Goal: Transaction & Acquisition: Complete application form

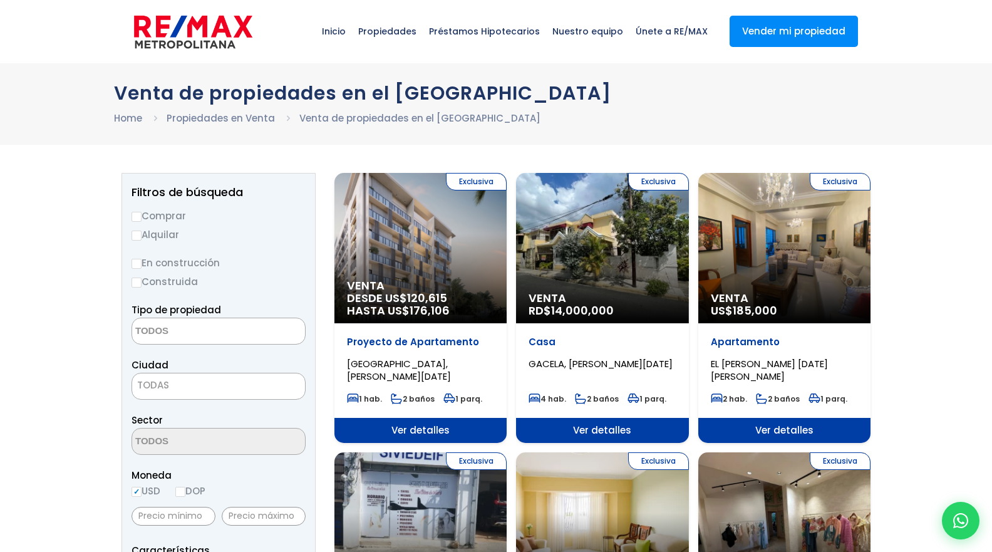
select select
click at [202, 38] on img at bounding box center [193, 32] width 118 height 38
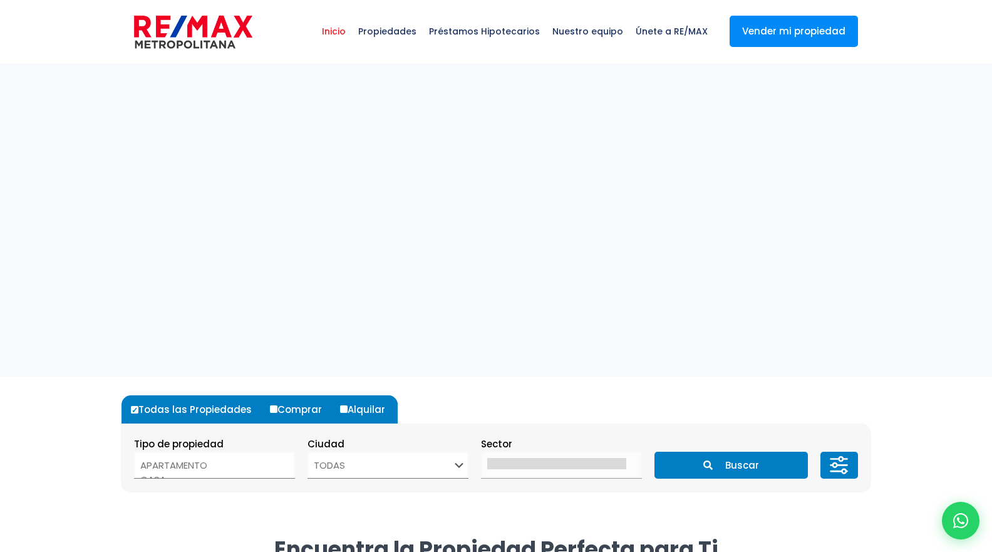
select select
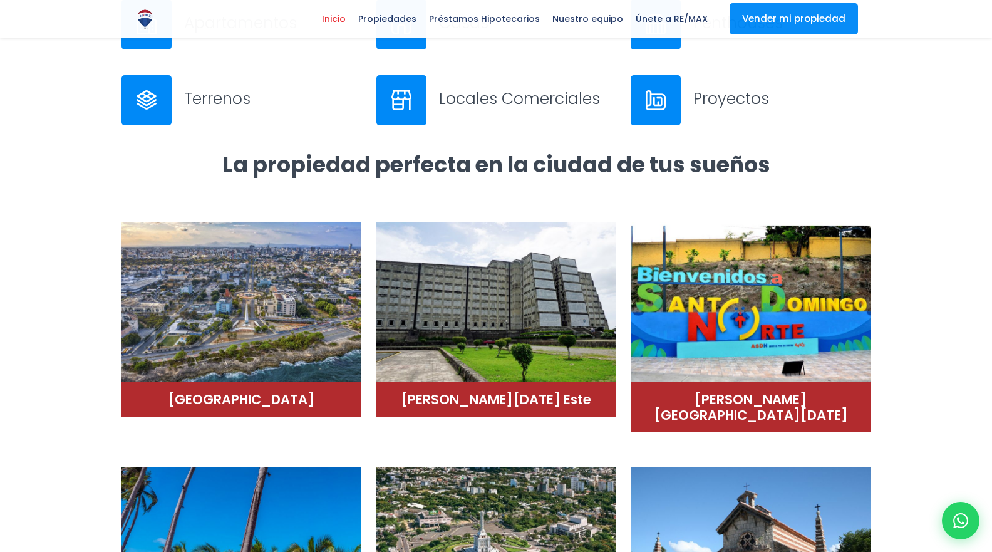
scroll to position [544, 0]
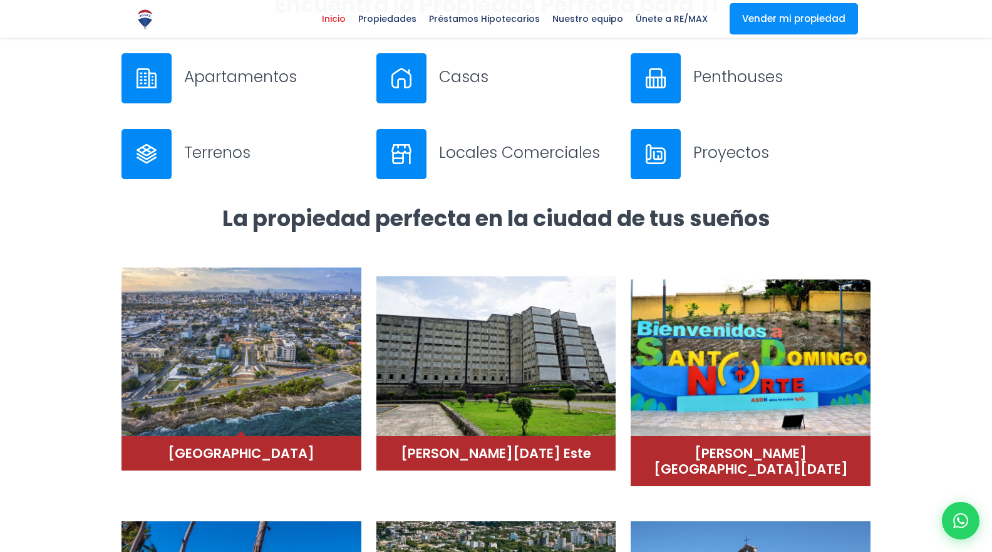
click at [263, 400] on img at bounding box center [242, 351] width 240 height 169
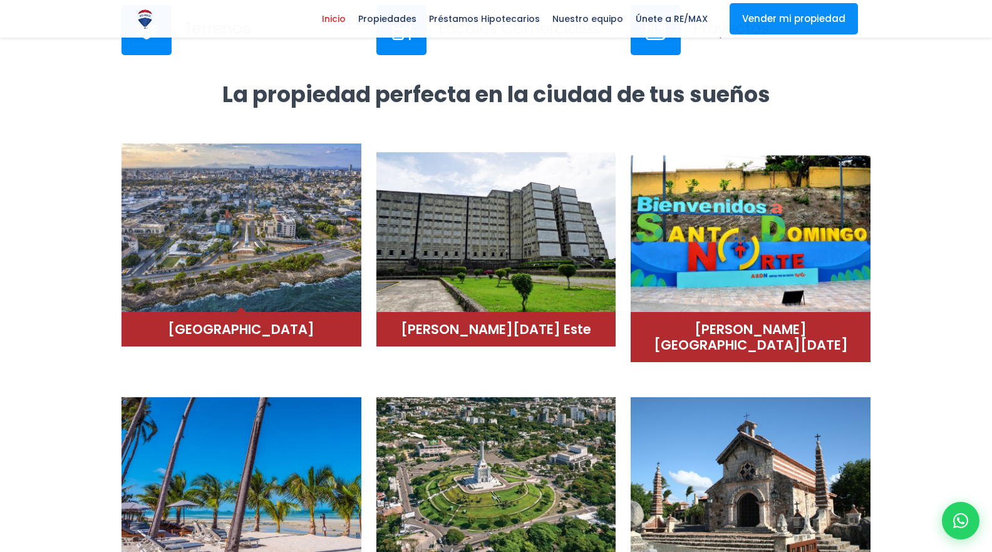
scroll to position [663, 0]
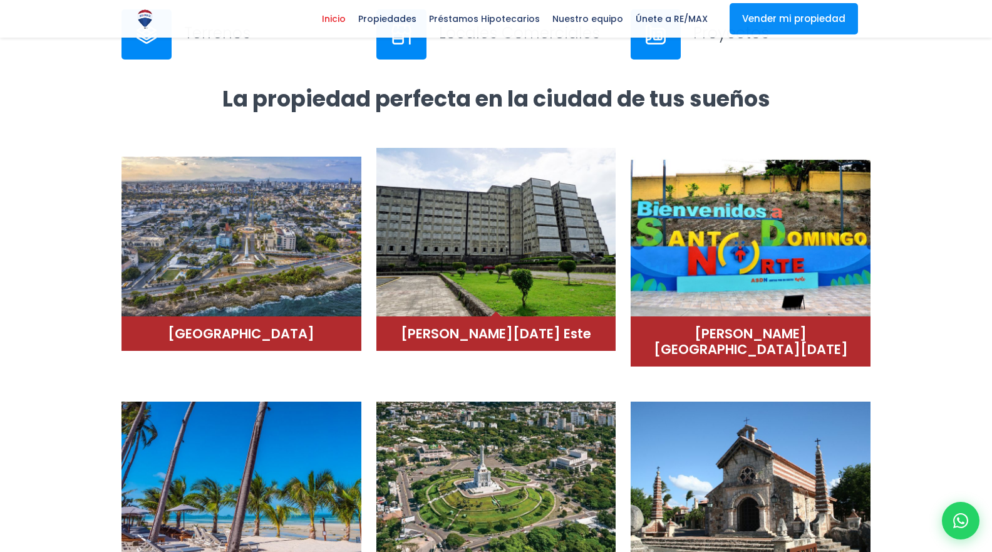
click at [476, 251] on img at bounding box center [496, 232] width 240 height 169
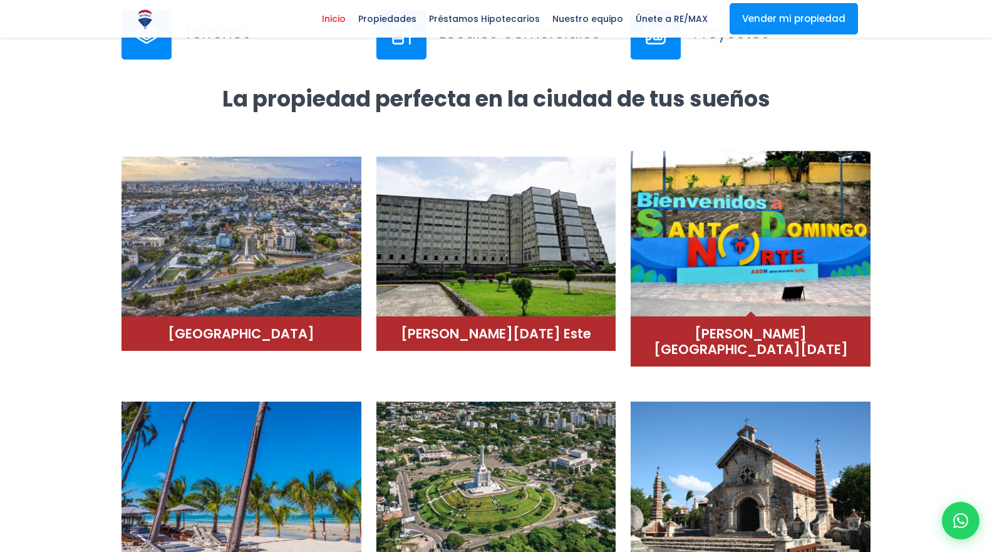
click at [735, 269] on img at bounding box center [751, 232] width 240 height 169
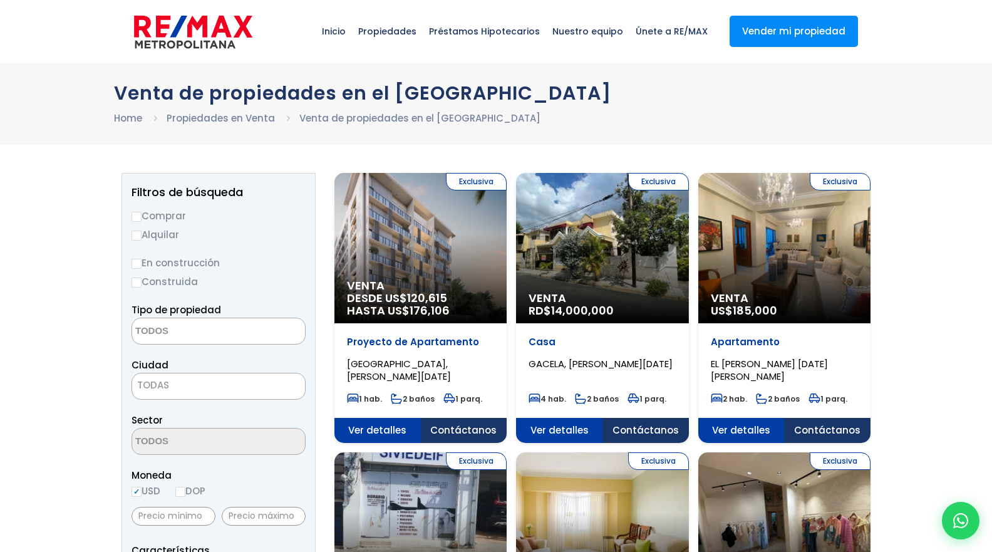
select select
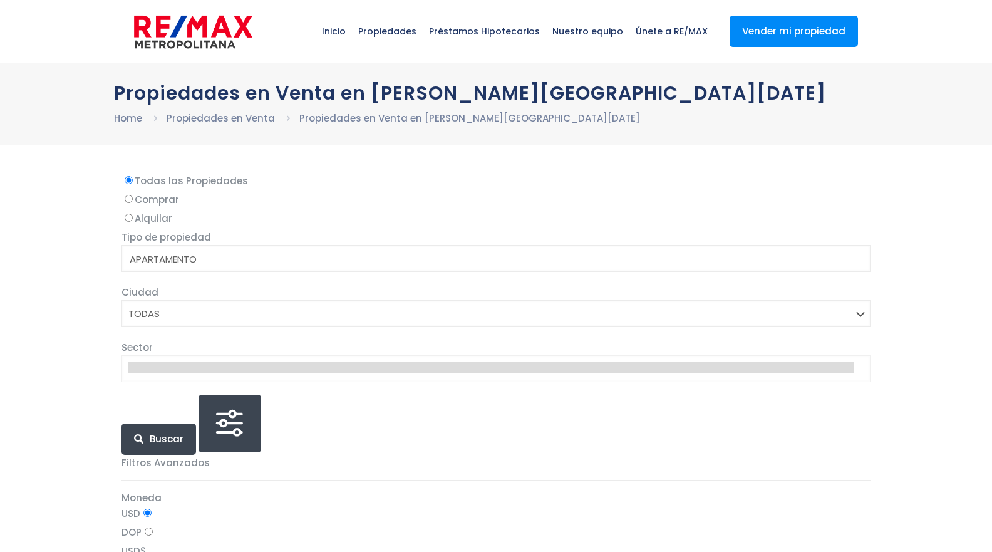
select select
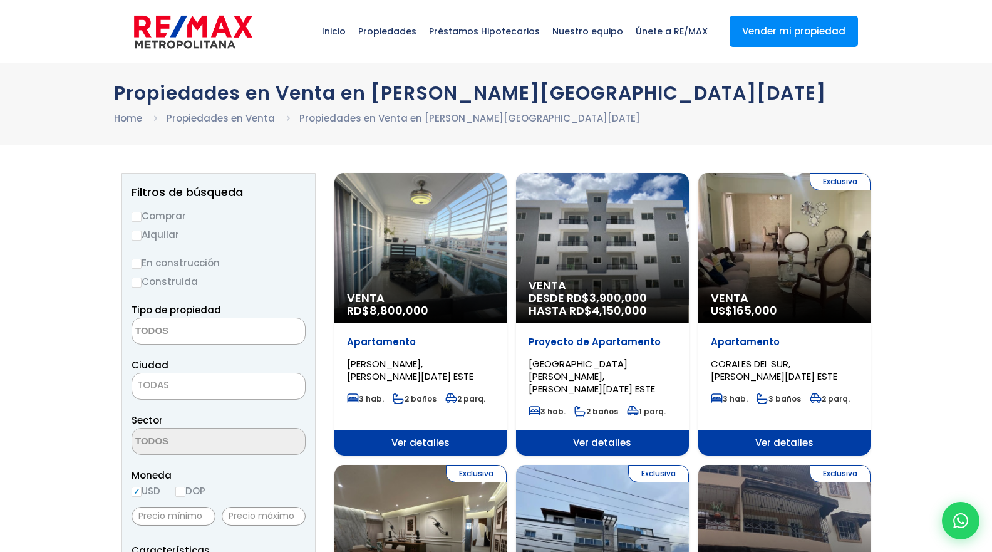
click at [76, 114] on div "Propiedades en Venta en Santo Domingo Este Home Propiedades en Venta Propiedade…" at bounding box center [496, 103] width 992 height 81
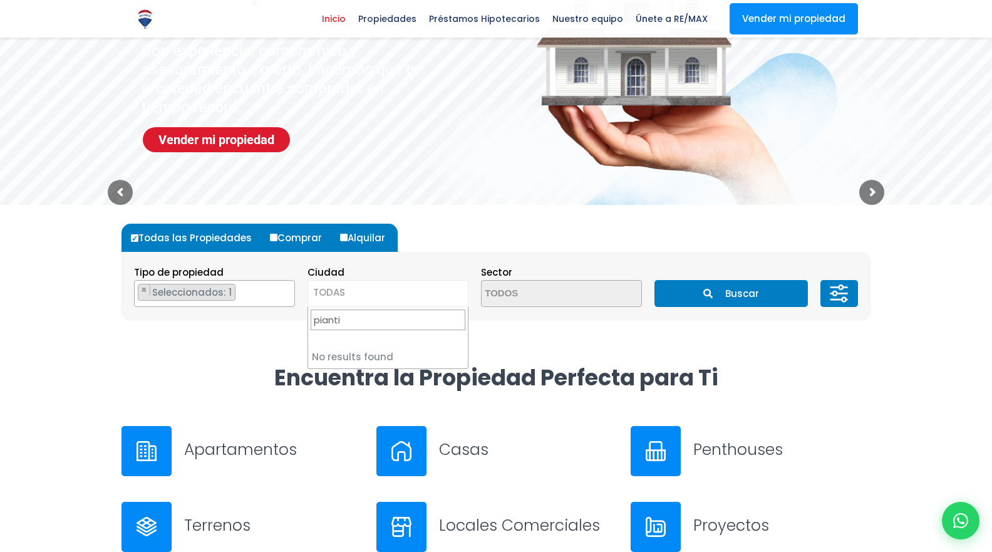
scroll to position [170, 0]
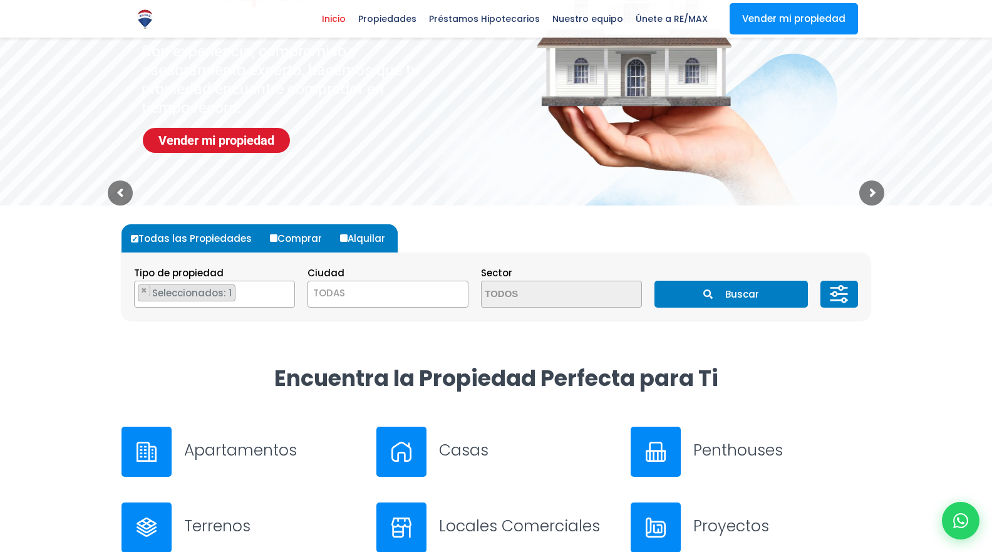
click at [247, 348] on div "Todas las Propiedades Comprar Alquilar Tipo de propiedad APARTAMENTO CASA LOCAL…" at bounding box center [496, 284] width 764 height 158
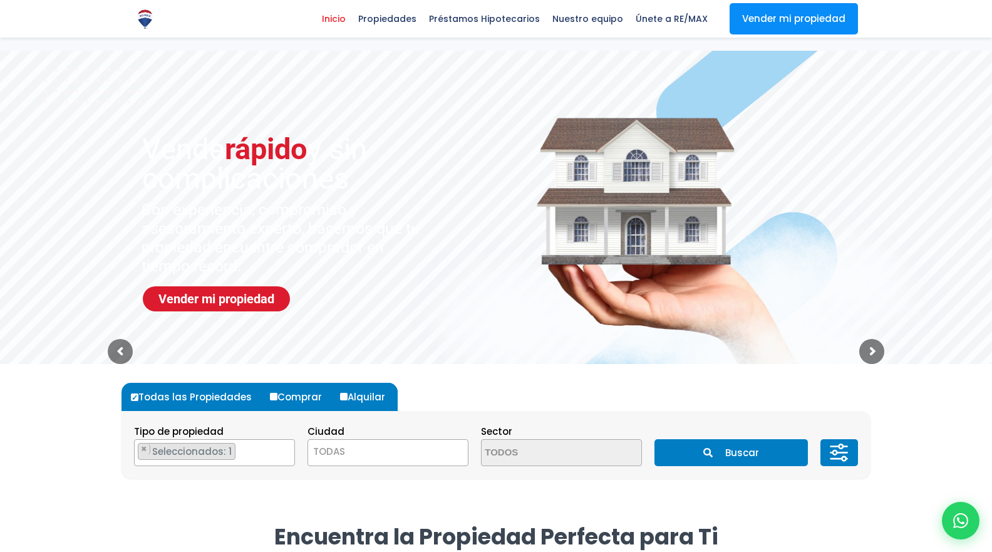
scroll to position [0, 0]
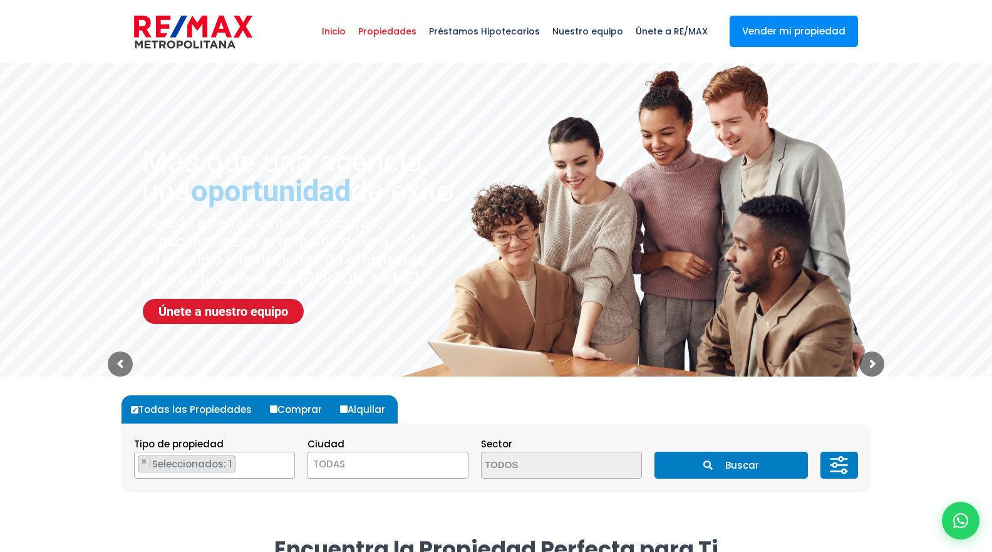
click at [390, 34] on span "Propiedades" at bounding box center [387, 32] width 71 height 38
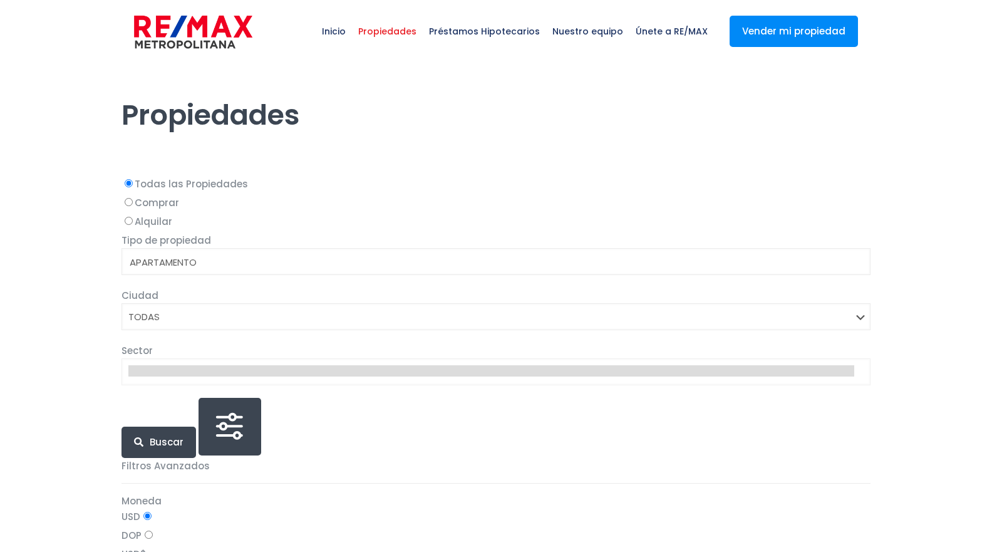
select select
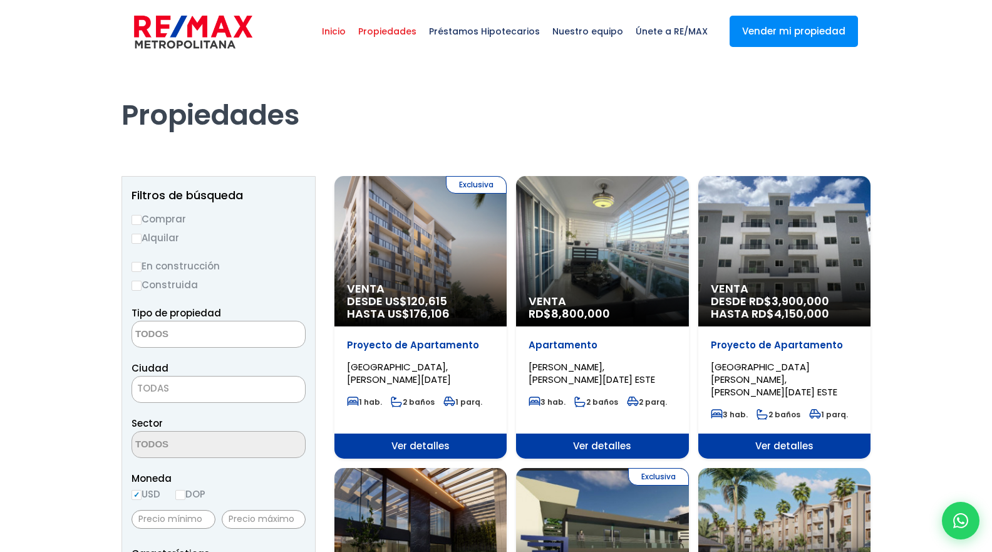
click at [345, 36] on span "Inicio" at bounding box center [334, 32] width 36 height 38
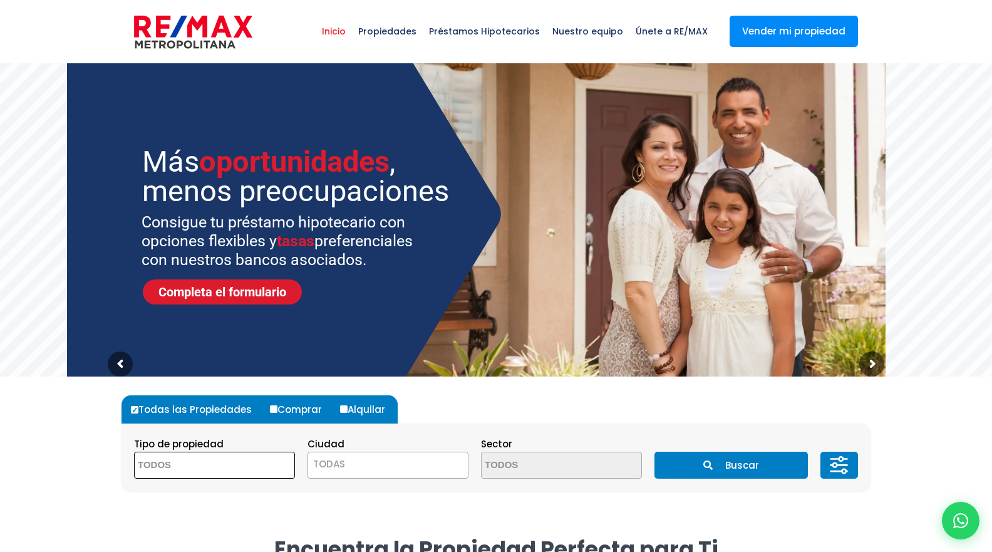
click at [242, 464] on textarea "Search" at bounding box center [196, 465] width 122 height 27
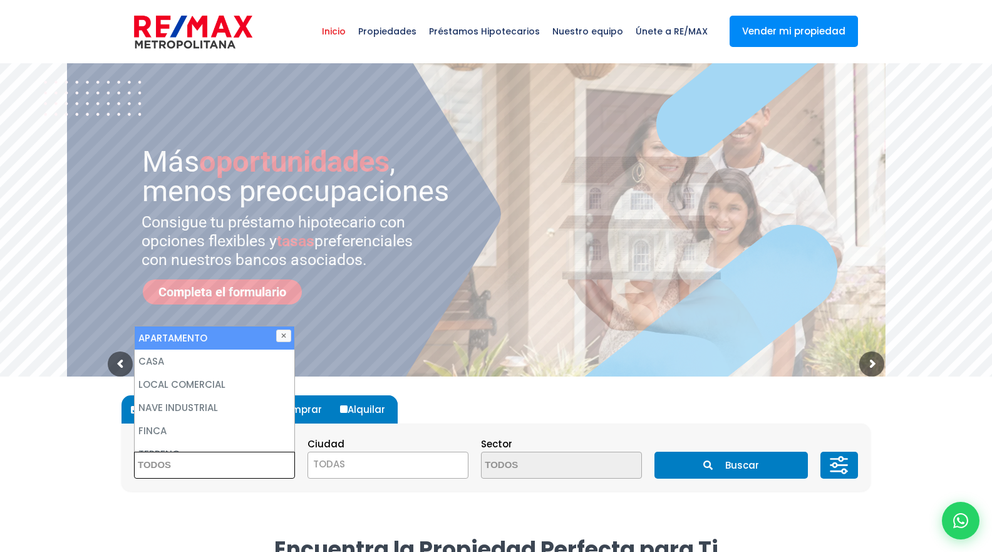
click at [227, 340] on li "APARTAMENTO" at bounding box center [215, 337] width 160 height 23
select select "apartment"
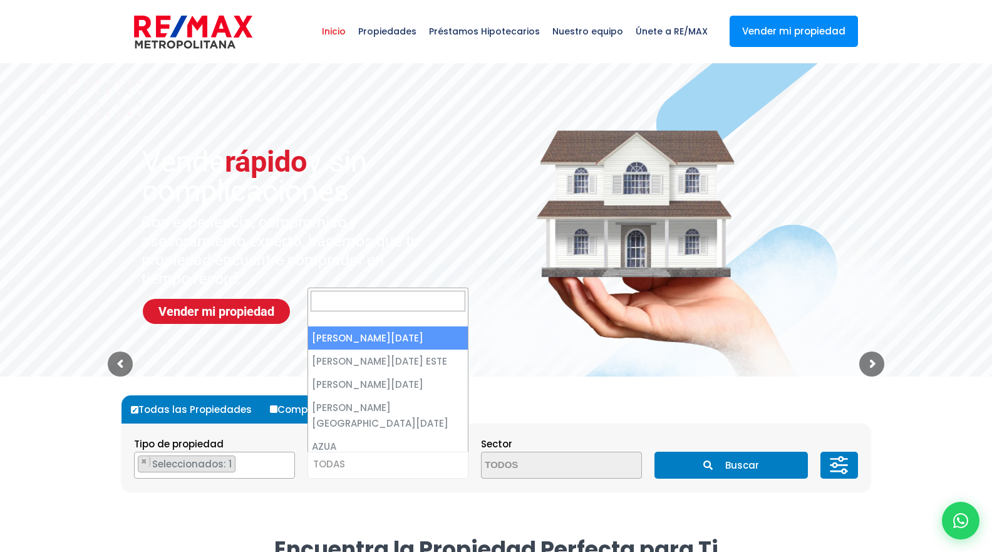
click at [340, 469] on span "TODAS" at bounding box center [329, 463] width 32 height 13
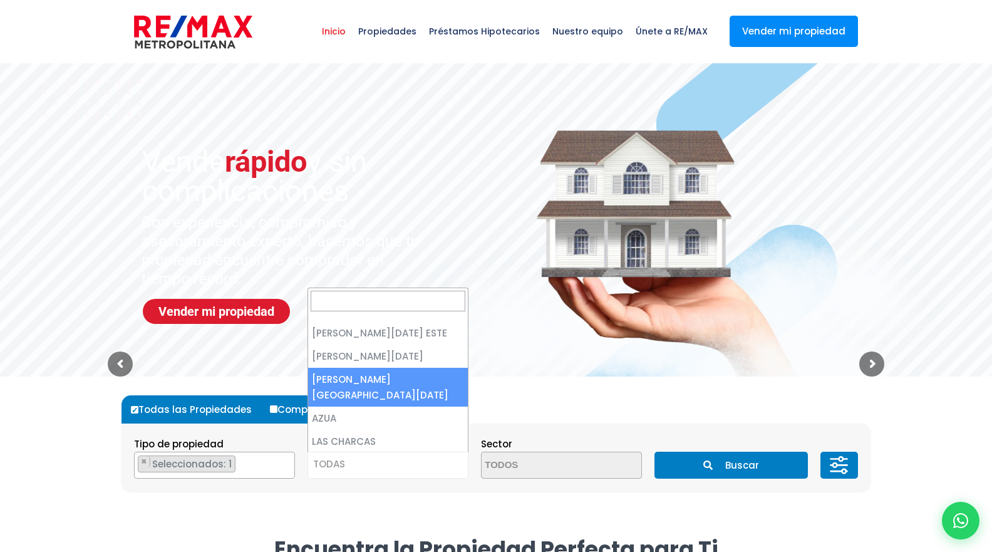
scroll to position [29, 0]
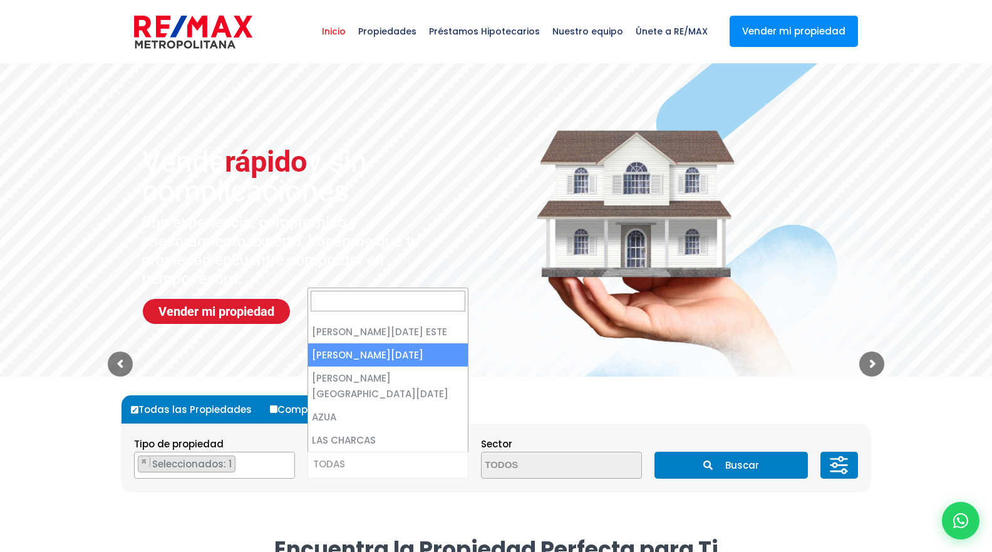
select select "149"
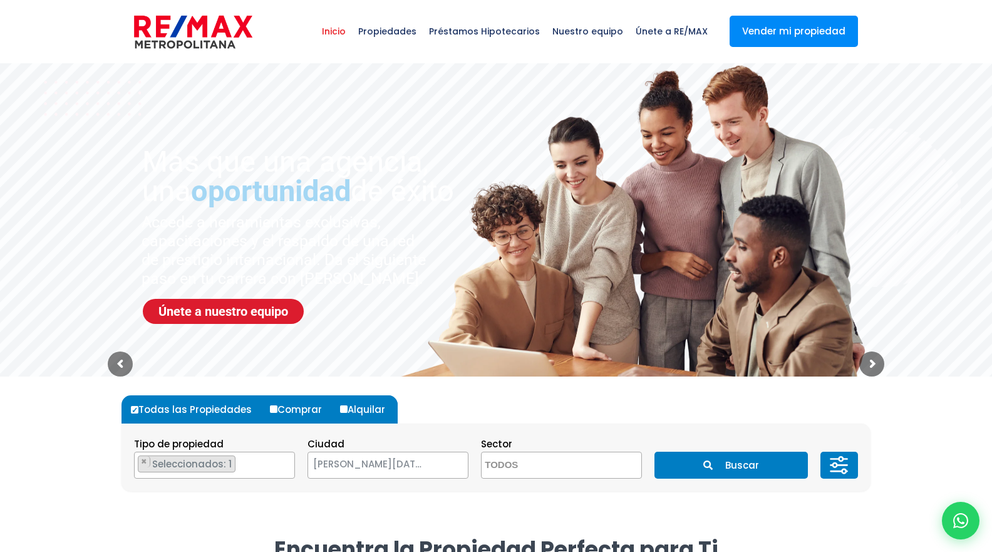
click at [613, 460] on span at bounding box center [561, 465] width 161 height 27
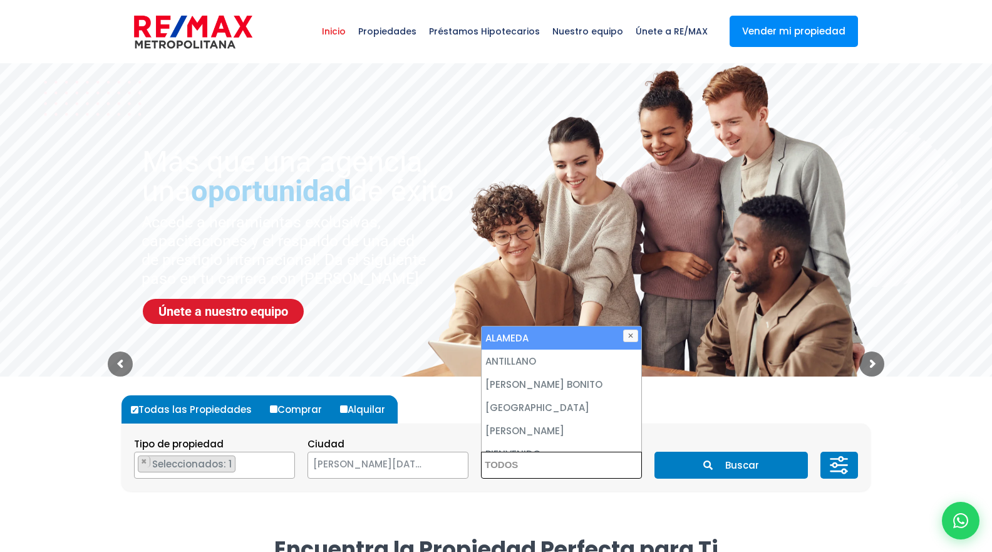
click at [628, 499] on div "Todas las Propiedades Comprar Alquilar Tipo de propiedad APARTAMENTO CASA LOCAL…" at bounding box center [496, 442] width 749 height 133
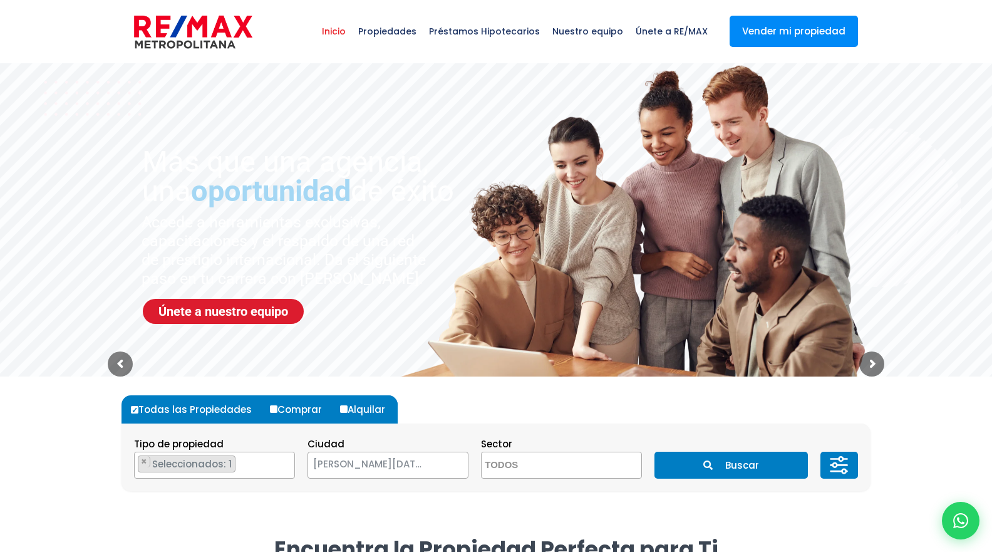
click at [707, 464] on icon "submit" at bounding box center [707, 464] width 9 height 9
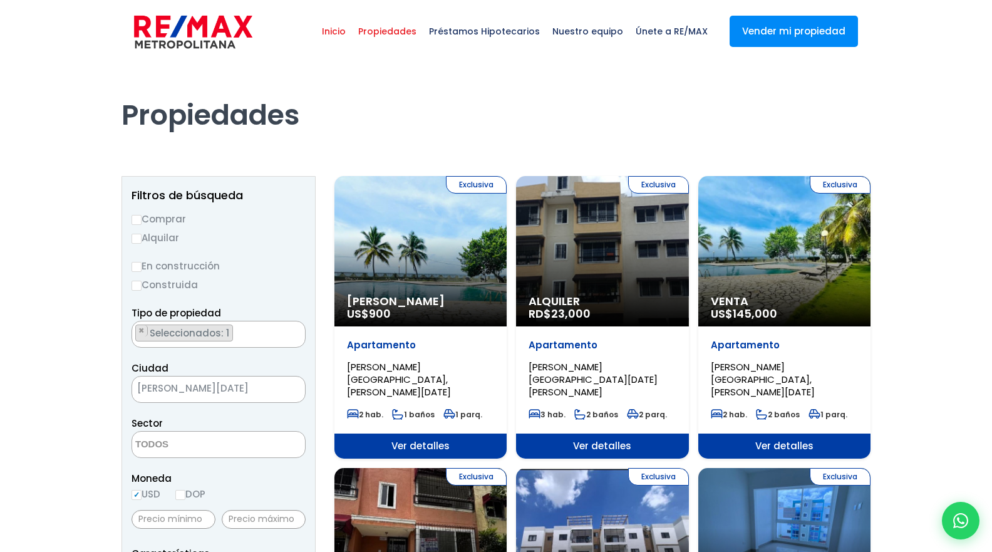
click at [352, 31] on span "Inicio" at bounding box center [334, 32] width 36 height 38
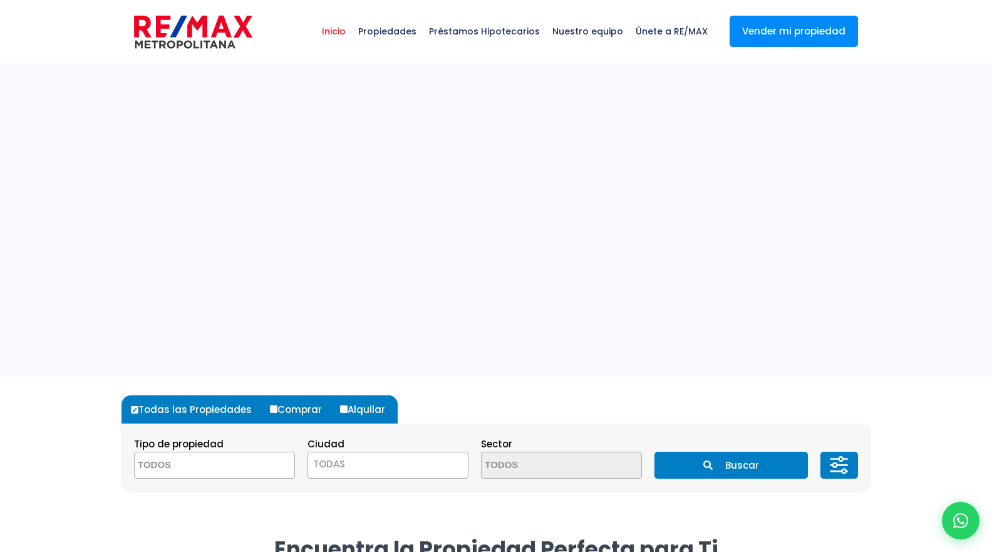
select select
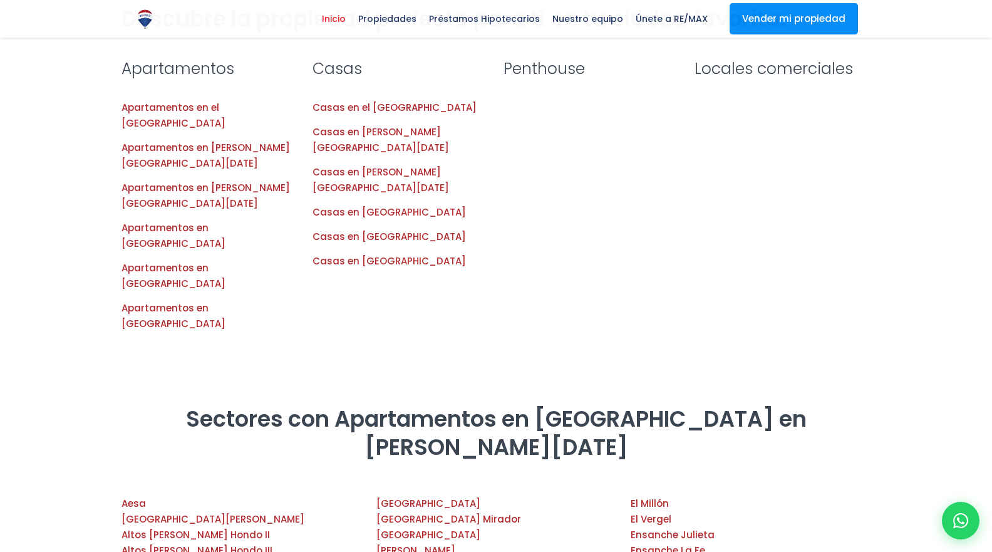
scroll to position [1314, 0]
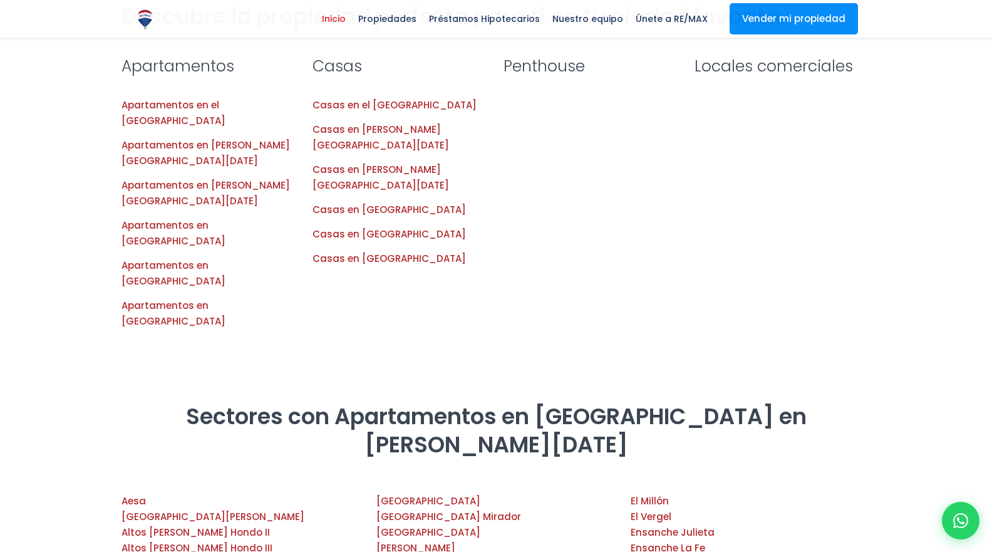
click at [239, 317] on div at bounding box center [496, 228] width 992 height 347
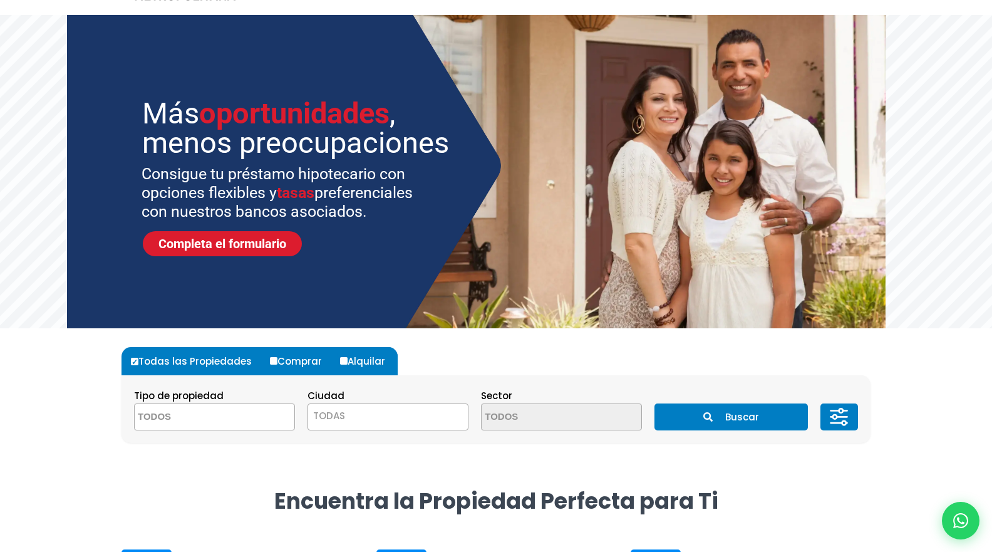
scroll to position [0, 0]
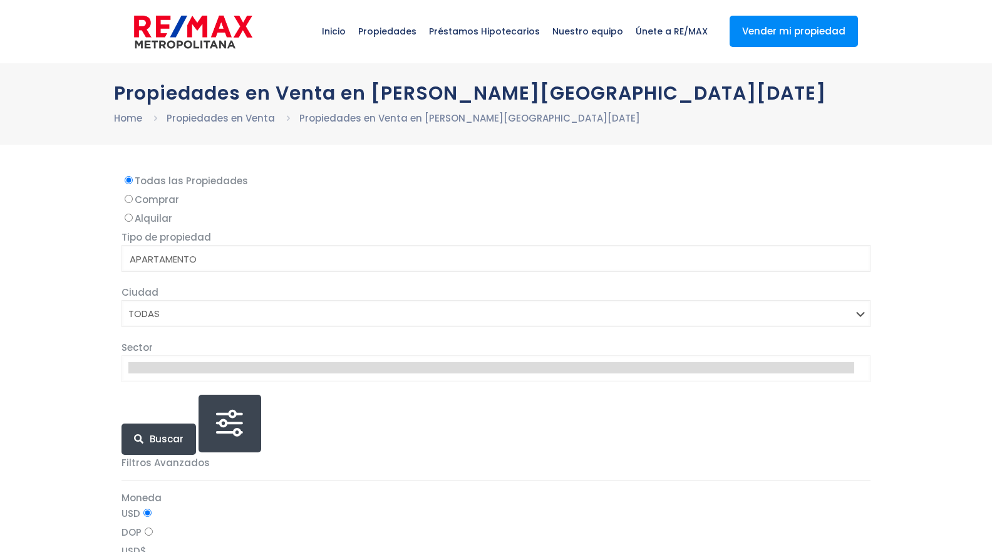
select select
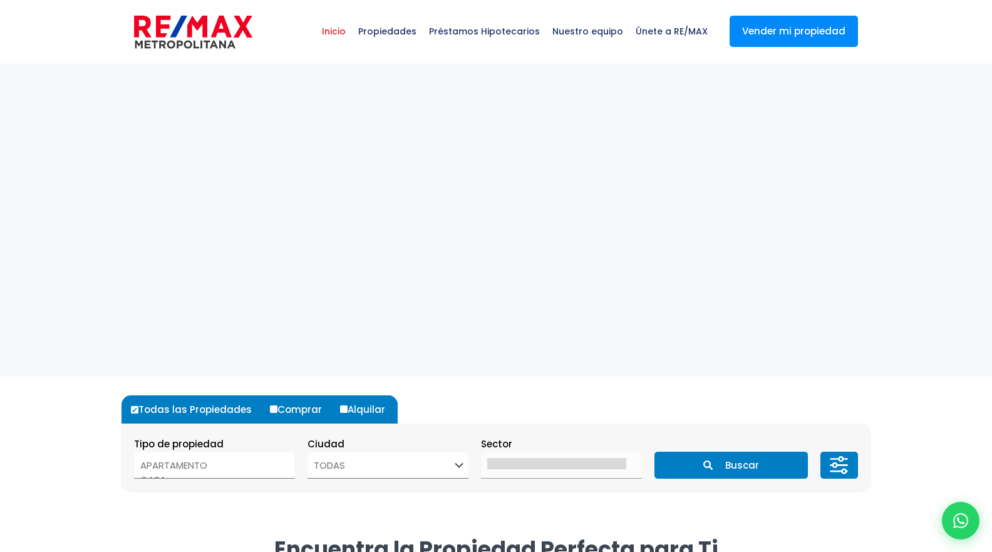
select select
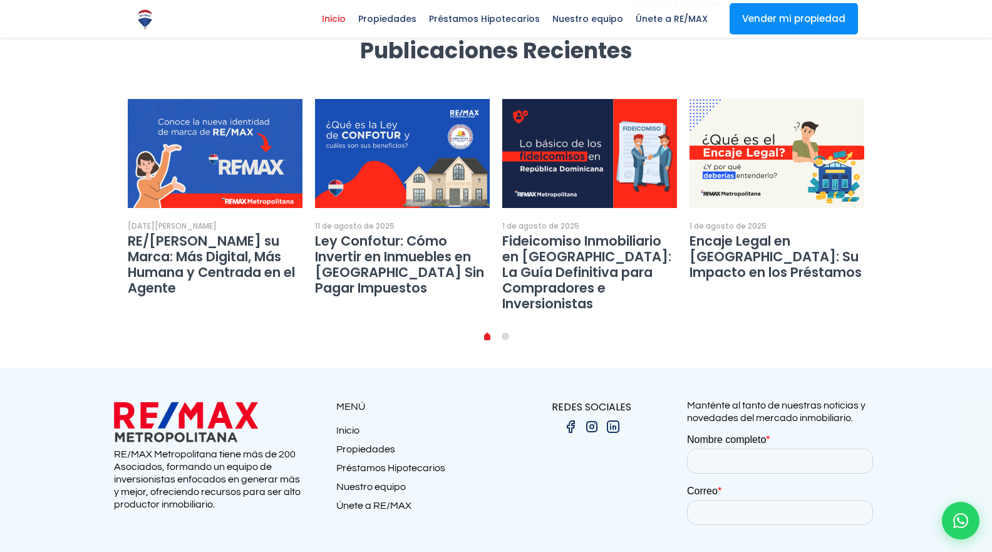
scroll to position [2339, 0]
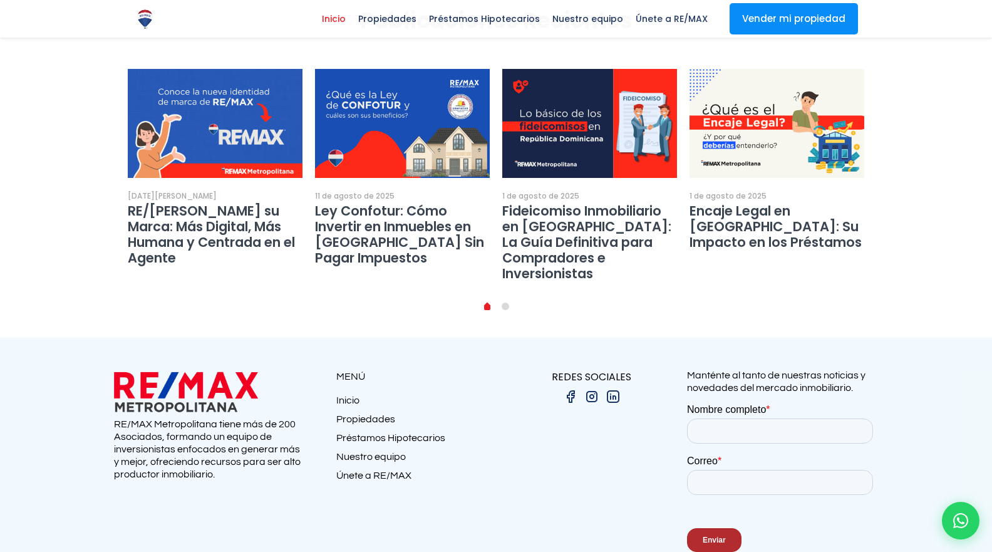
click at [573, 389] on img at bounding box center [570, 396] width 15 height 15
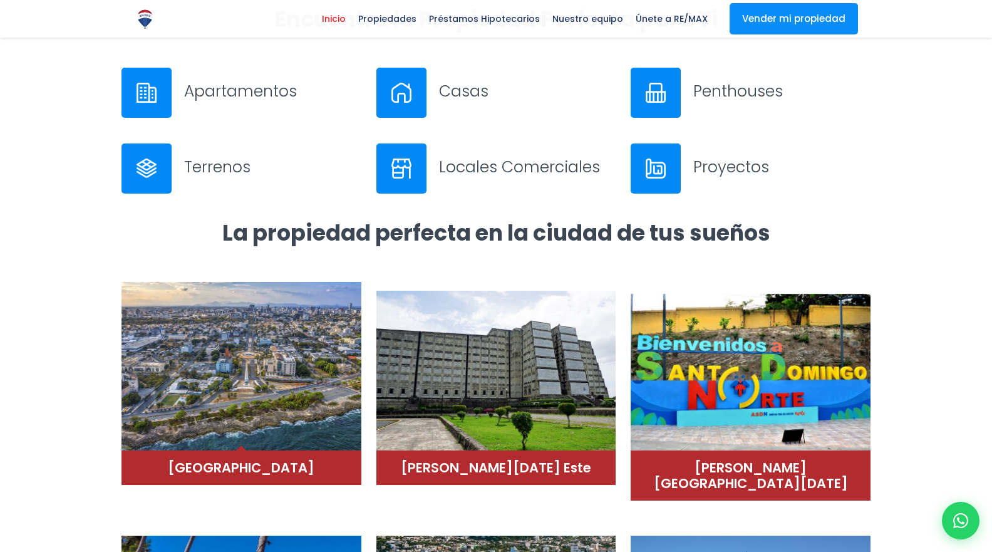
scroll to position [528, 0]
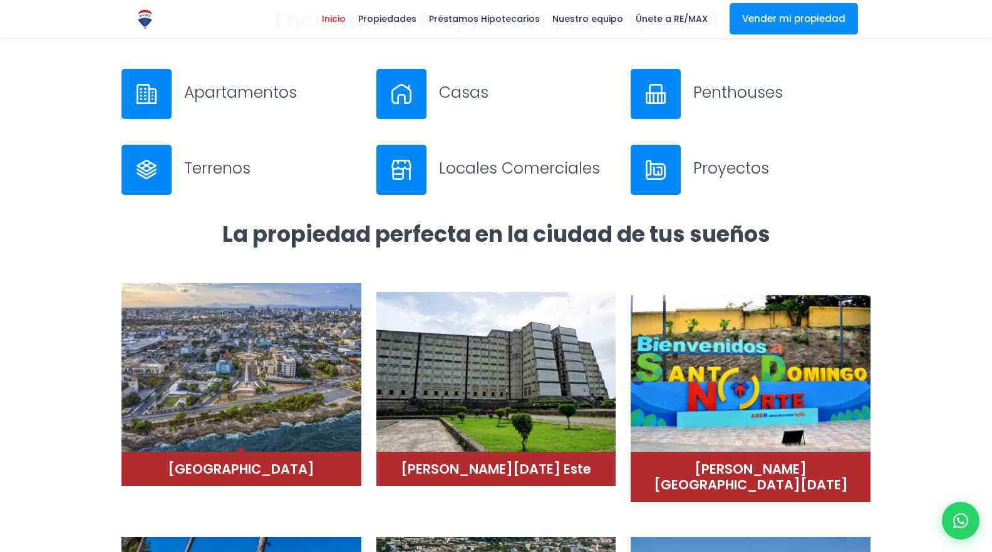
click at [258, 353] on img at bounding box center [242, 367] width 240 height 169
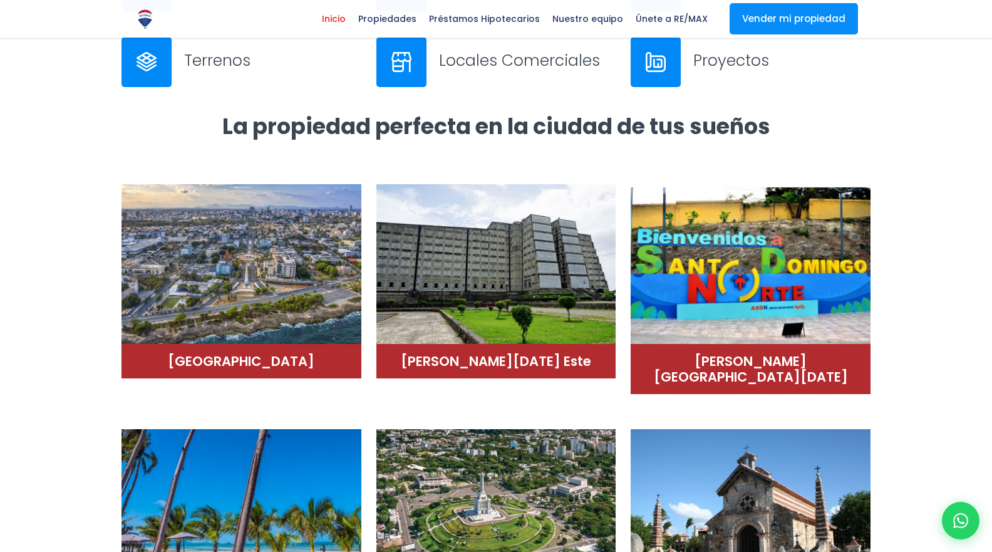
scroll to position [639, 0]
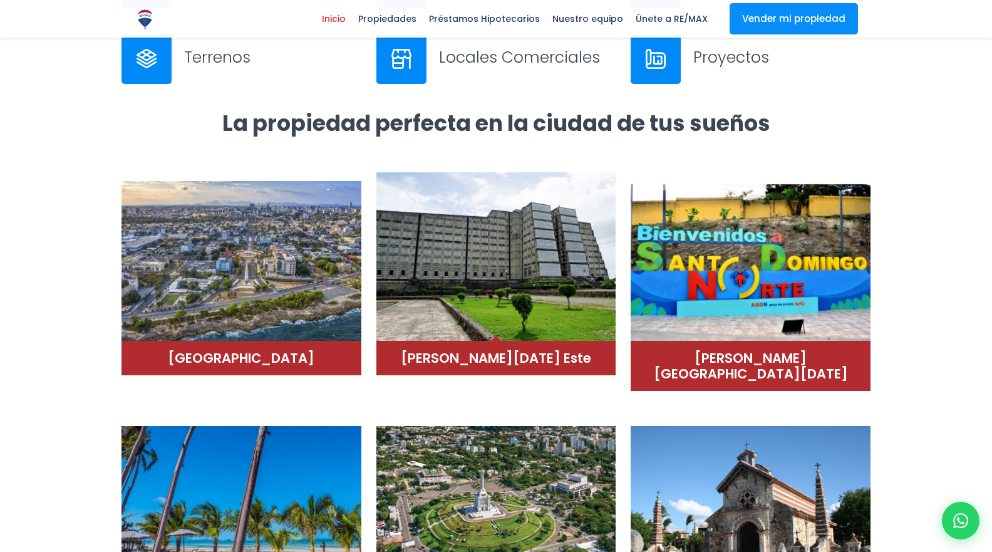
click at [497, 260] on img at bounding box center [496, 256] width 240 height 169
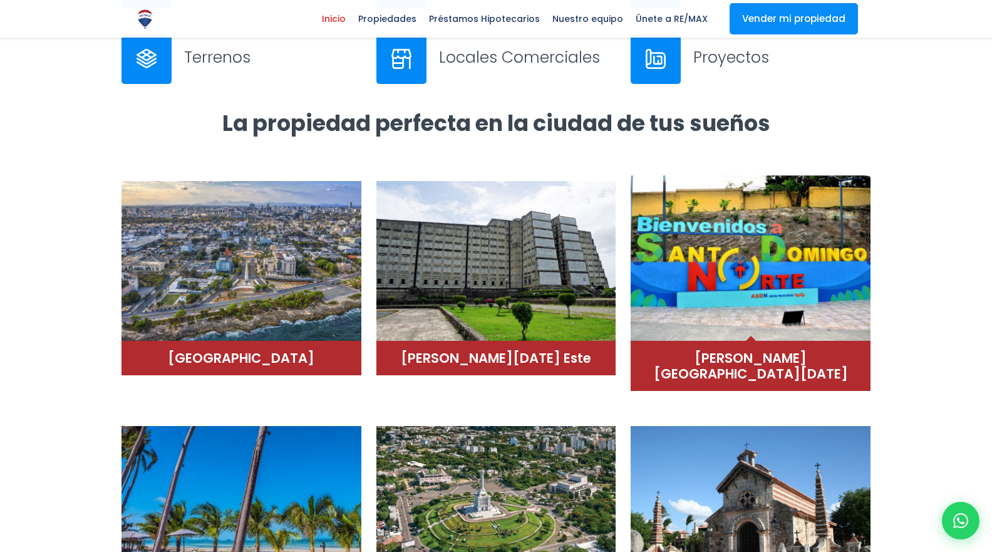
click at [664, 333] on img at bounding box center [751, 256] width 240 height 169
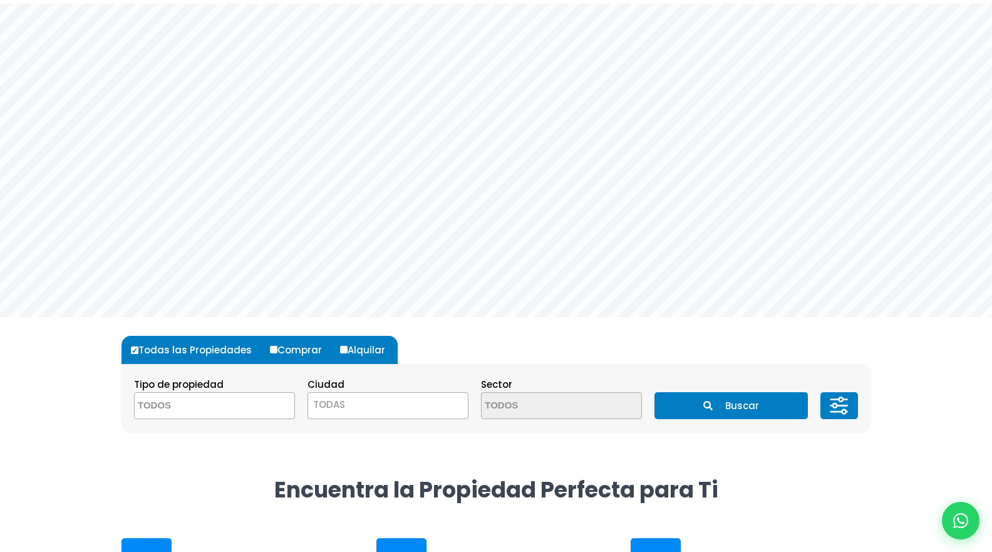
scroll to position [0, 0]
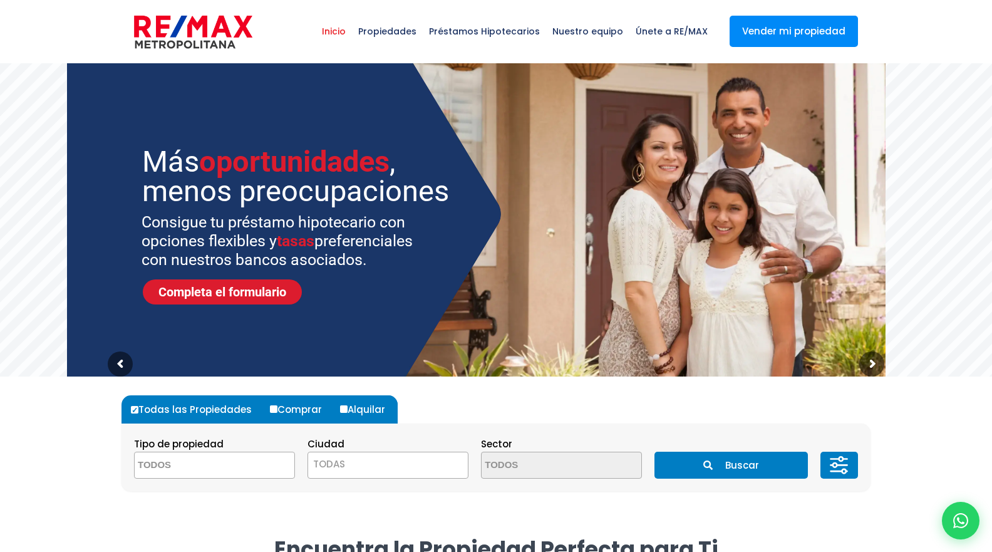
click at [272, 460] on span at bounding box center [214, 465] width 161 height 27
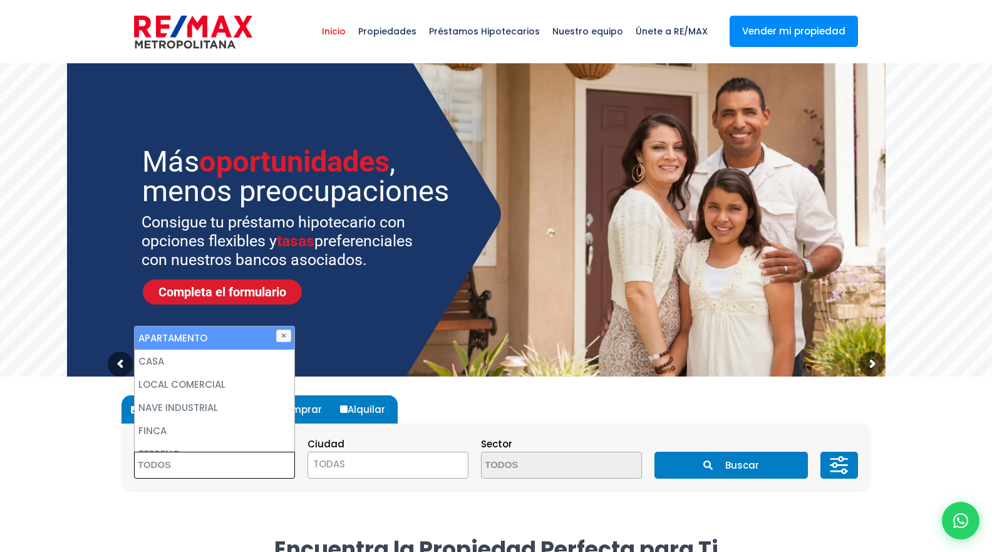
click at [237, 340] on li "APARTAMENTO" at bounding box center [215, 337] width 160 height 23
select select "apartment"
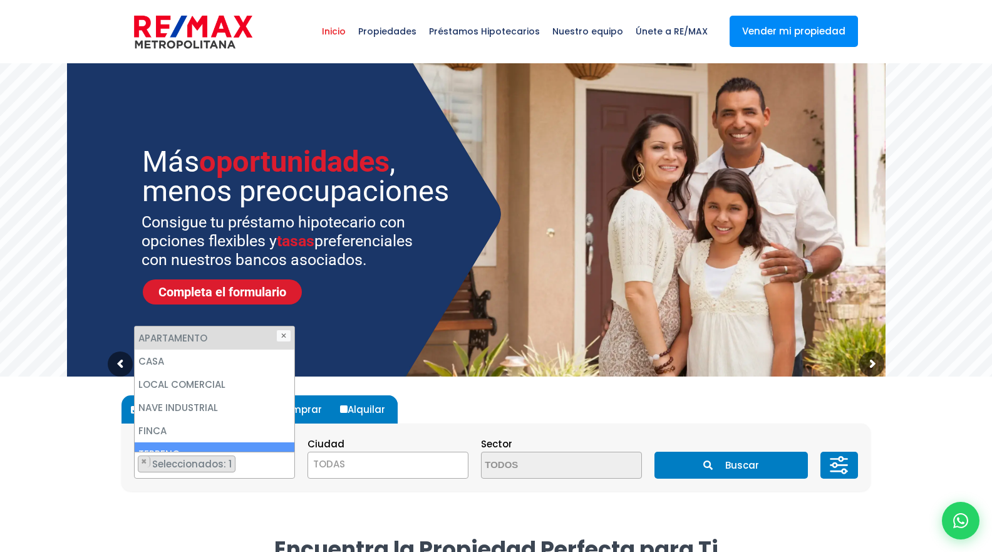
click at [276, 509] on div "Todas las Propiedades Comprar Alquilar Tipo de propiedad APARTAMENTO CASA LOCAL…" at bounding box center [496, 442] width 749 height 133
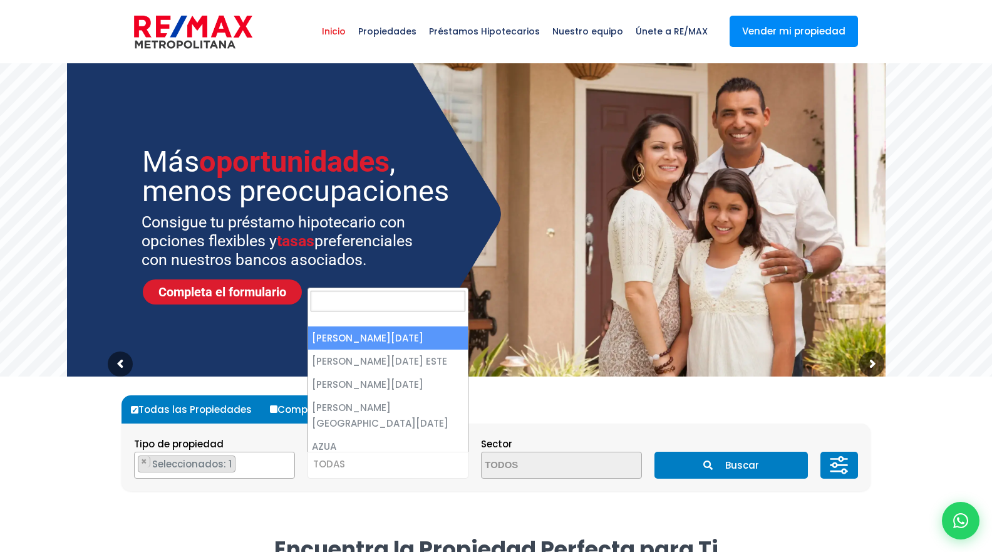
click at [363, 466] on span "TODAS" at bounding box center [388, 464] width 160 height 18
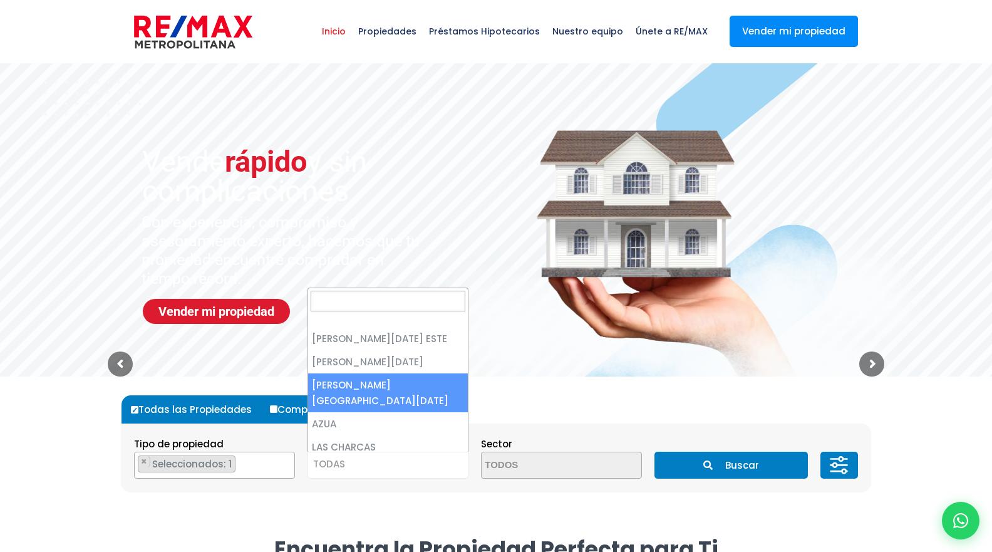
scroll to position [24, 0]
select select "150"
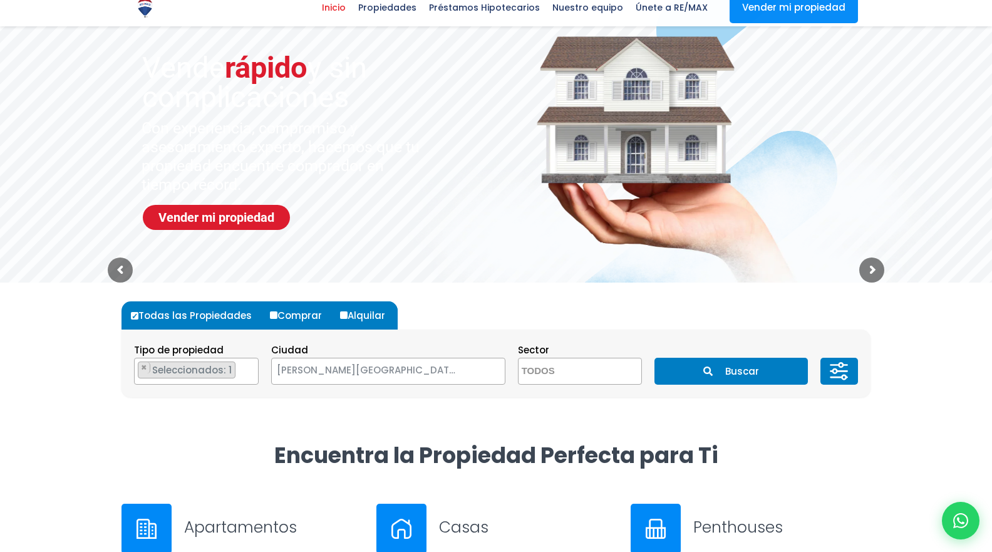
scroll to position [120, 0]
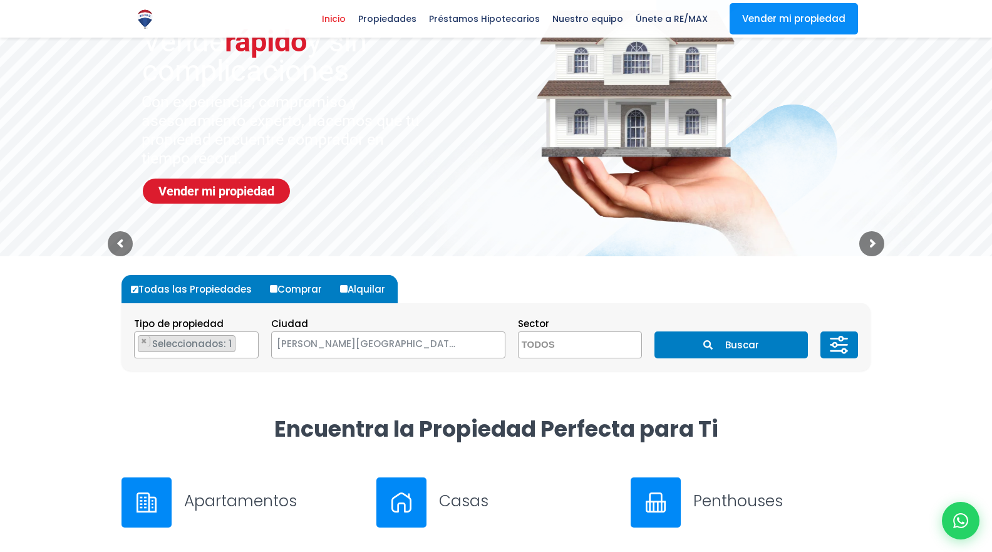
click at [725, 350] on button "Buscar" at bounding box center [731, 344] width 153 height 27
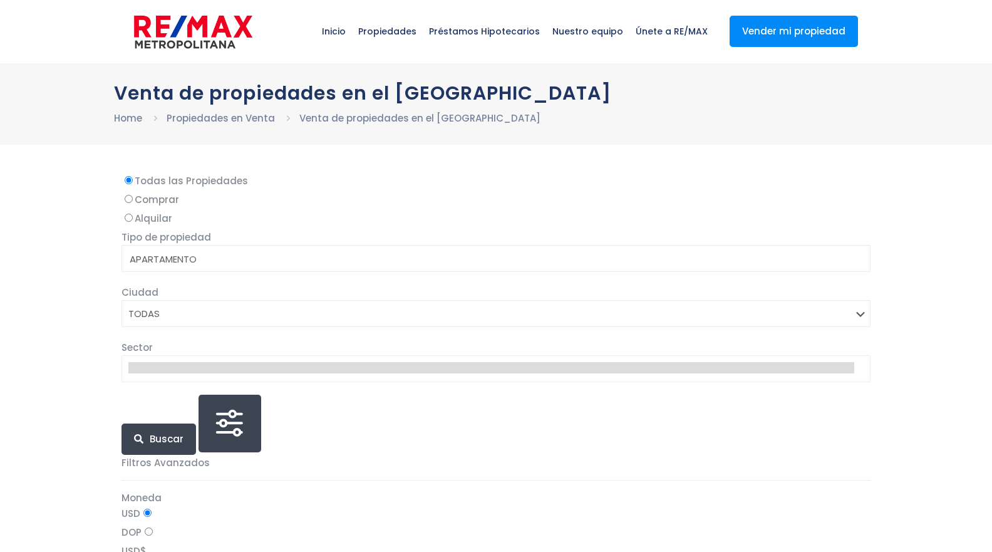
select select
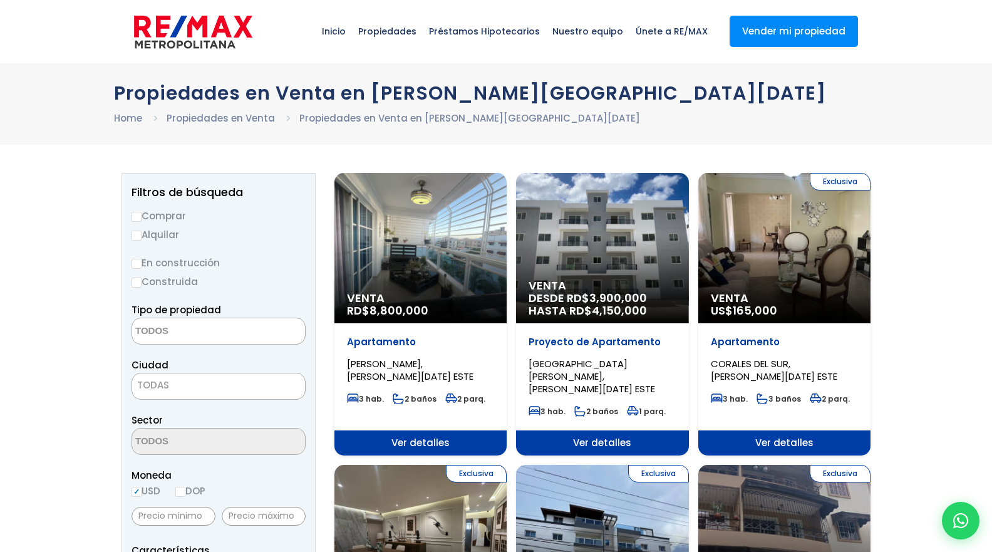
select select
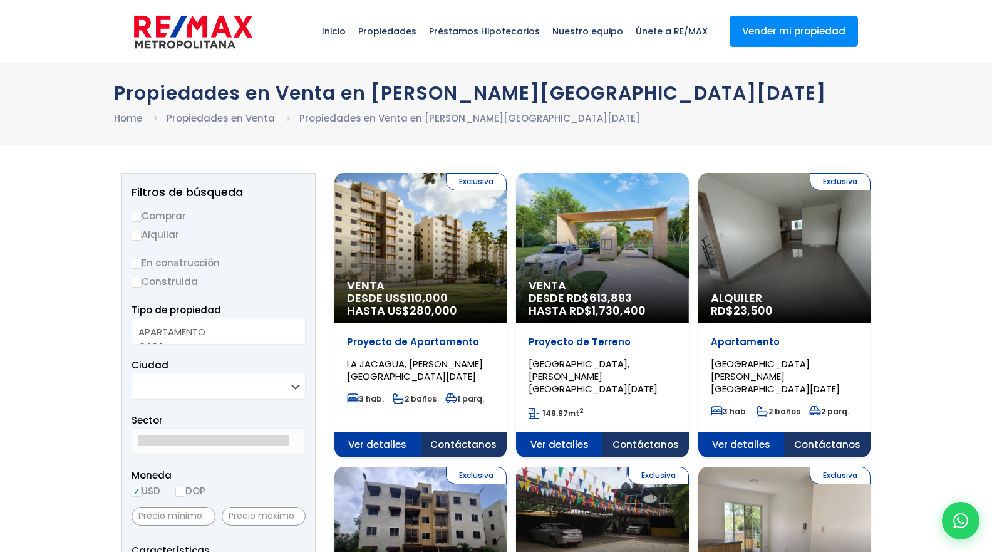
select select
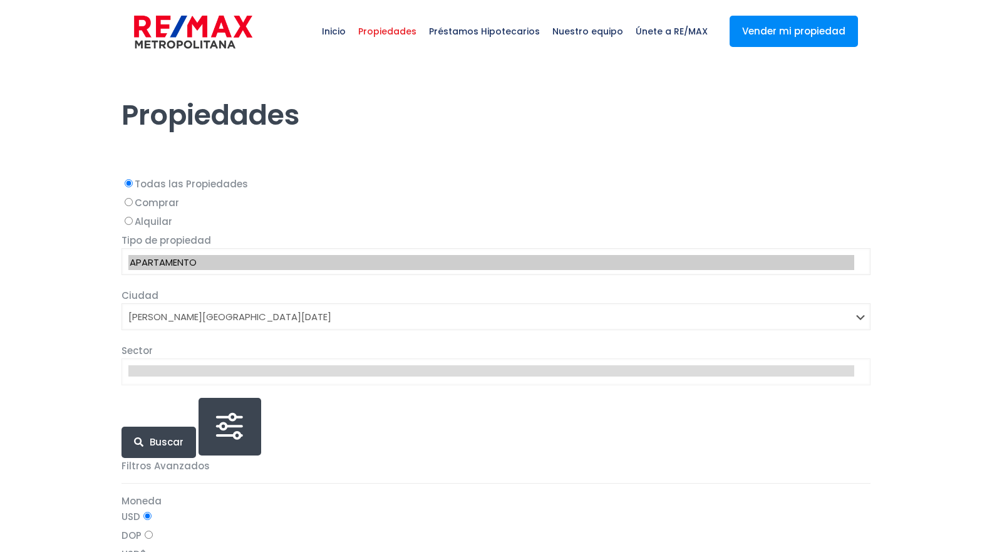
select select "150"
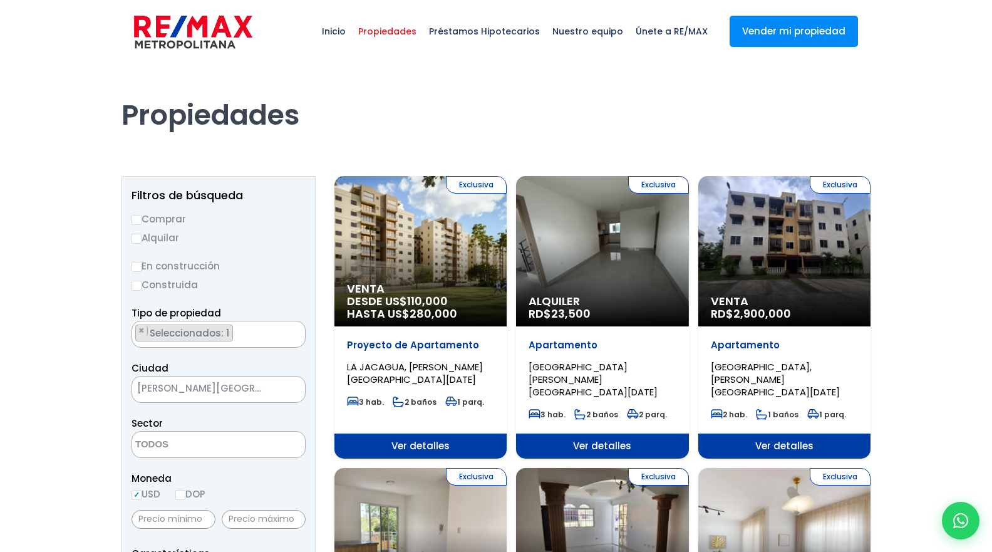
click at [403, 31] on span "Propiedades" at bounding box center [387, 32] width 71 height 38
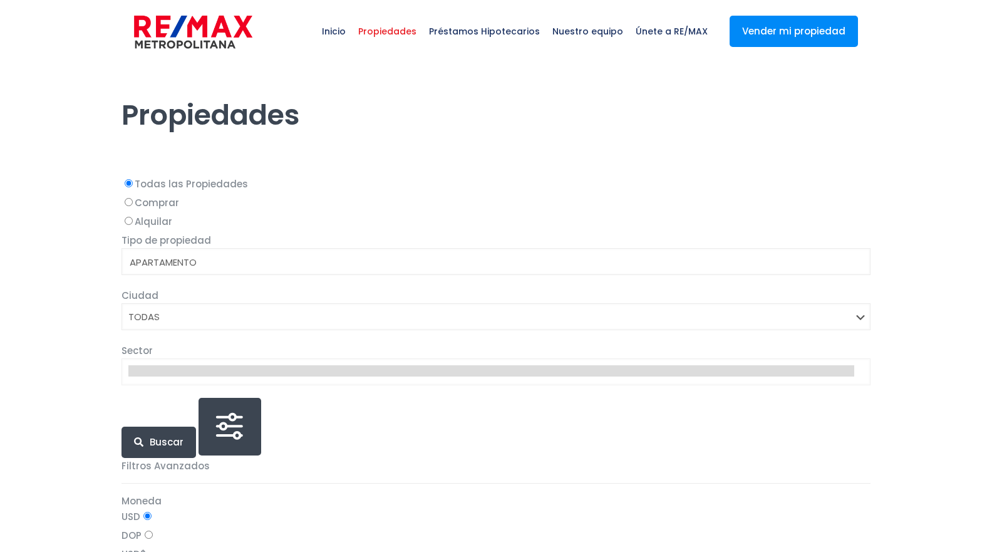
select select
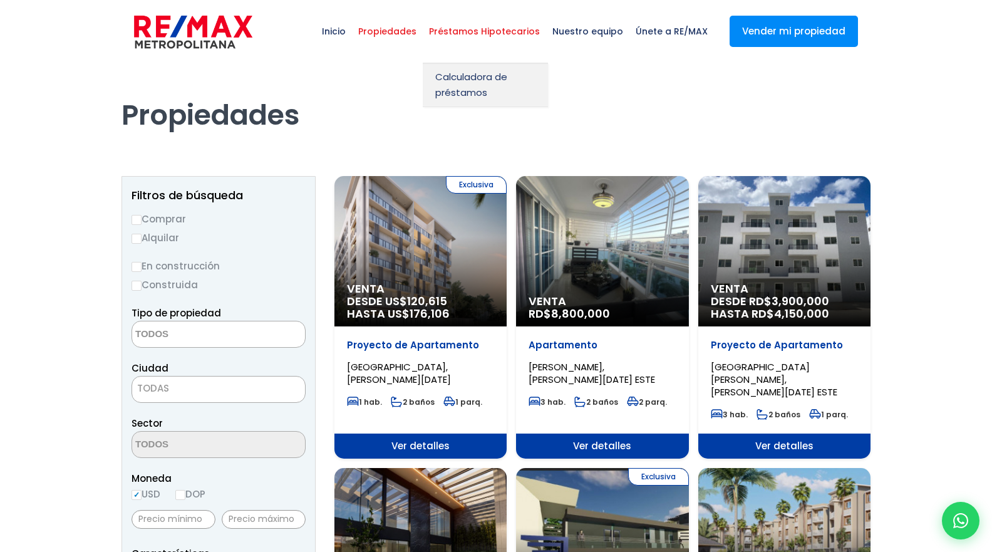
click at [514, 26] on span "Préstamos Hipotecarios" at bounding box center [484, 32] width 123 height 38
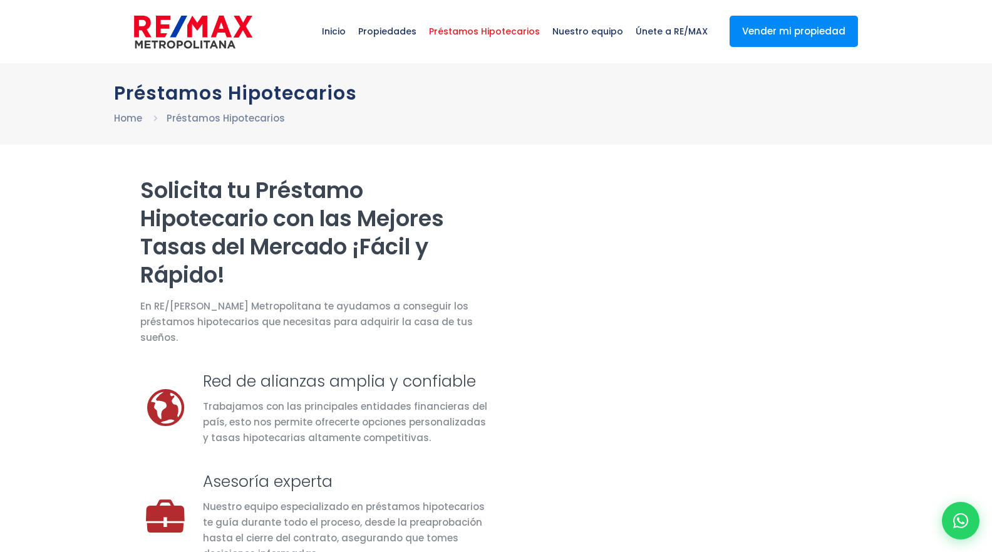
select select "MX"
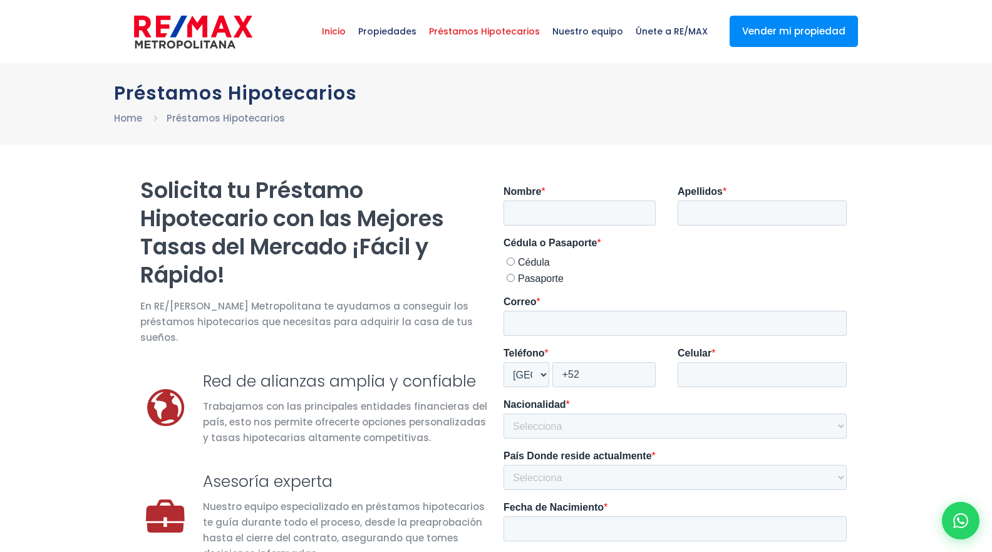
click at [345, 38] on span "Inicio" at bounding box center [334, 32] width 36 height 38
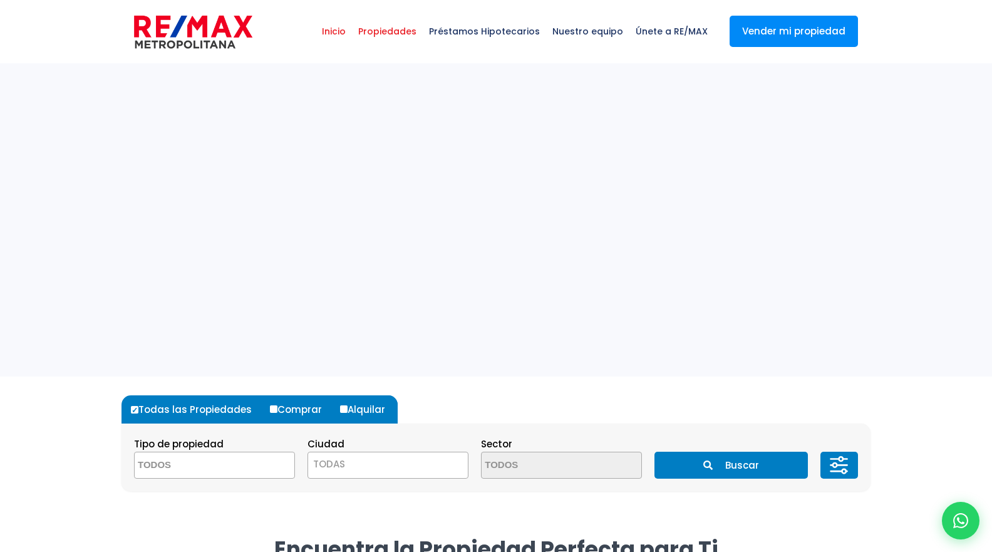
select select
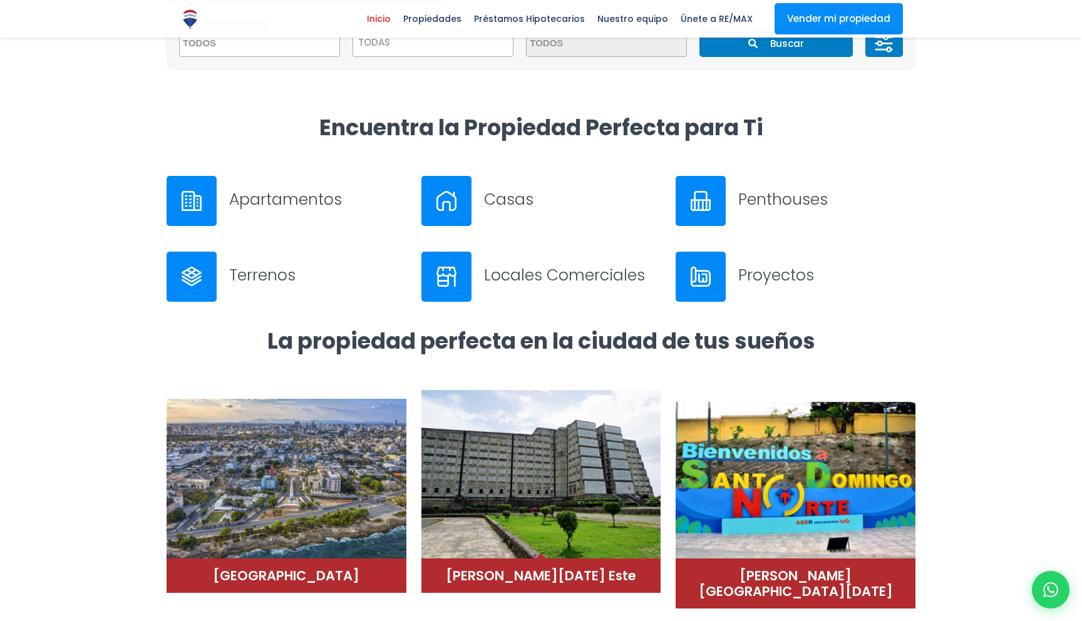
scroll to position [466, 0]
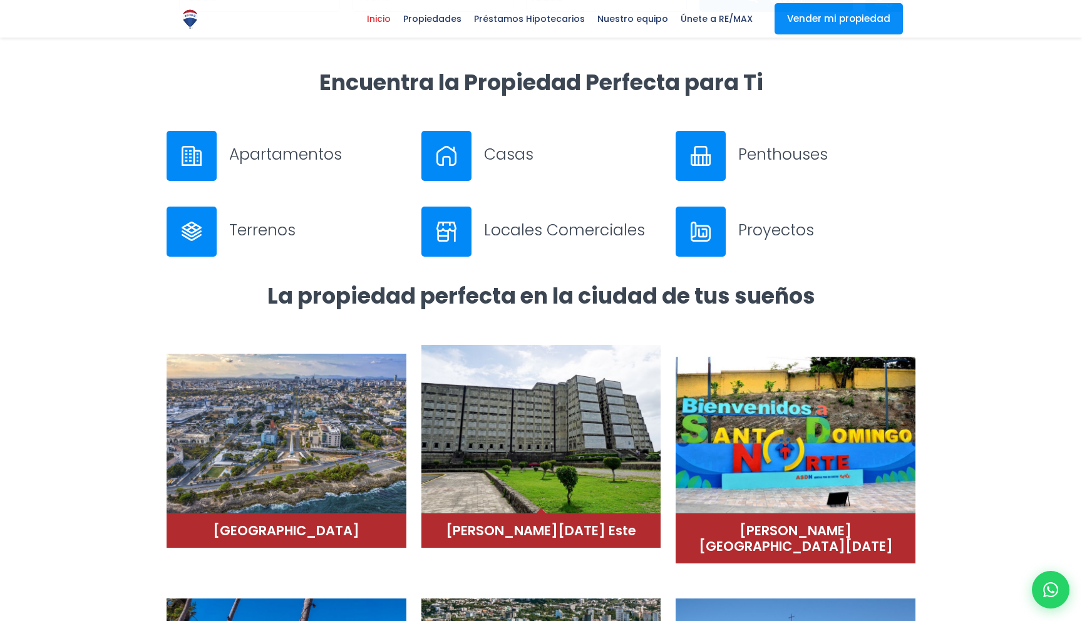
click at [523, 434] on img at bounding box center [542, 429] width 240 height 169
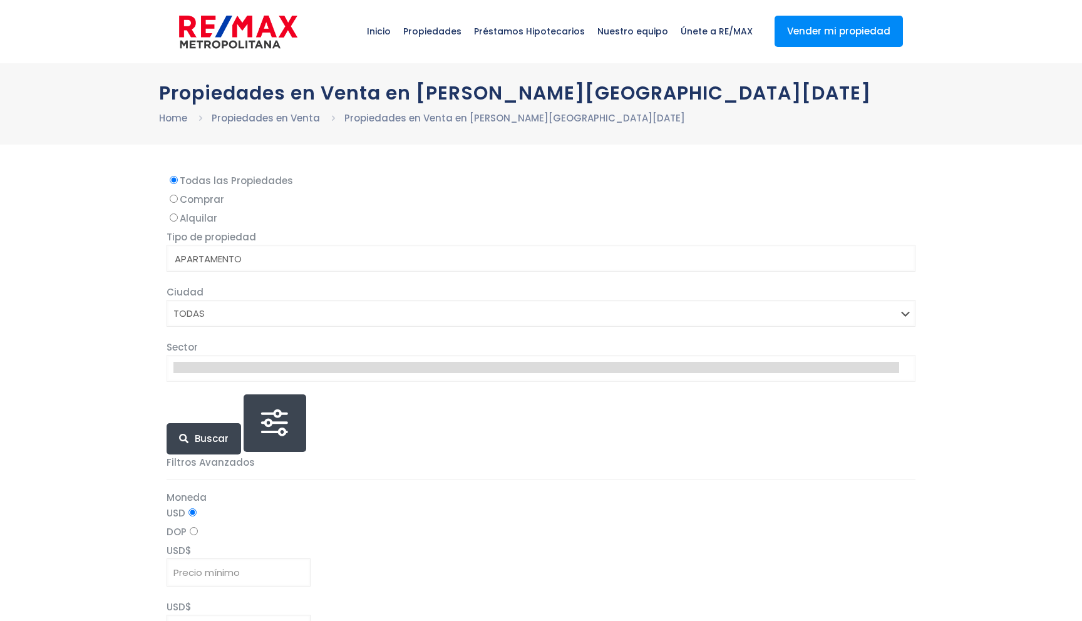
select select
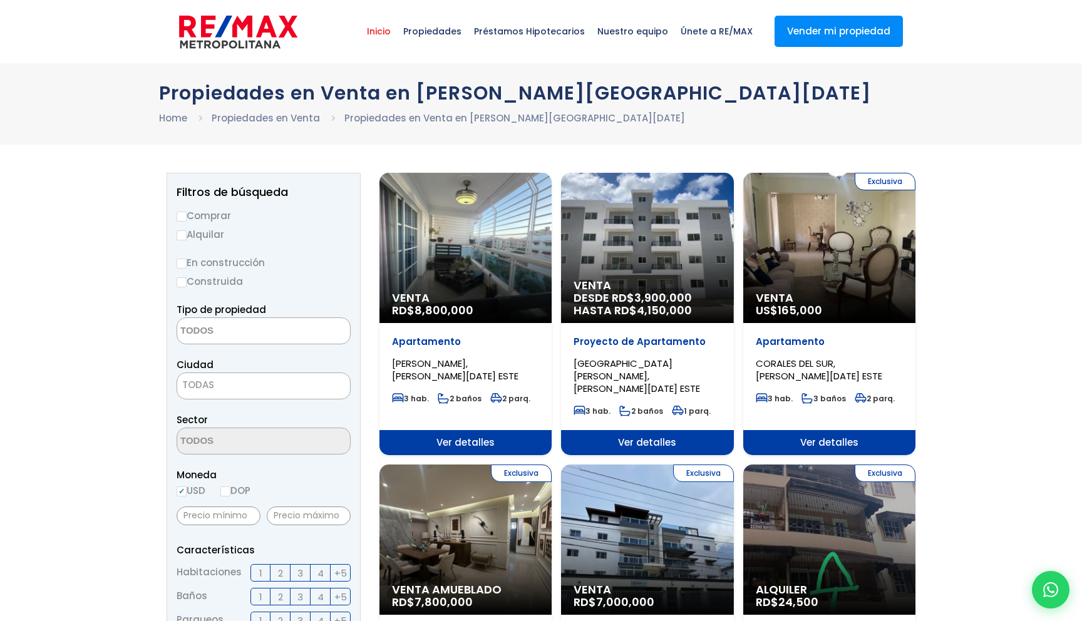
click at [390, 30] on span "Inicio" at bounding box center [379, 32] width 36 height 38
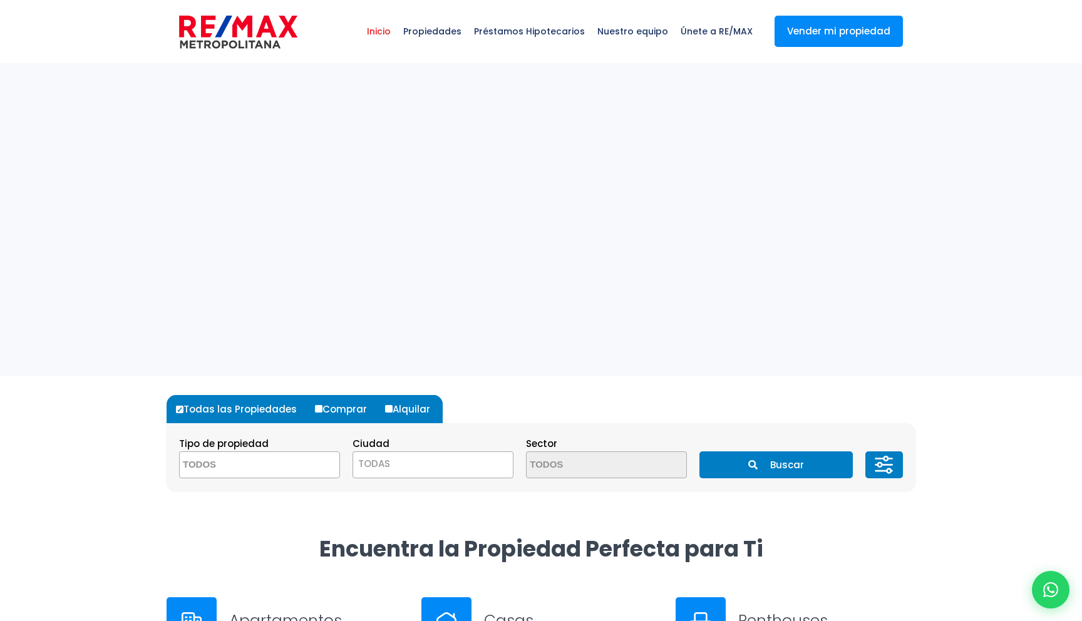
select select
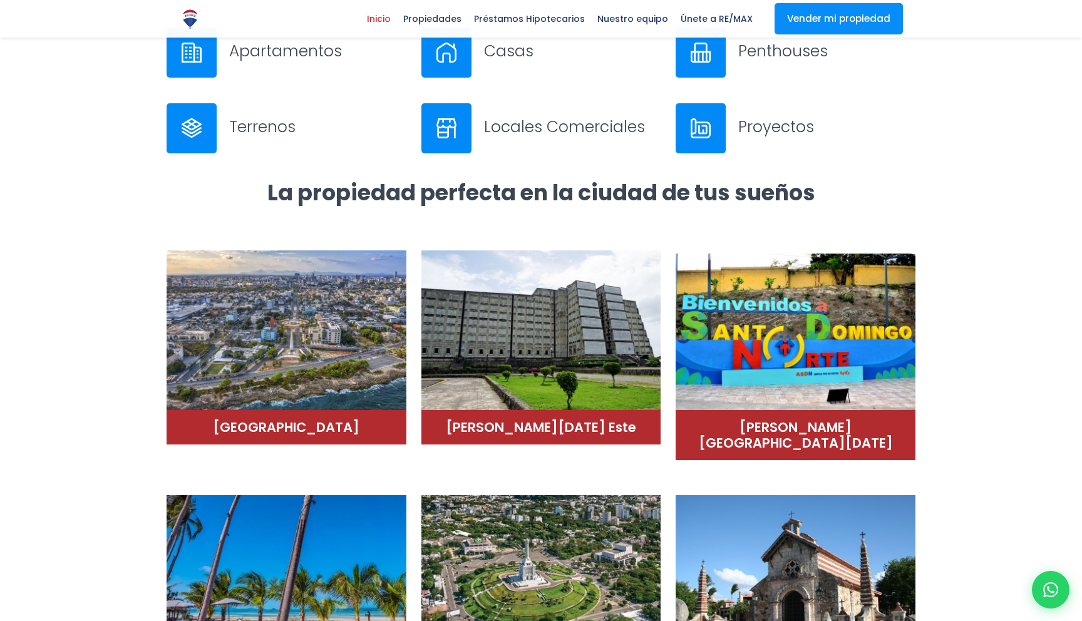
scroll to position [628, 0]
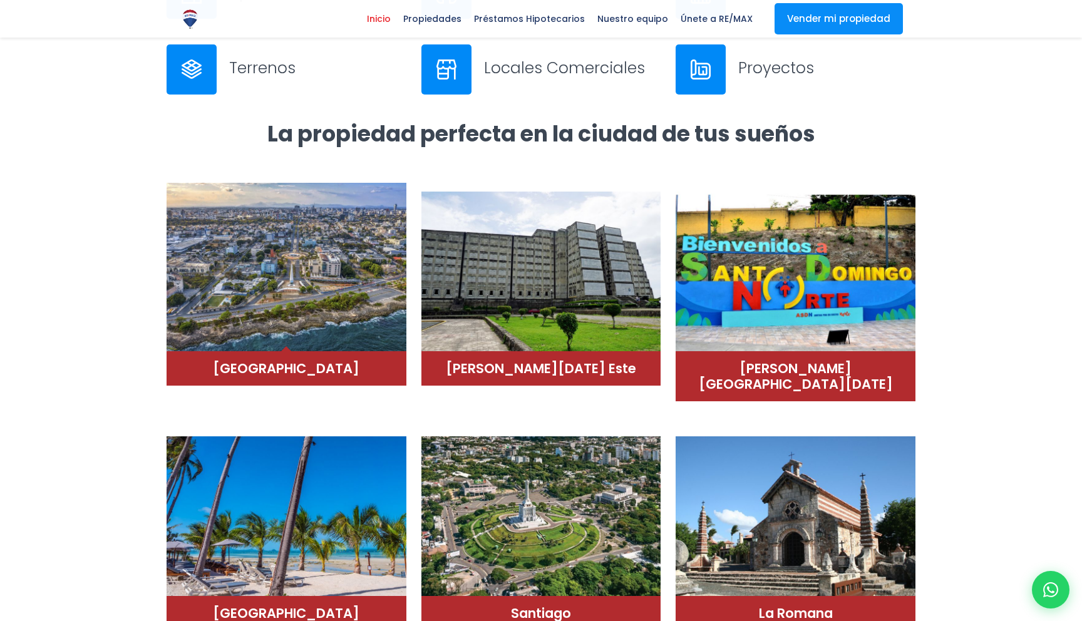
click at [318, 356] on div "Distrito Nacional" at bounding box center [287, 368] width 240 height 34
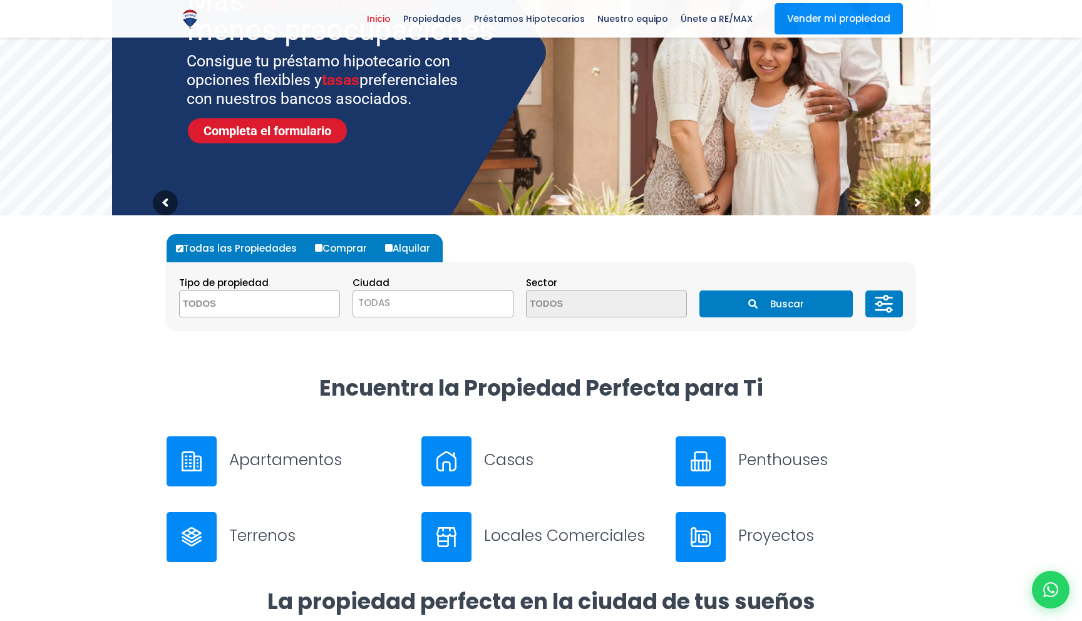
scroll to position [0, 0]
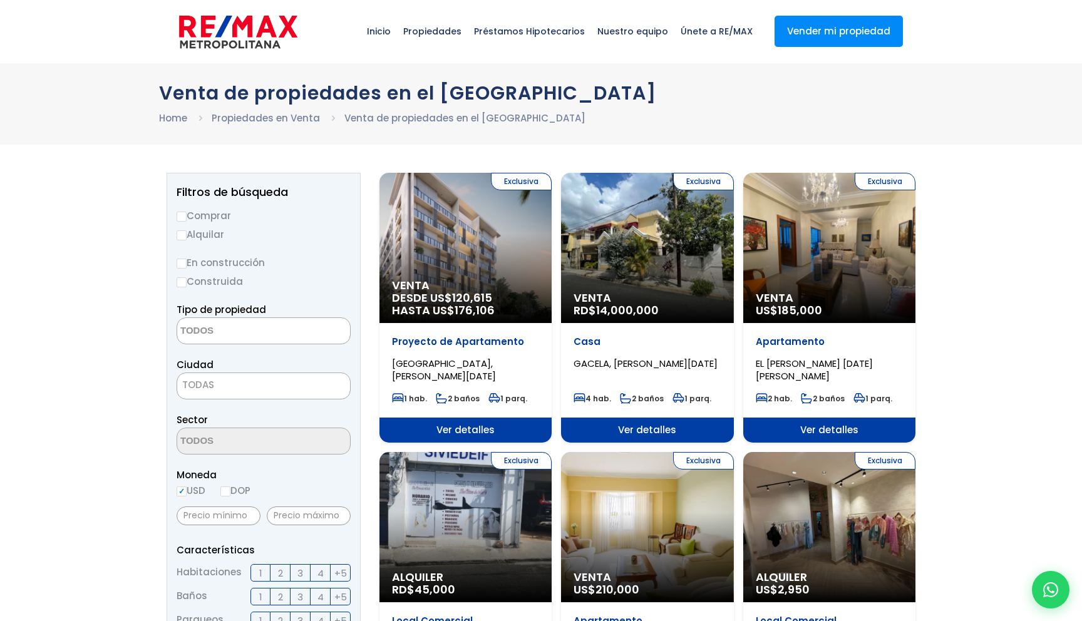
select select
click at [526, 277] on div "Exclusiva Venta DESDE US$ 120,615 HASTA US$ 176,106" at bounding box center [466, 248] width 172 height 150
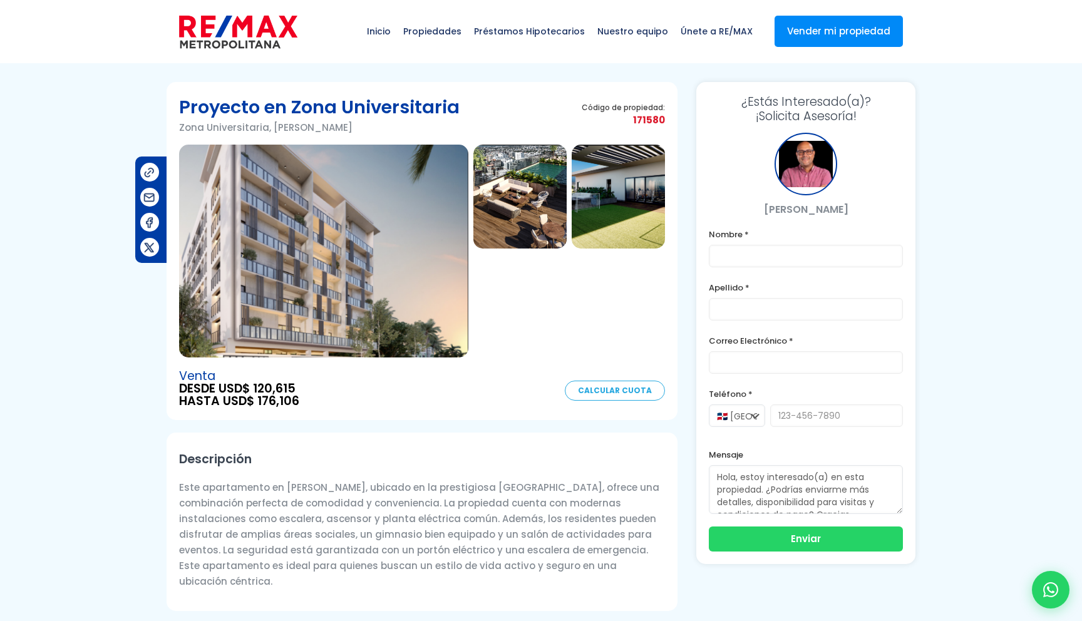
click at [1051, 584] on icon at bounding box center [1051, 590] width 15 height 15
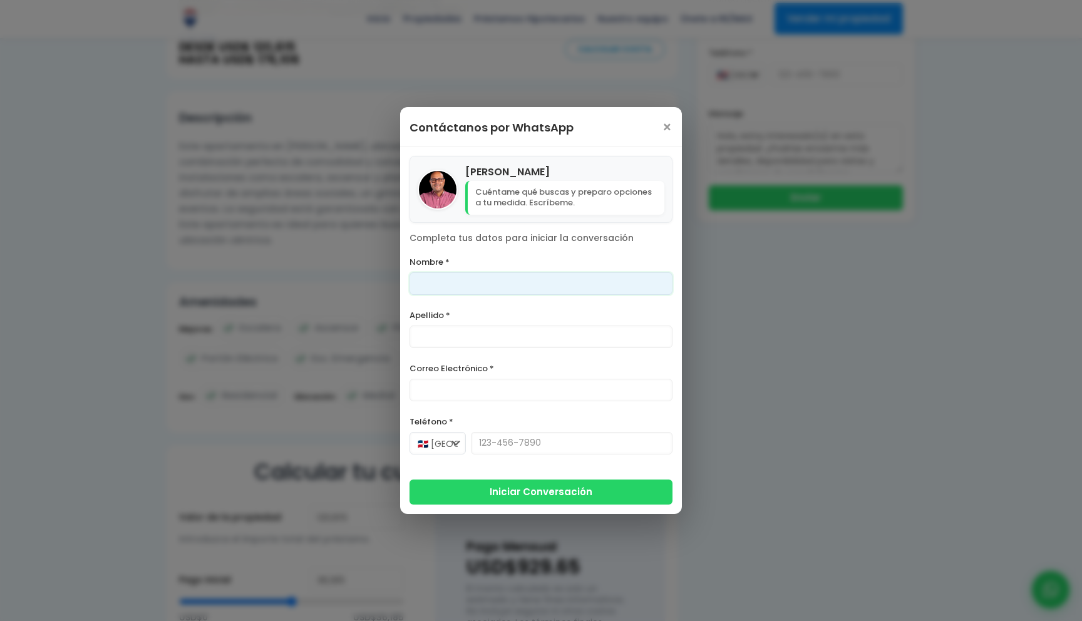
scroll to position [360, 0]
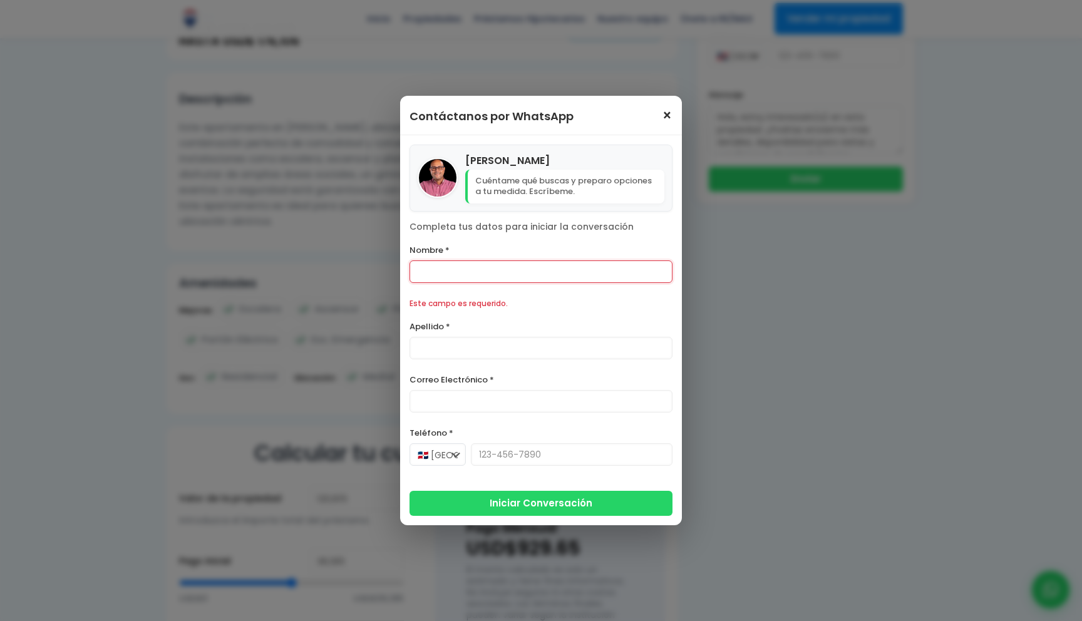
click at [667, 127] on div "Contáctanos por WhatsApp ×" at bounding box center [541, 115] width 282 height 39
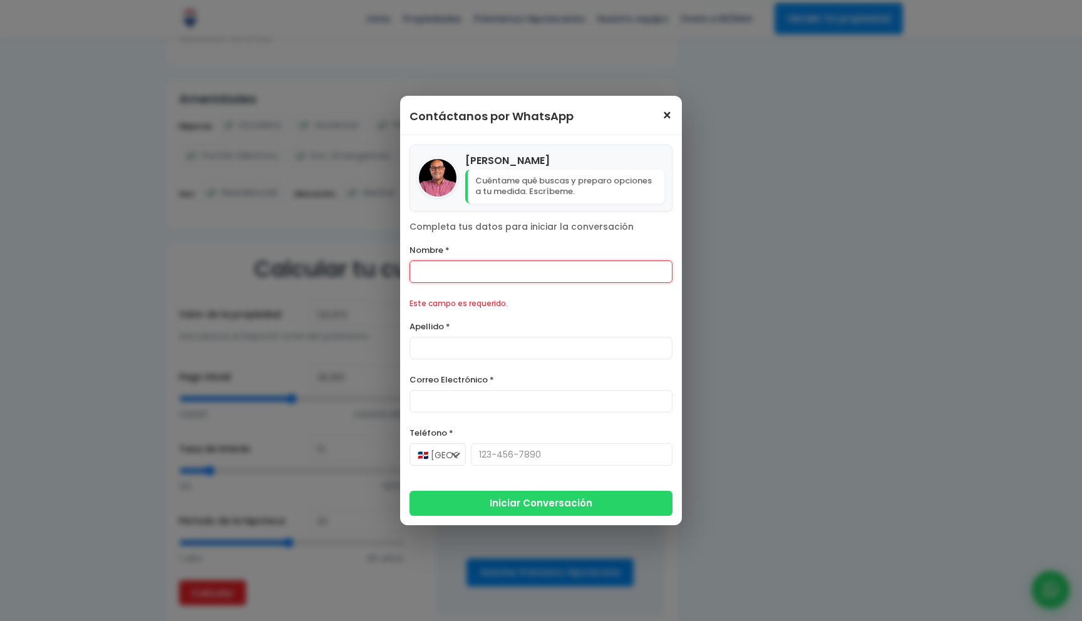
scroll to position [558, 0]
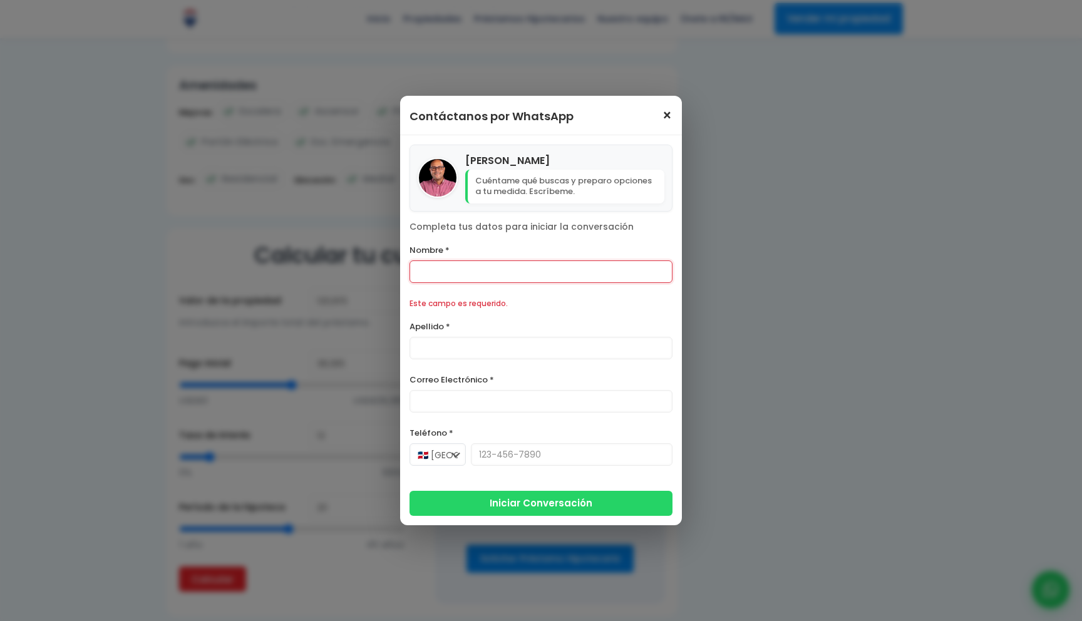
click at [667, 115] on span "×" at bounding box center [667, 115] width 11 height 15
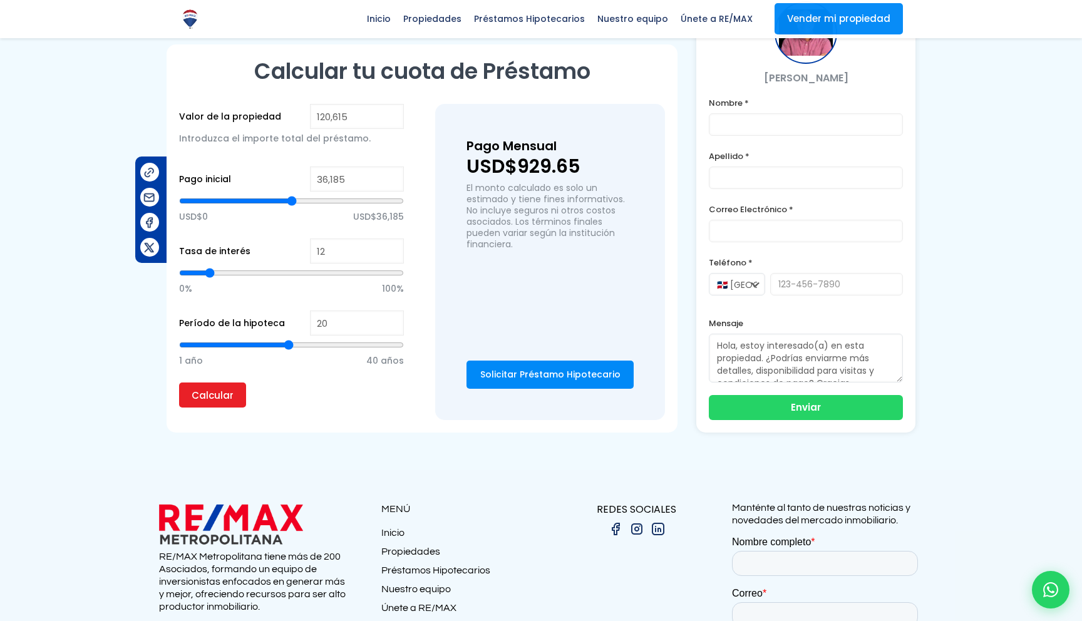
scroll to position [728, 0]
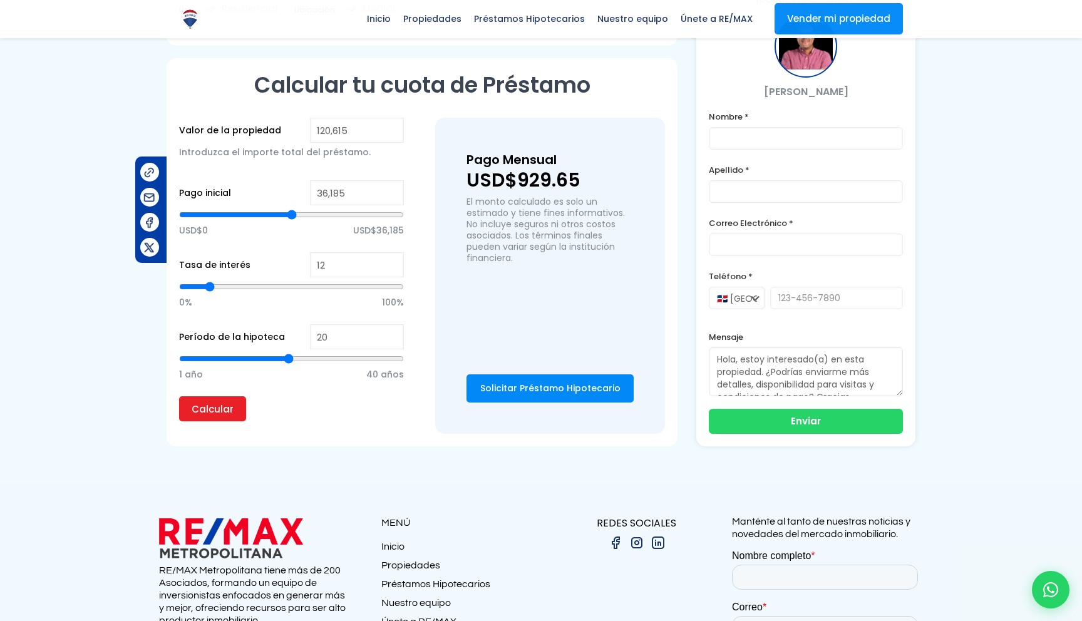
click at [548, 386] on link "Solicitar Préstamo Hipotecario" at bounding box center [550, 389] width 167 height 28
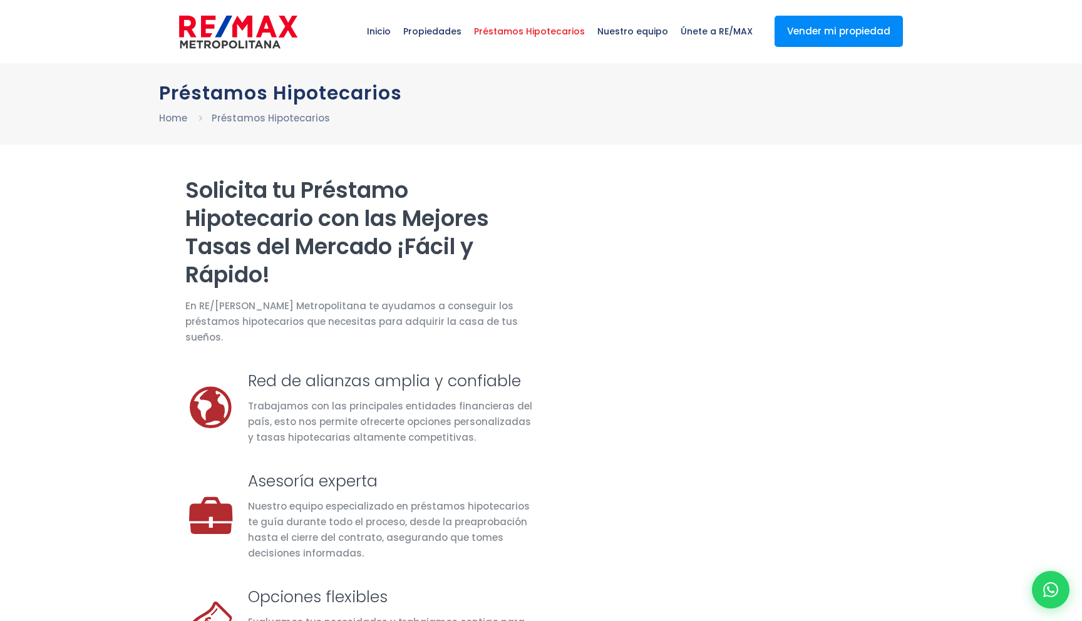
select select "MX"
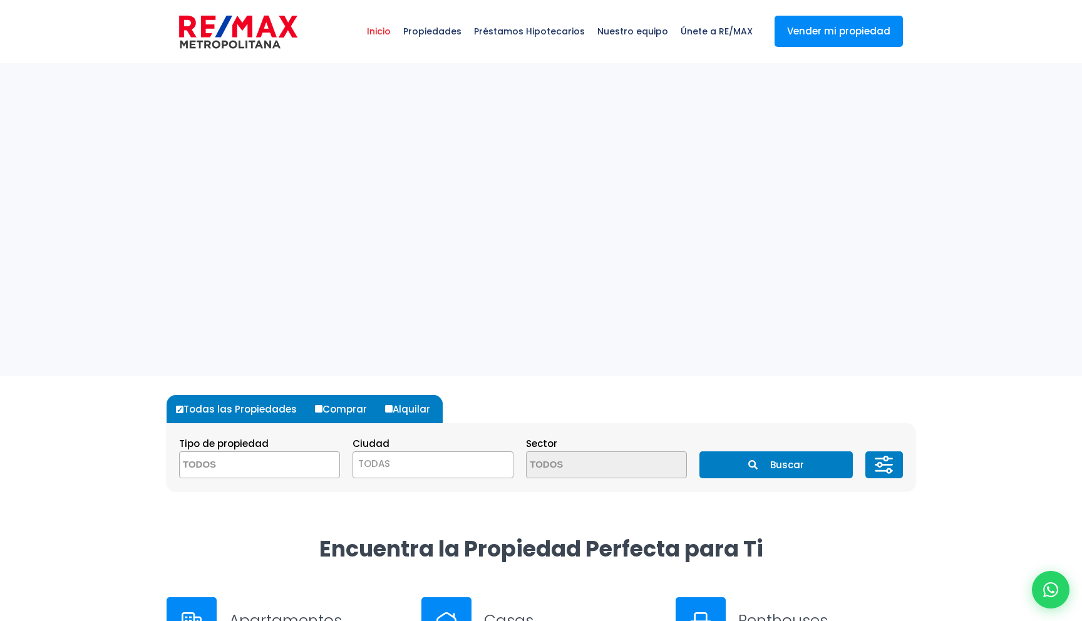
select select
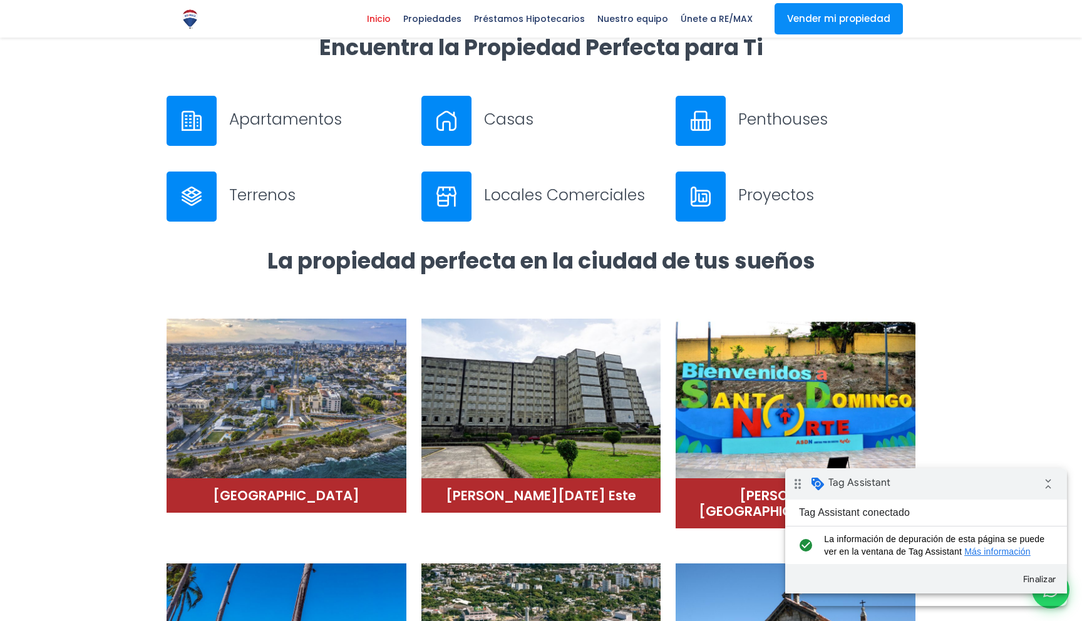
scroll to position [572, 0]
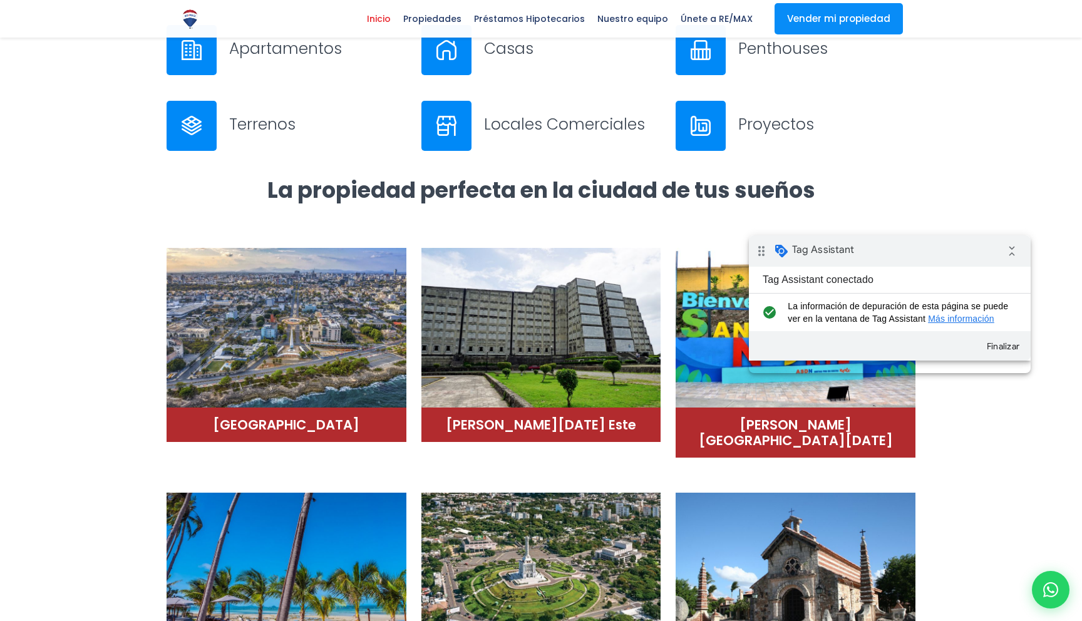
click at [903, 251] on div "drag_indicator Tag Assistant collapse_all" at bounding box center [890, 251] width 282 height 31
click at [1052, 594] on icon at bounding box center [1051, 590] width 16 height 16
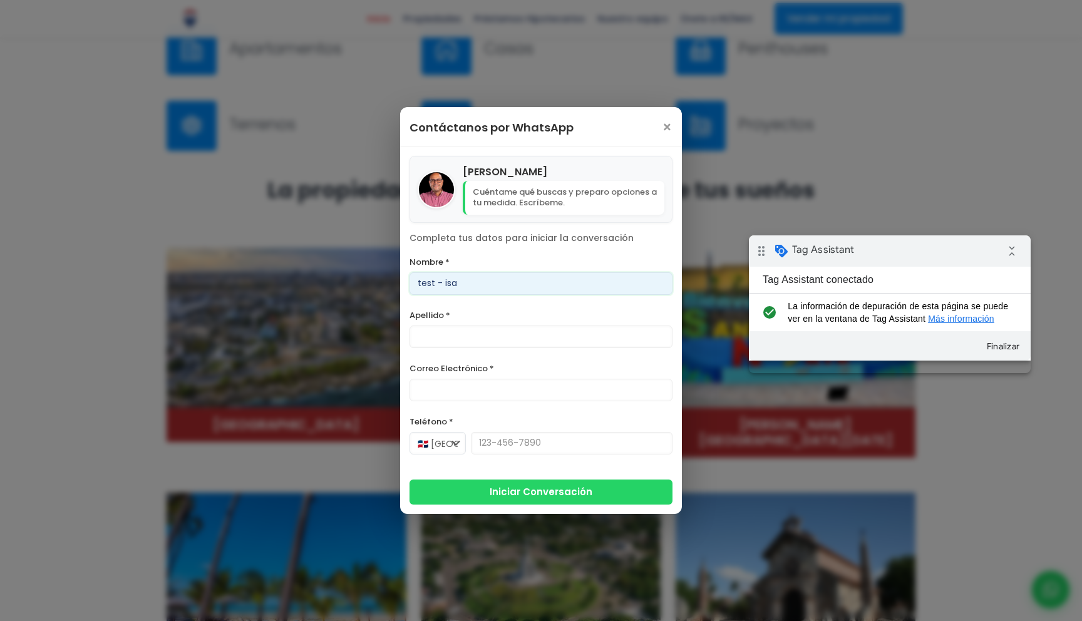
type input "test - isa"
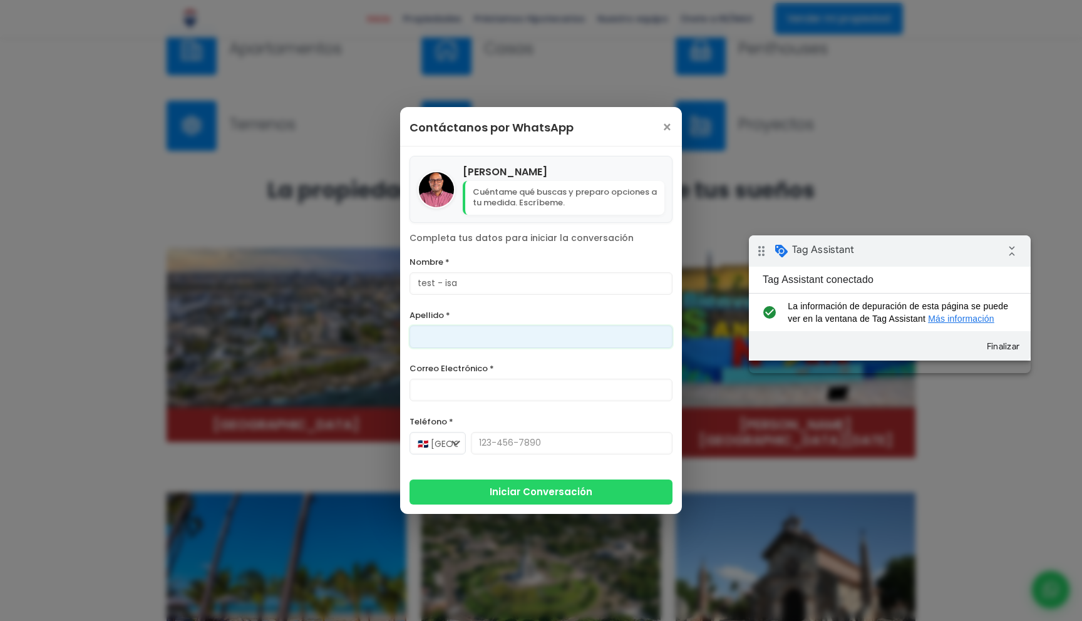
click at [498, 340] on input "Apellido *" at bounding box center [541, 337] width 263 height 23
type input "test"
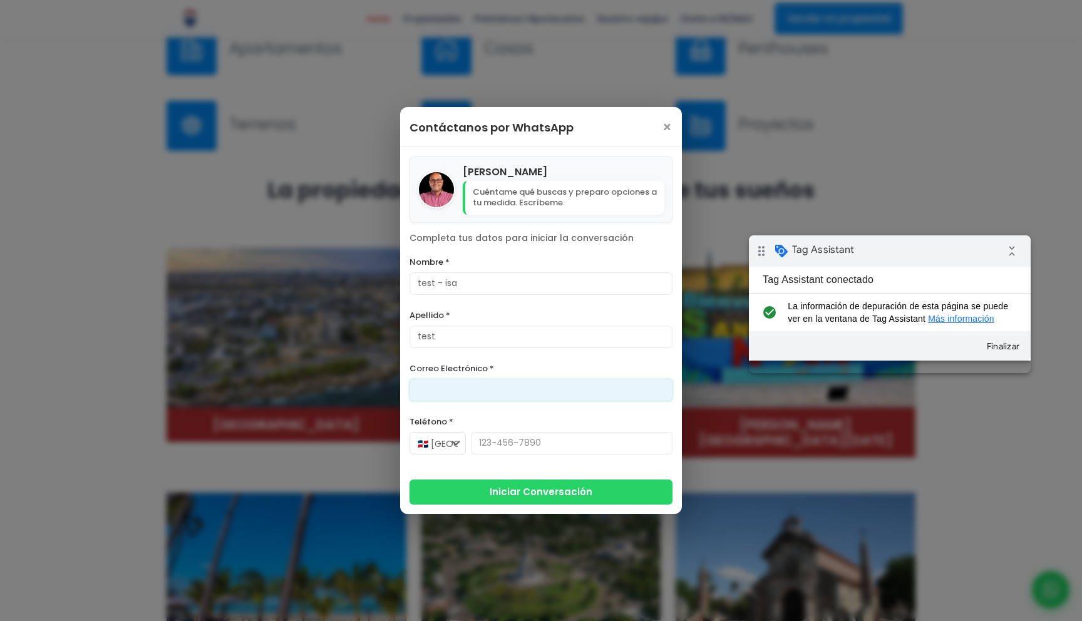
click at [499, 390] on input "Correo Electrónico *" at bounding box center [541, 390] width 263 height 23
type input "test@gmail.com"
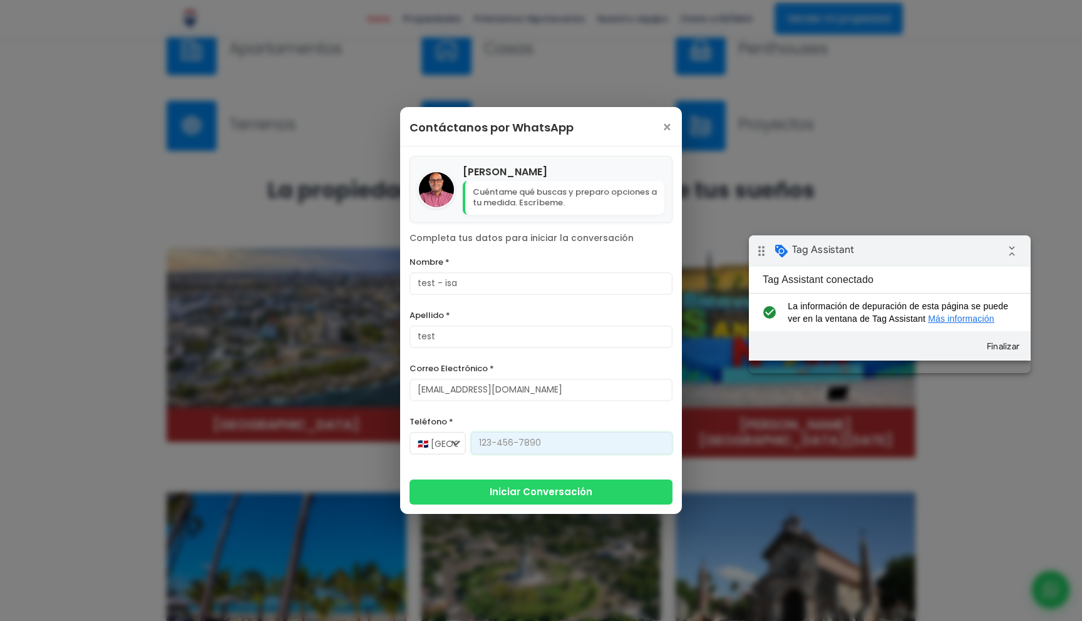
click at [519, 444] on input "Teléfono *" at bounding box center [572, 443] width 202 height 23
type input "[PHONE_NUMBER]"
click at [499, 466] on div "🇩🇴 República Dominicana +1 🇺🇸 Estados Unidos +1 🇨🇦 Canadá +1 🇲🇽 México +52 🇪🇸 E…" at bounding box center [541, 449] width 263 height 35
click at [512, 496] on button "Iniciar Conversación" at bounding box center [541, 491] width 263 height 25
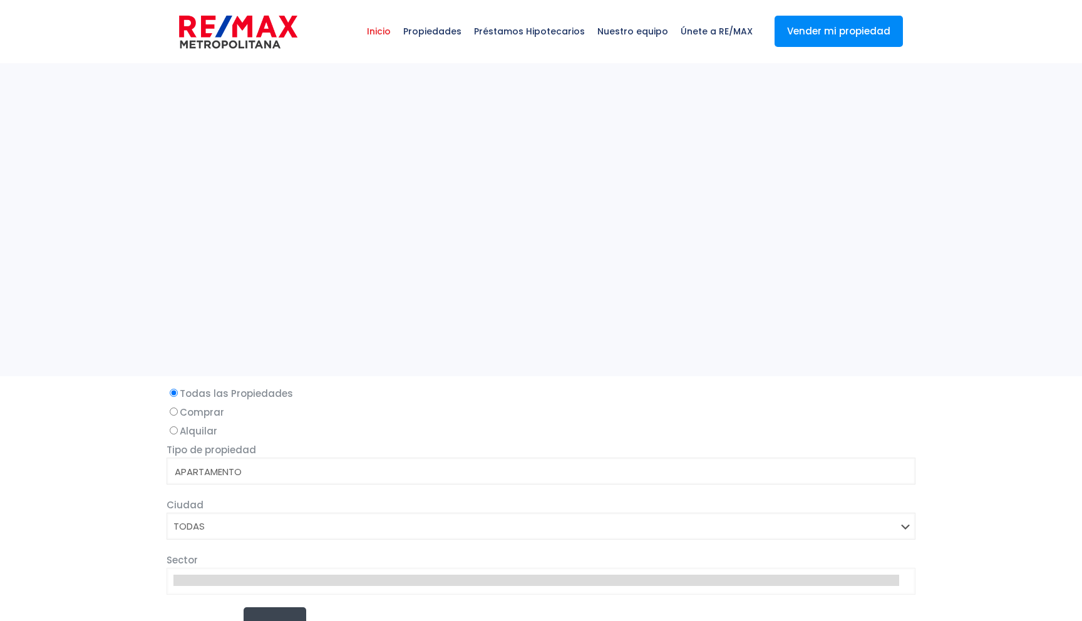
select select
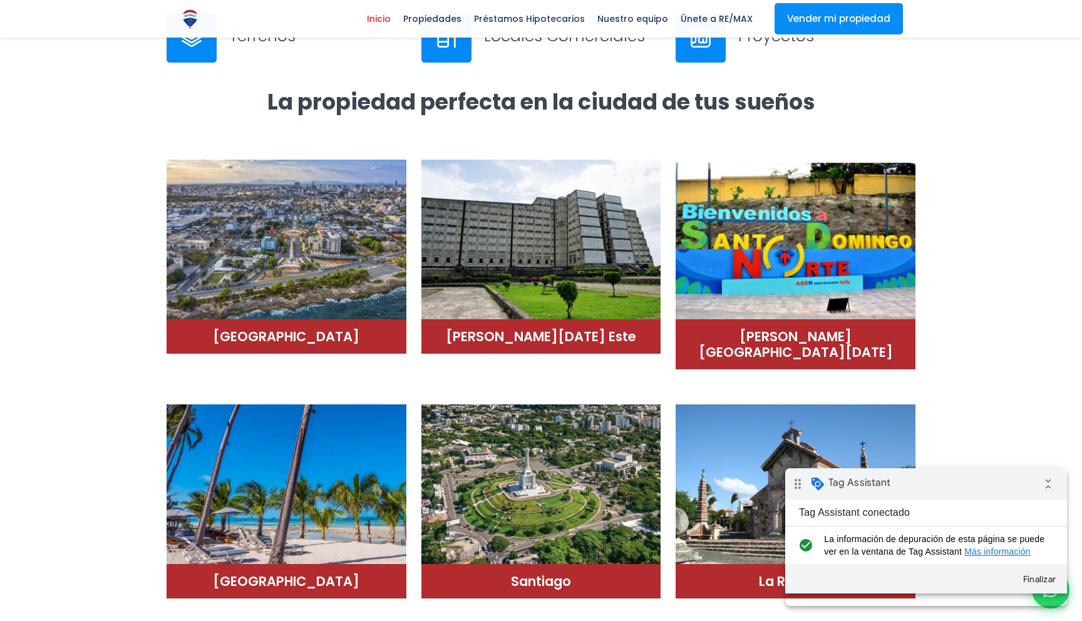
scroll to position [680, 0]
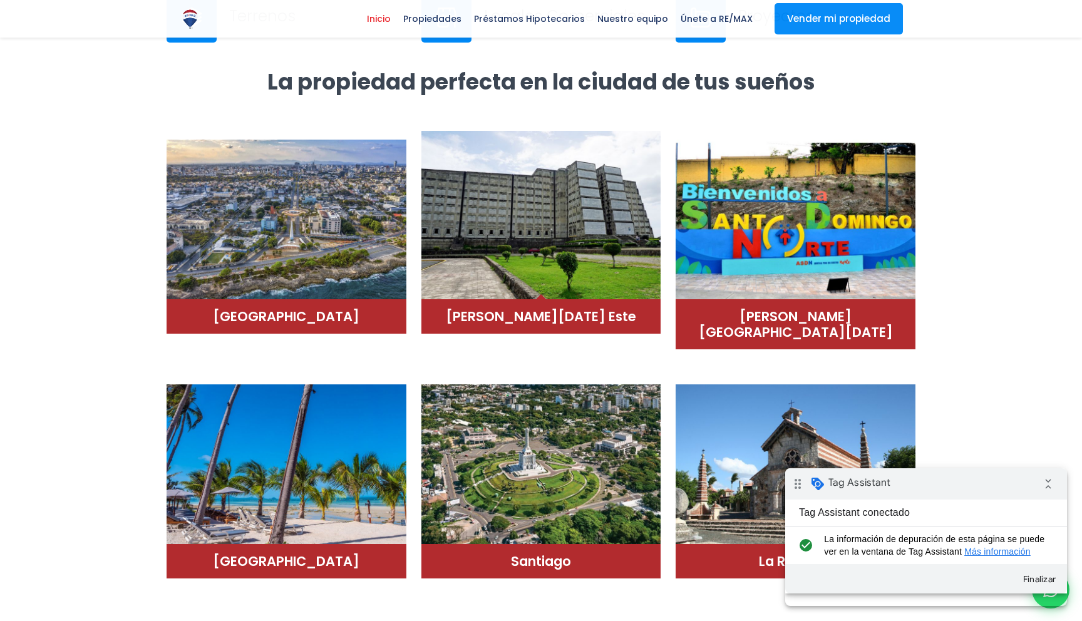
click at [615, 259] on img at bounding box center [542, 215] width 240 height 169
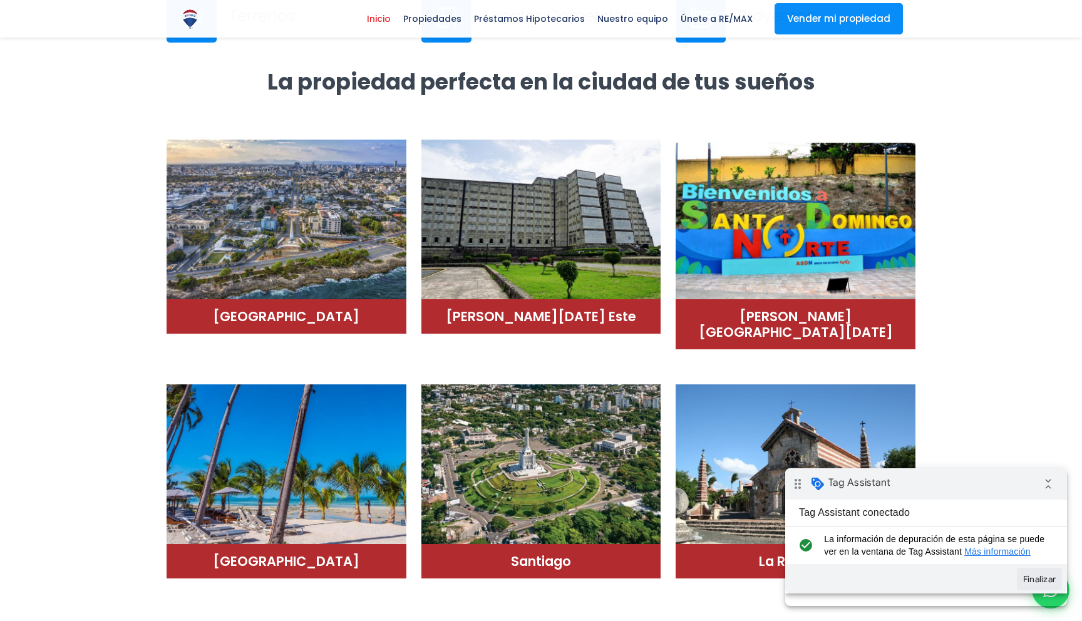
click at [1046, 587] on button "Finalizar" at bounding box center [1039, 579] width 45 height 23
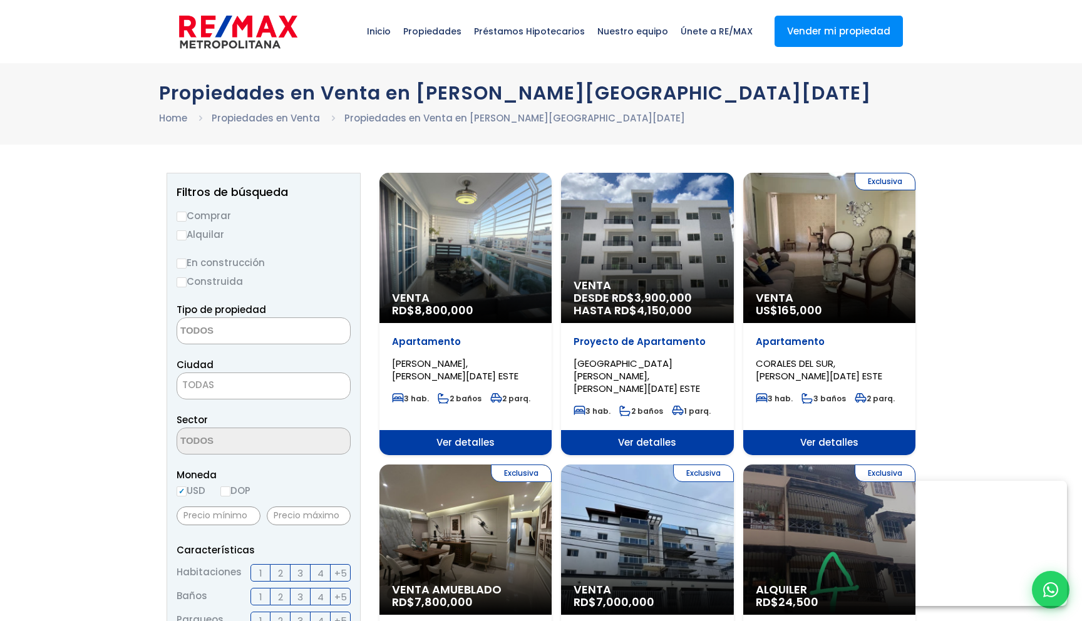
select select
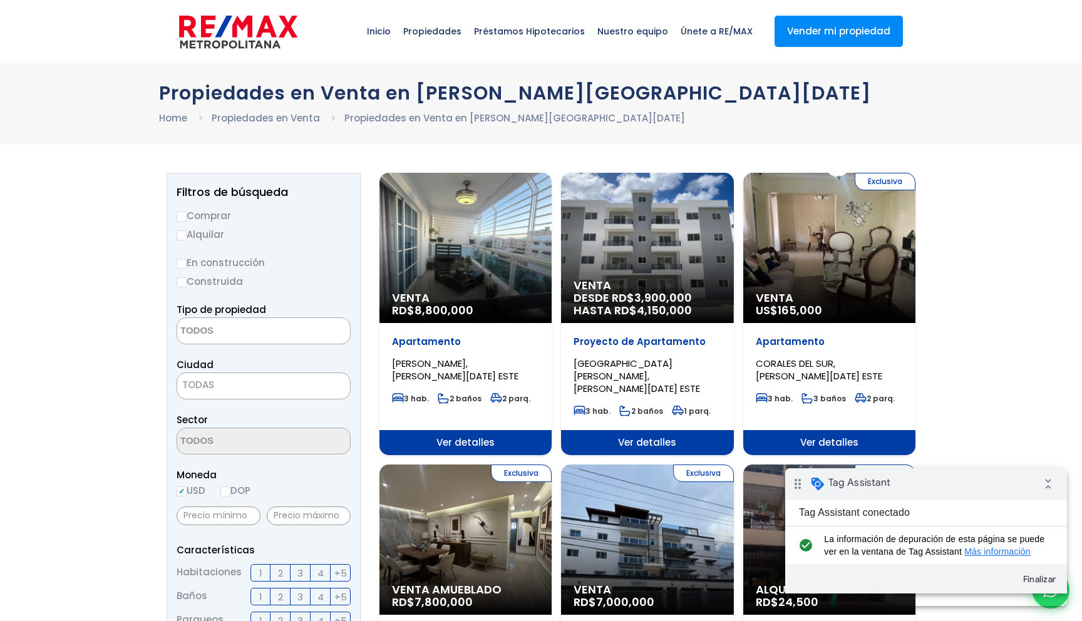
click at [461, 430] on span "Ver detalles" at bounding box center [466, 442] width 172 height 25
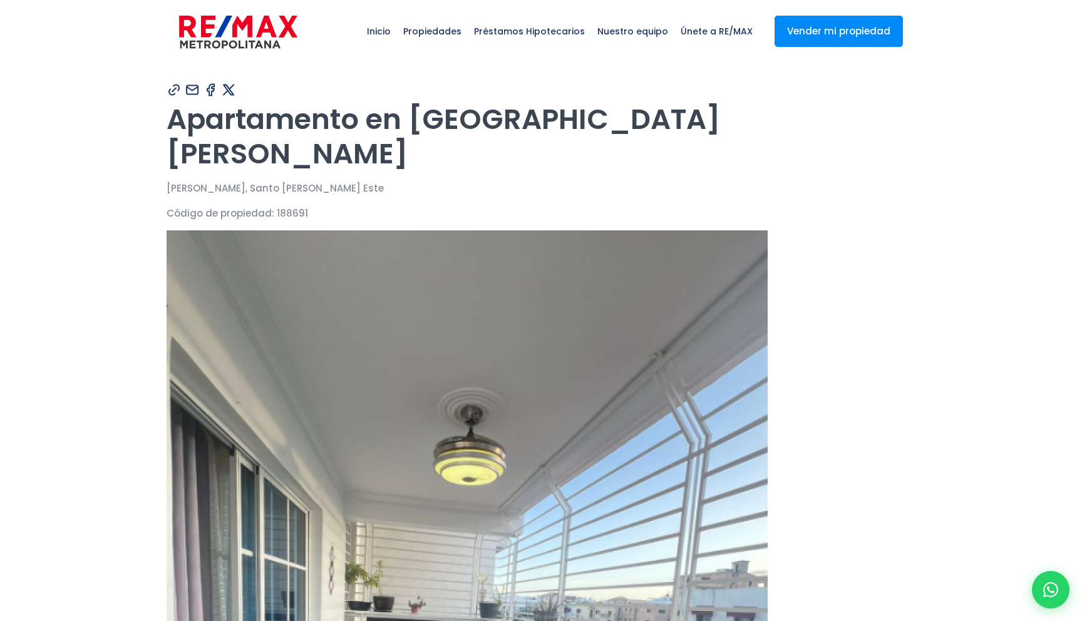
type input "test - isa"
type input "test"
type input "test@gmail.com"
type input "811-233-4455"
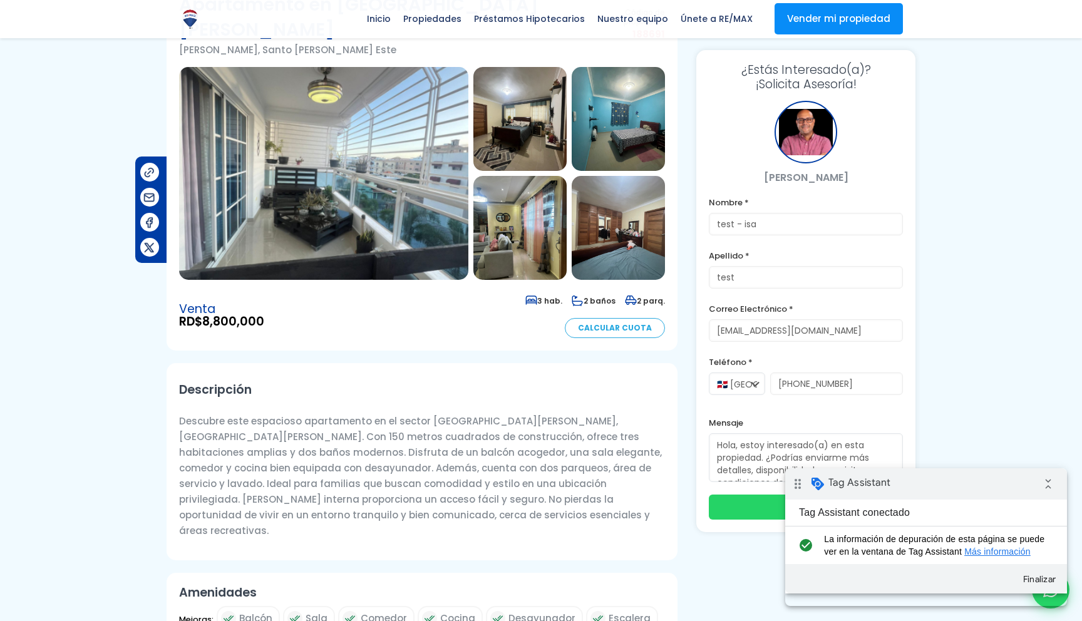
scroll to position [104, 0]
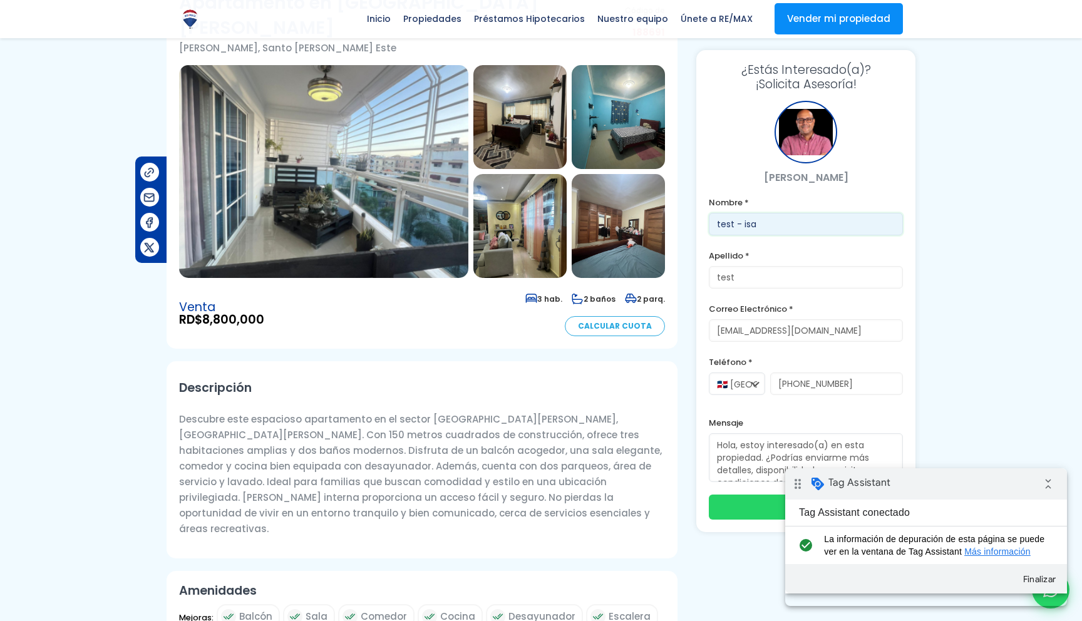
click at [786, 221] on input "test - isa" at bounding box center [806, 224] width 194 height 23
type input "test - isa2"
click at [782, 416] on label "Mensaje" at bounding box center [806, 423] width 194 height 16
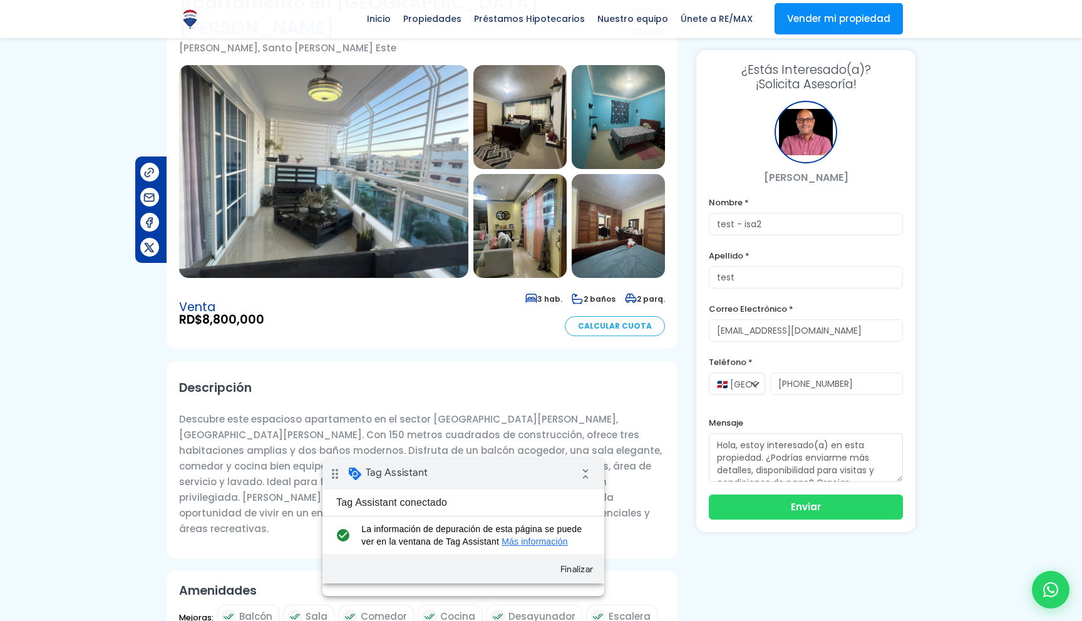
click at [464, 474] on div "drag_indicator Tag Assistant collapse_all" at bounding box center [464, 474] width 282 height 31
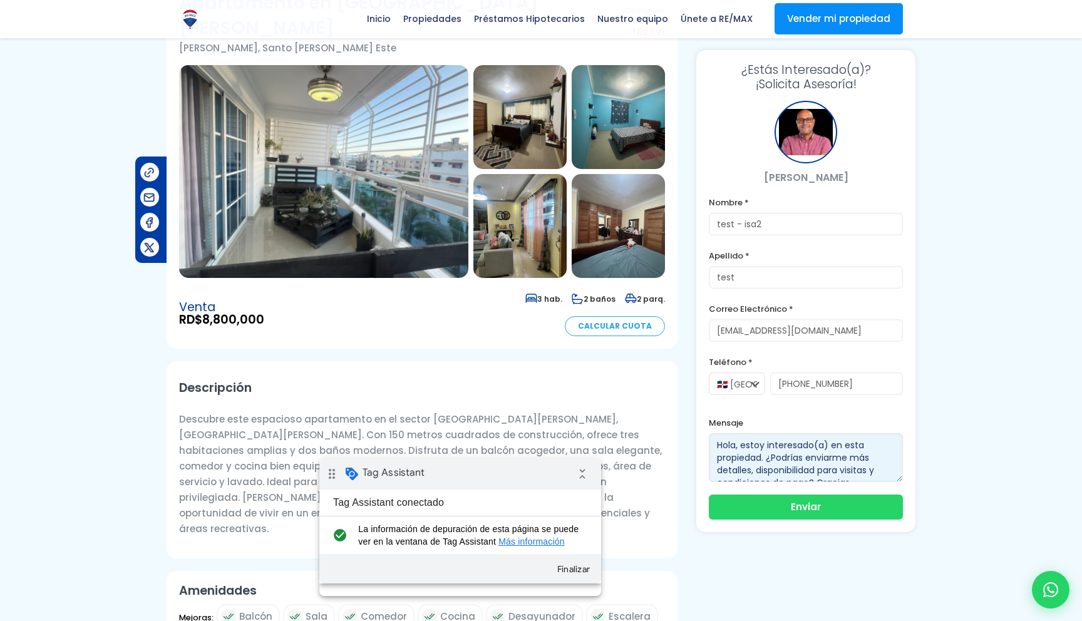
scroll to position [13, 0]
drag, startPoint x: 719, startPoint y: 447, endPoint x: 862, endPoint y: 485, distance: 147.8
click at [862, 485] on form "Nombre * test - isa2 Apellido * test Correo Electrónico * test@gmail.com Teléfo…" at bounding box center [806, 357] width 194 height 325
type textarea "Test Isa"
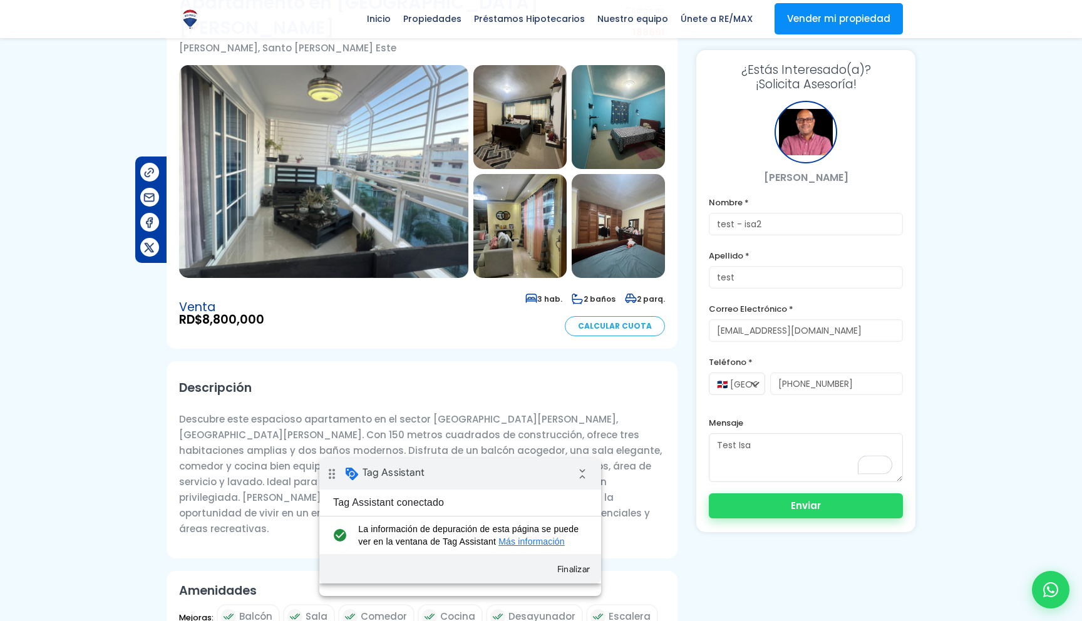
click at [793, 508] on button "Enviar" at bounding box center [806, 506] width 194 height 25
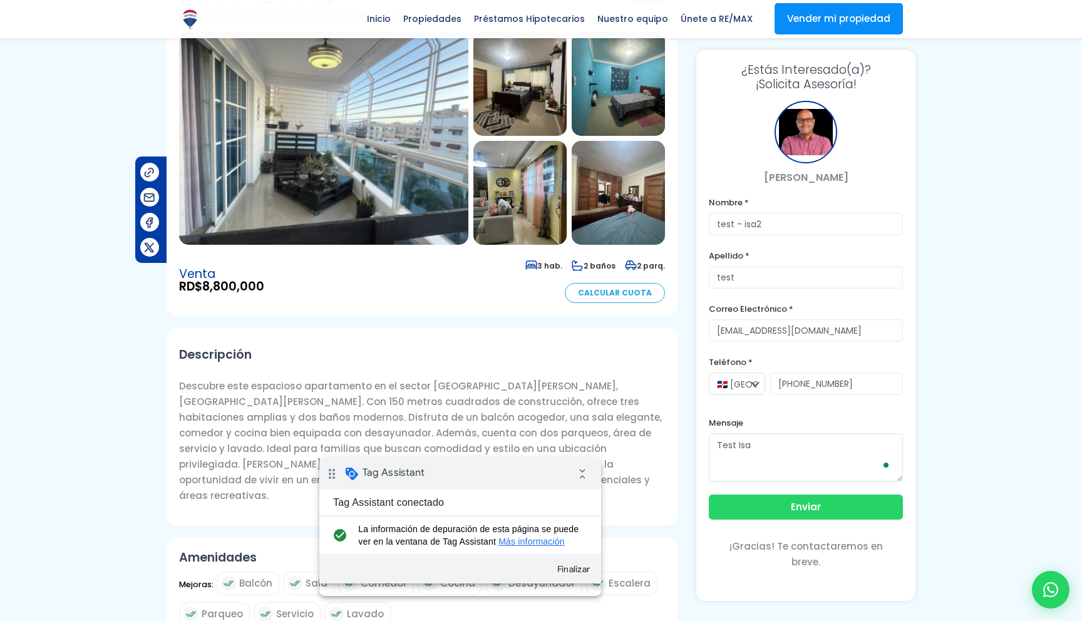
scroll to position [135, 0]
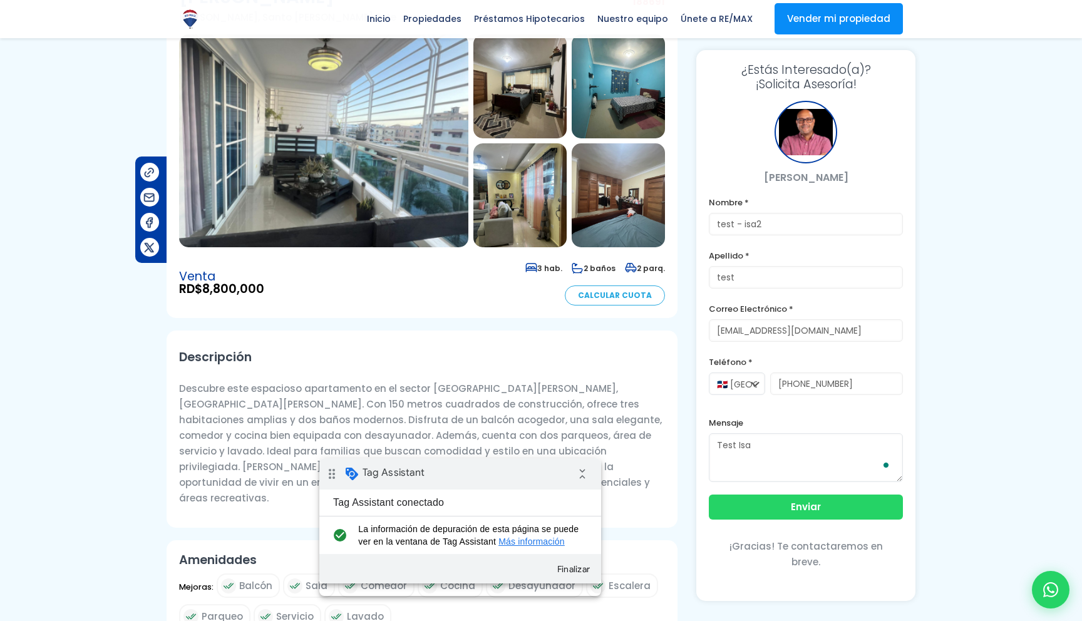
click at [1038, 592] on div at bounding box center [1051, 590] width 38 height 38
type input "test - isa2"
type input "test"
type input "test@gmail.com"
type input "811-233-4455"
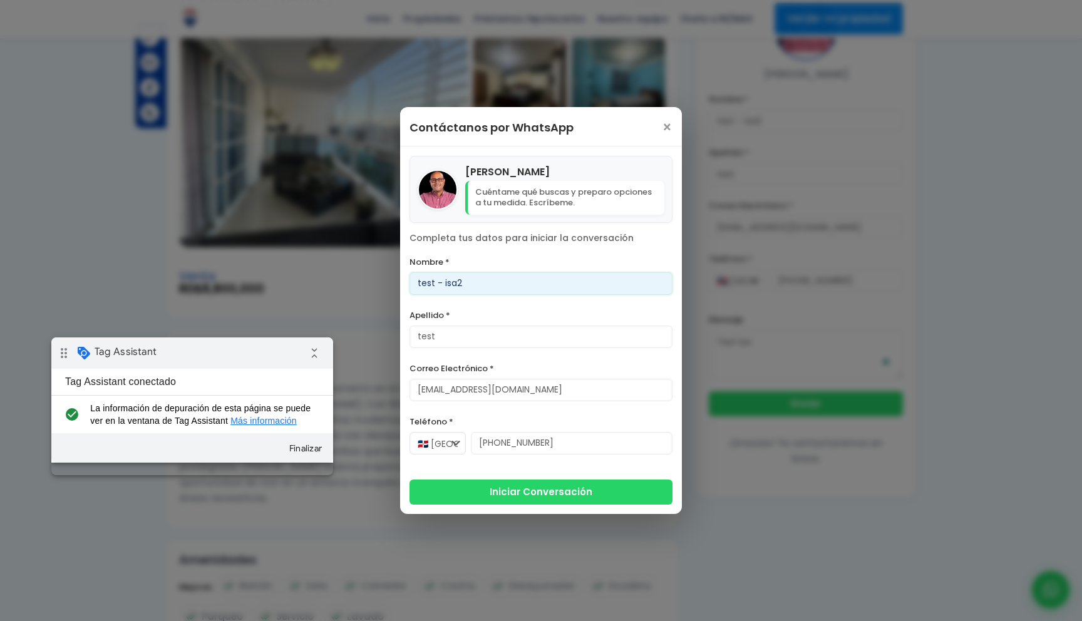
click at [240, 356] on div "drag_indicator Tag Assistant collapse_all" at bounding box center [192, 353] width 282 height 31
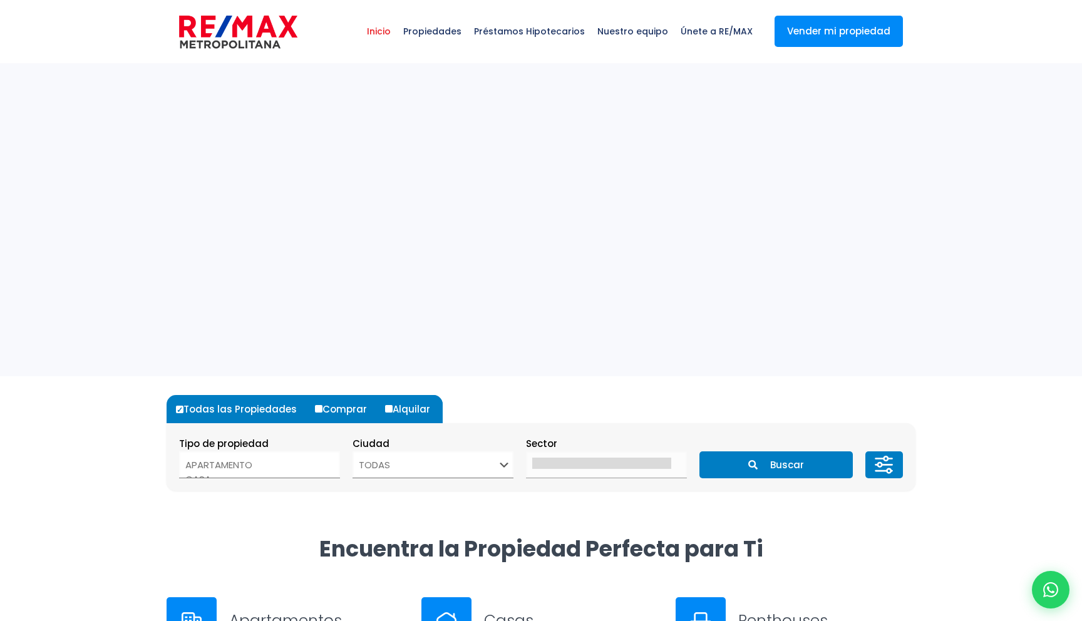
select select
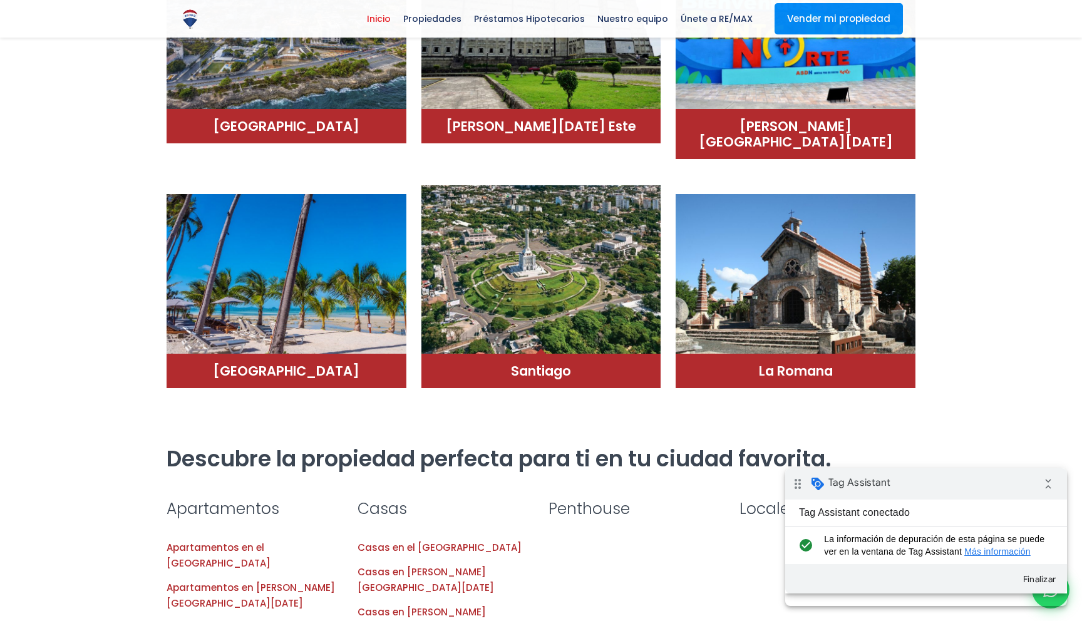
scroll to position [879, 0]
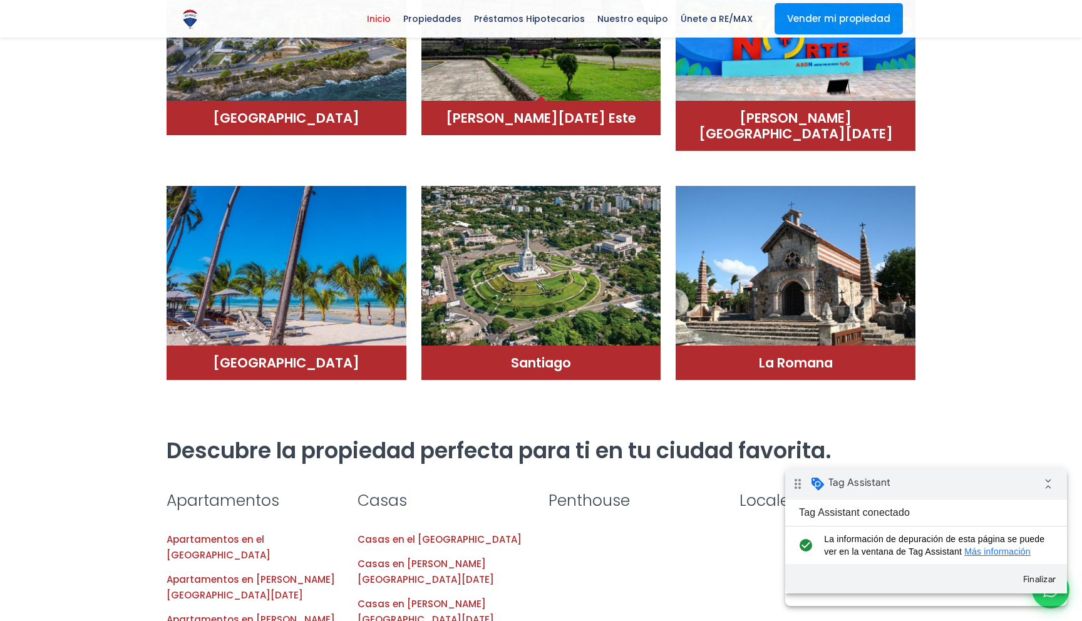
click at [586, 118] on h4 "Santo Domingo Este" at bounding box center [541, 118] width 215 height 16
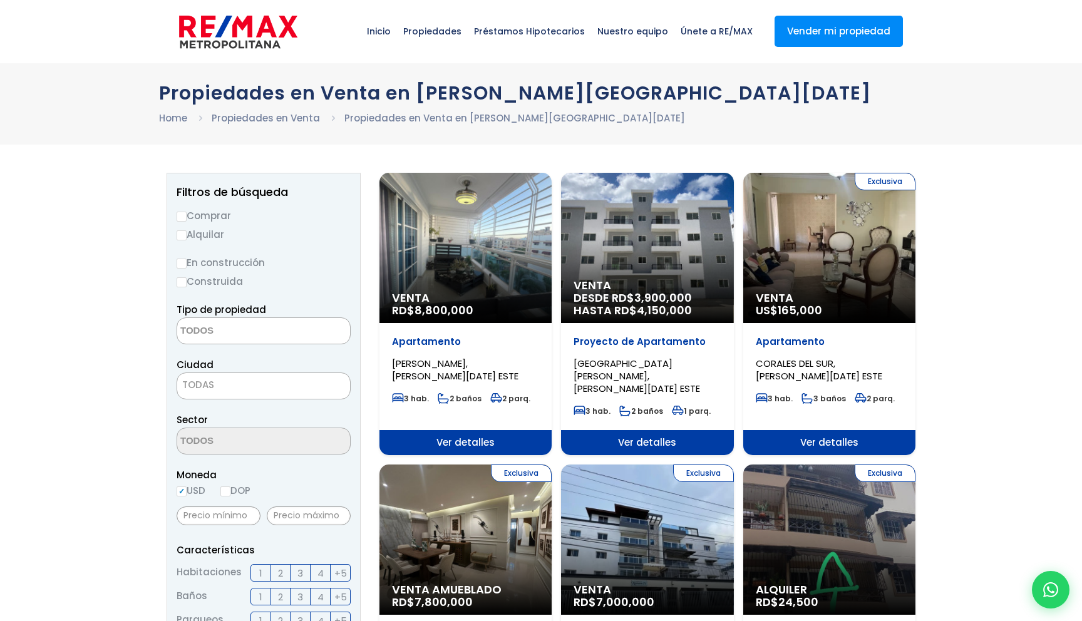
select select
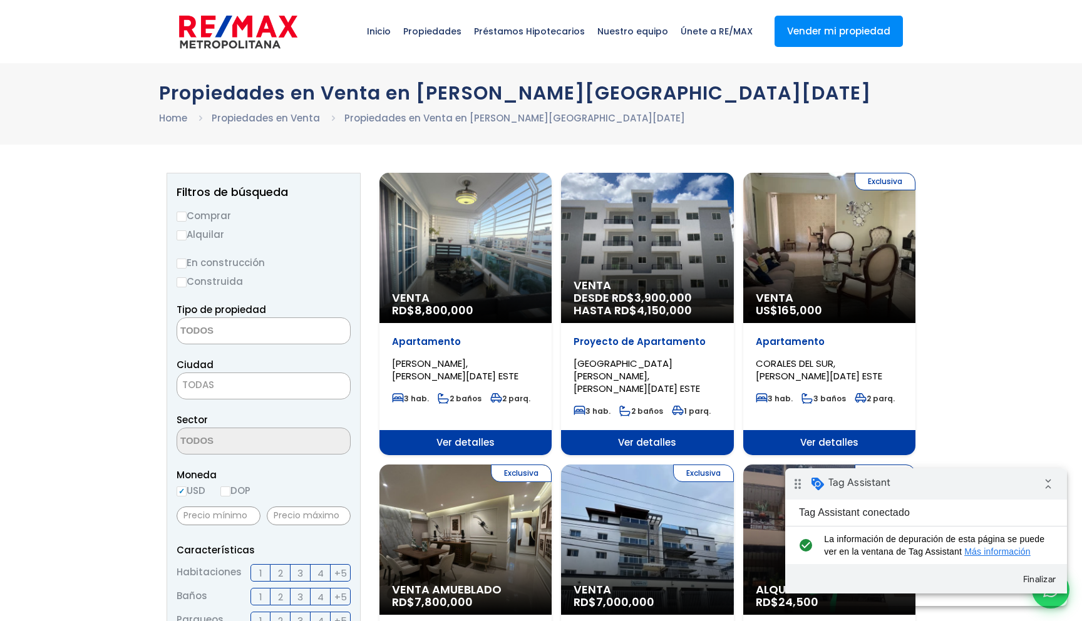
click at [552, 430] on span "Ver detalles" at bounding box center [466, 442] width 172 height 25
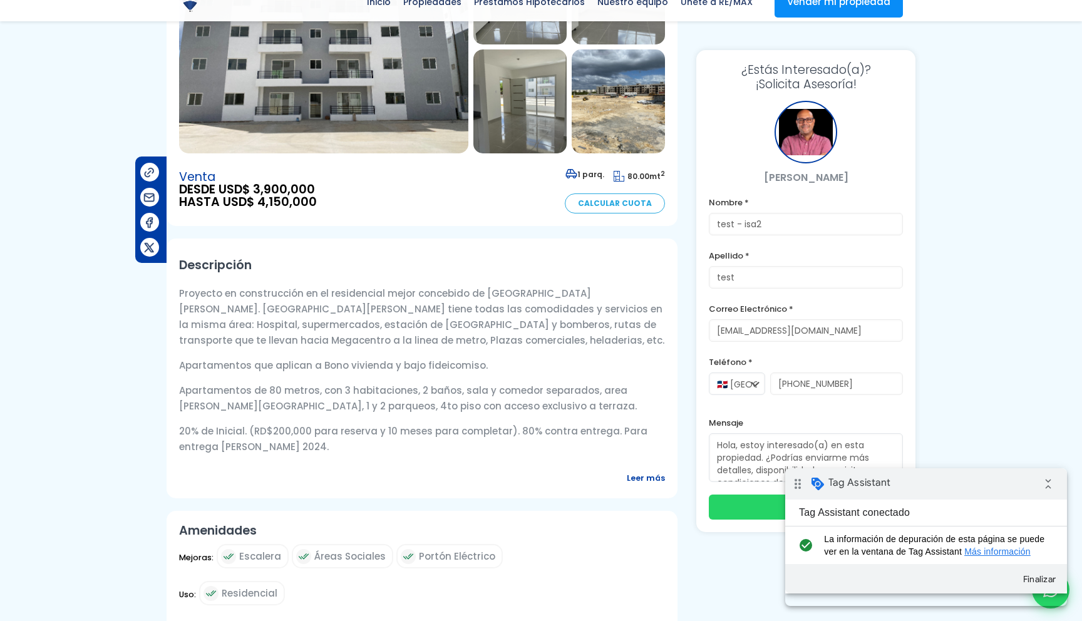
scroll to position [259, 0]
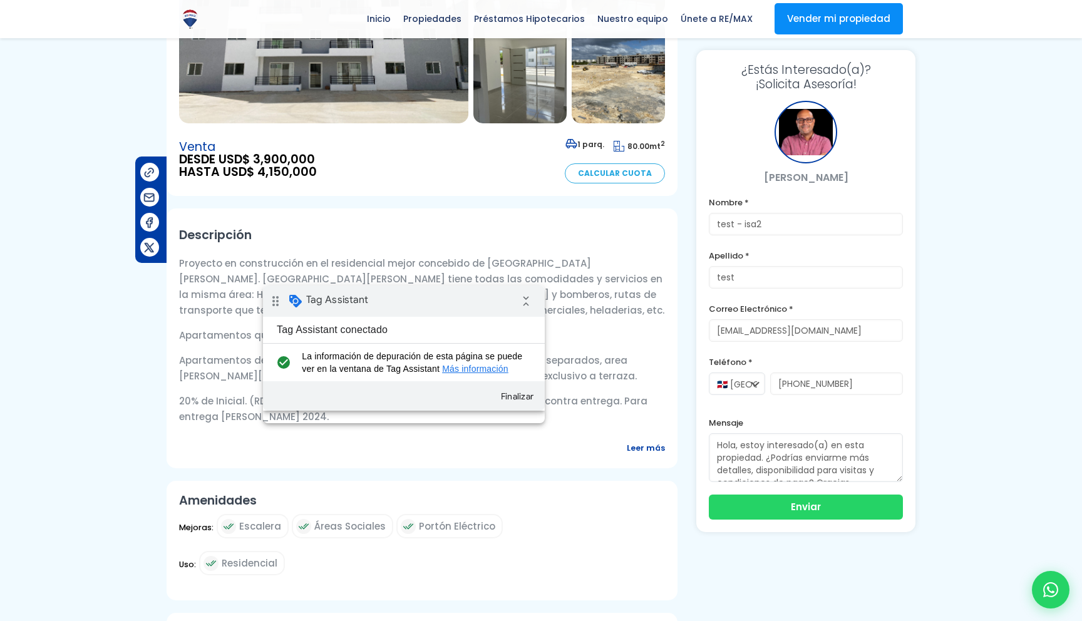
click at [411, 293] on div "drag_indicator Tag Assistant collapse_all" at bounding box center [404, 301] width 282 height 31
click at [781, 224] on input "test - isa2" at bounding box center [806, 224] width 194 height 23
type input "test - isa22"
click at [785, 278] on input "test" at bounding box center [806, 277] width 194 height 23
type input "test2"
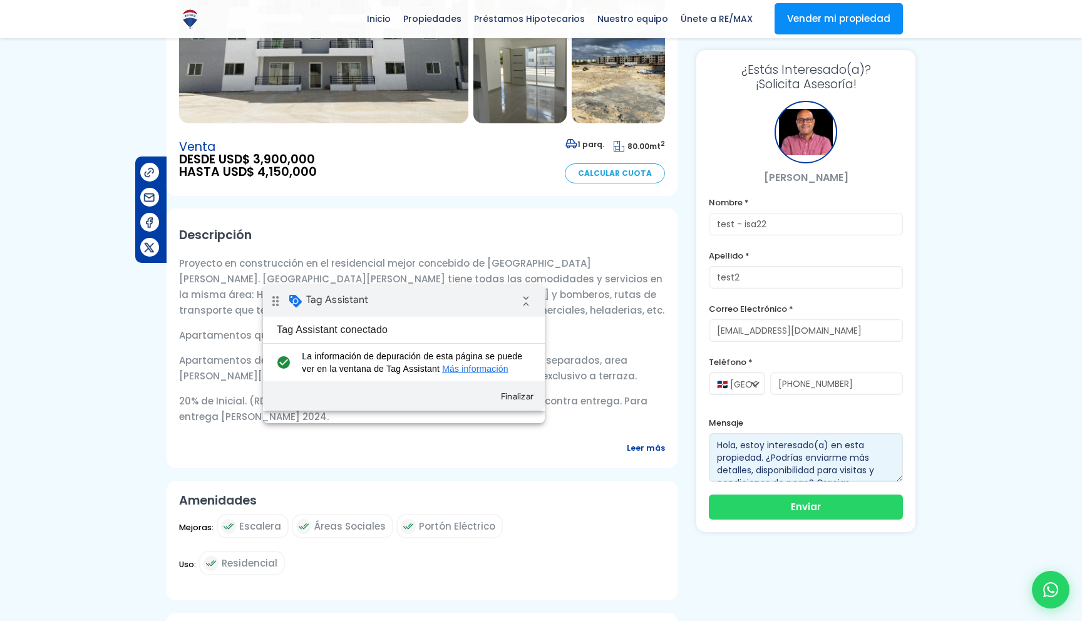
click at [799, 437] on textarea "Hola, estoy interesado(a) en esta propiedad. ¿Podrías enviarme más detalles, di…" at bounding box center [806, 457] width 194 height 49
drag, startPoint x: 721, startPoint y: 447, endPoint x: 802, endPoint y: 480, distance: 88.2
click at [802, 480] on textarea "Hola, estoy interesado(a) en esta propiedad. ¿Podrías enviarme más detalles, di…" at bounding box center [806, 457] width 194 height 49
type textarea "H"
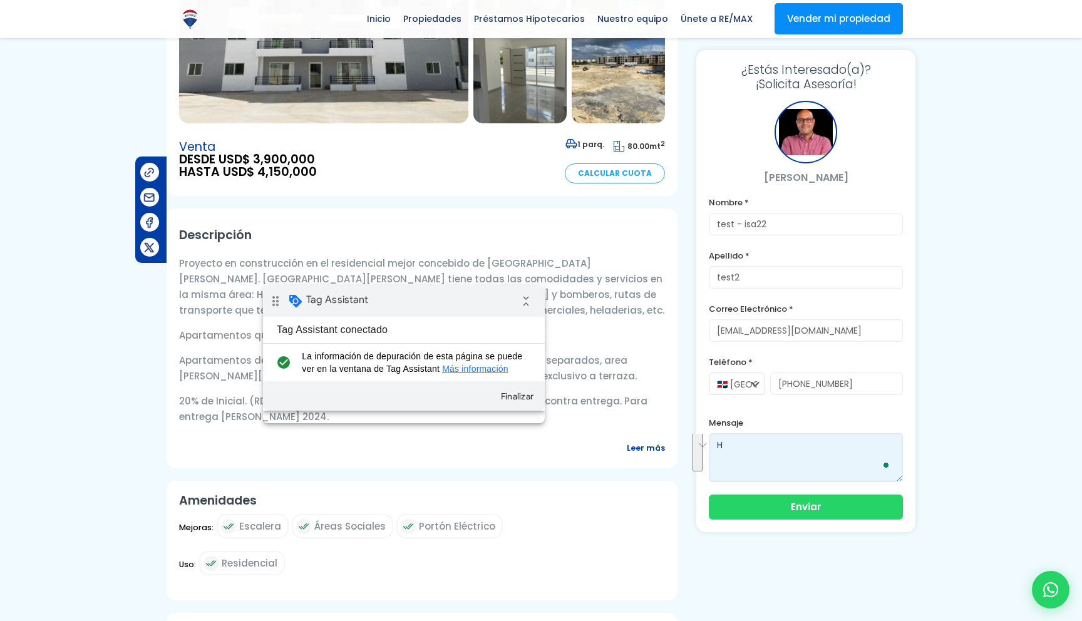
scroll to position [0, 0]
type textarea "test 22"
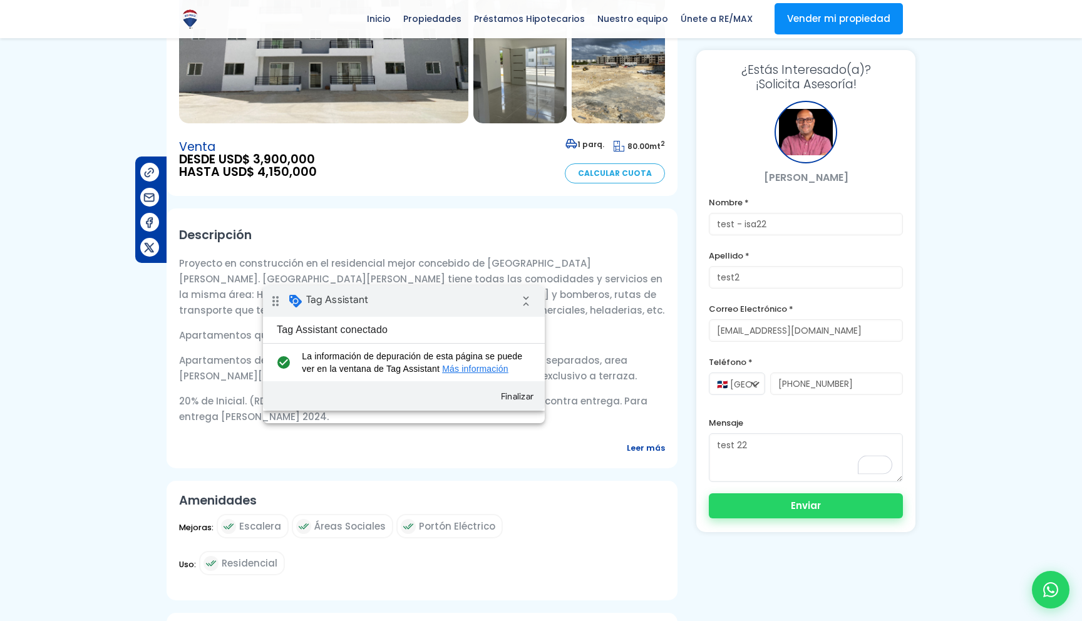
click at [804, 507] on button "Enviar" at bounding box center [806, 506] width 194 height 25
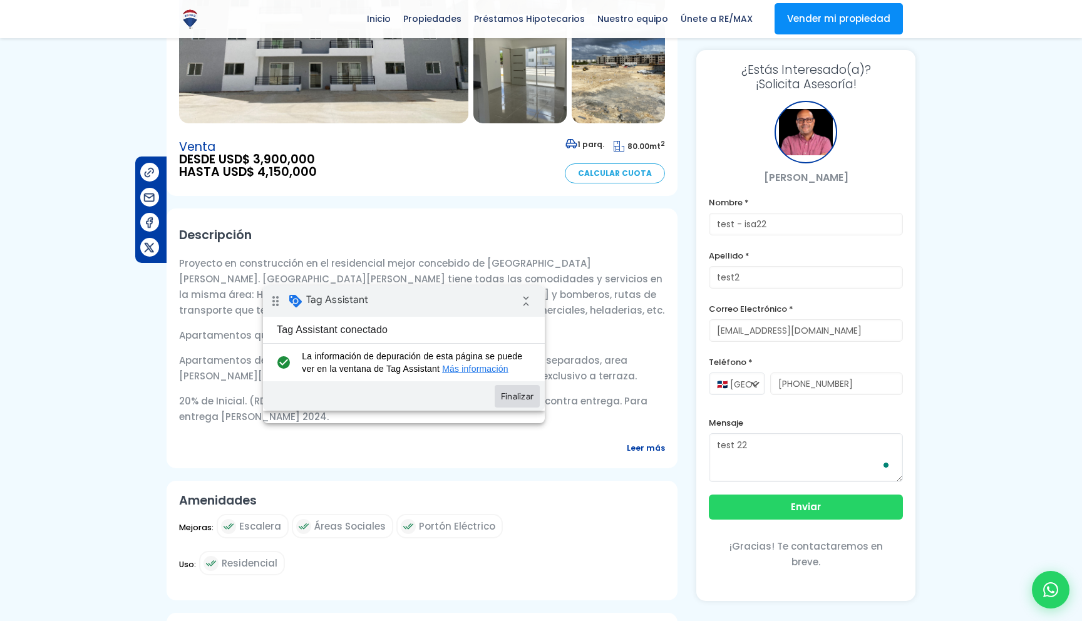
click at [518, 407] on button "Finalizar" at bounding box center [517, 396] width 45 height 23
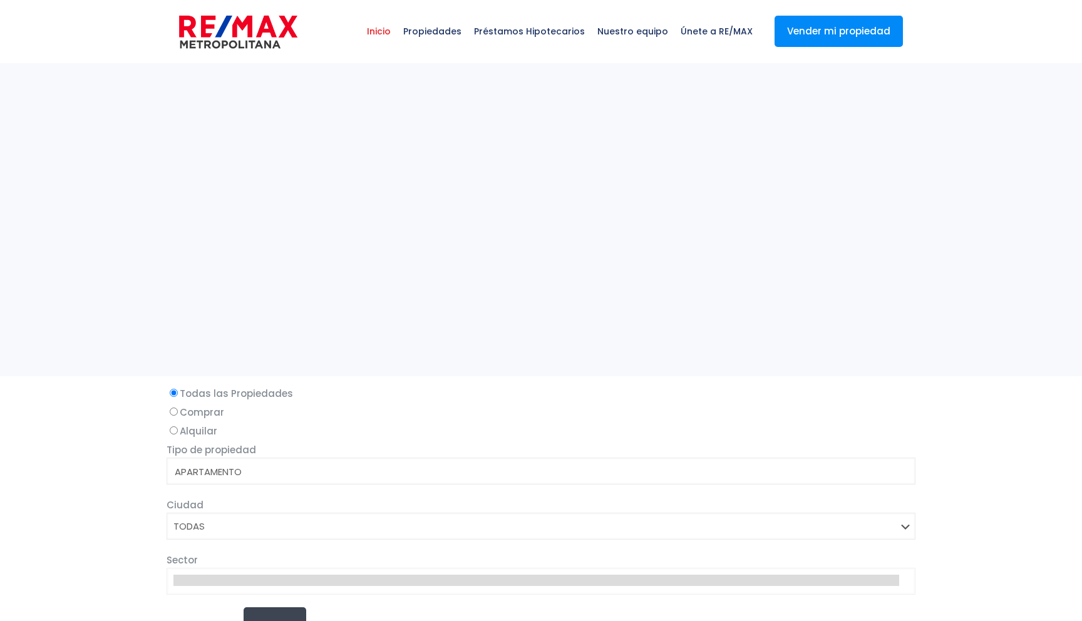
select select
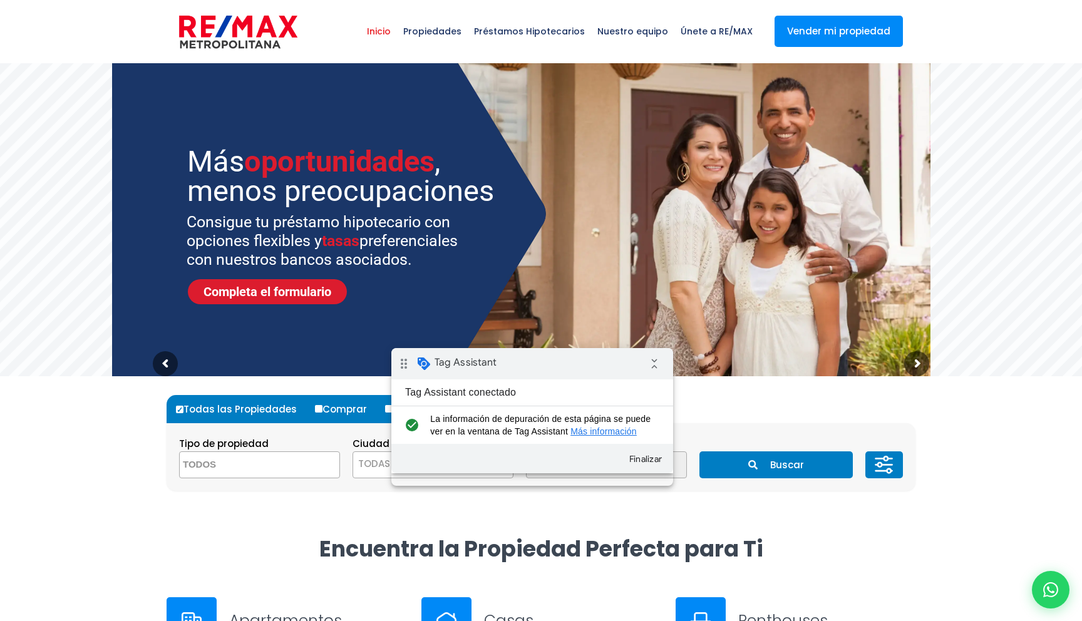
click at [554, 365] on div "drag_indicator Tag Assistant collapse_all" at bounding box center [533, 363] width 282 height 31
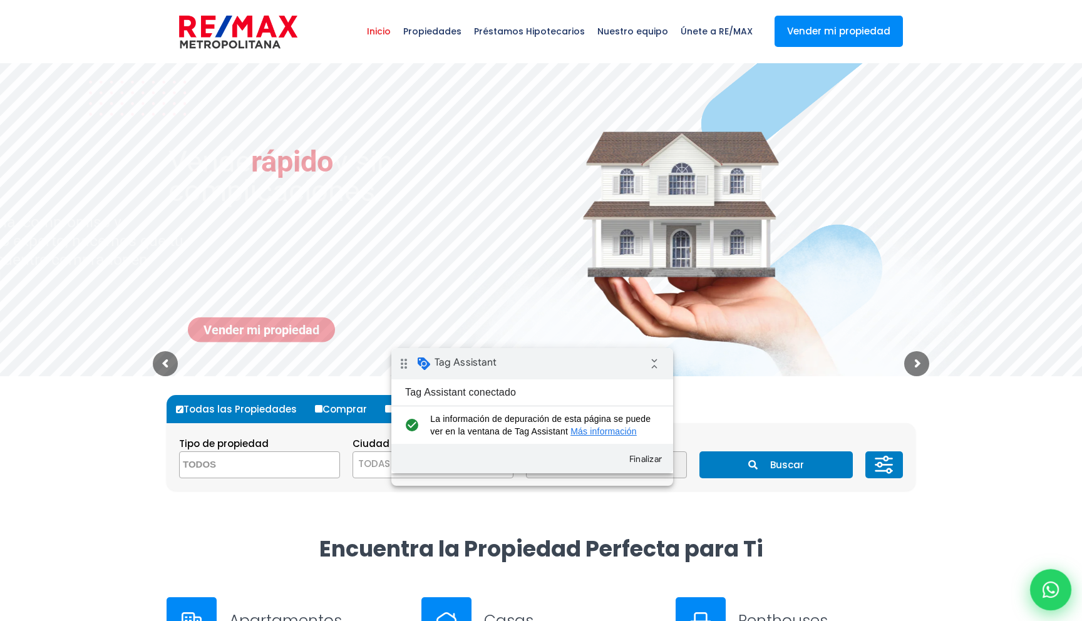
click at [1046, 587] on icon at bounding box center [1051, 590] width 16 height 16
type input "test - isa22"
type input "test2"
type input "[EMAIL_ADDRESS][DOMAIN_NAME]"
type input "811-233-4455"
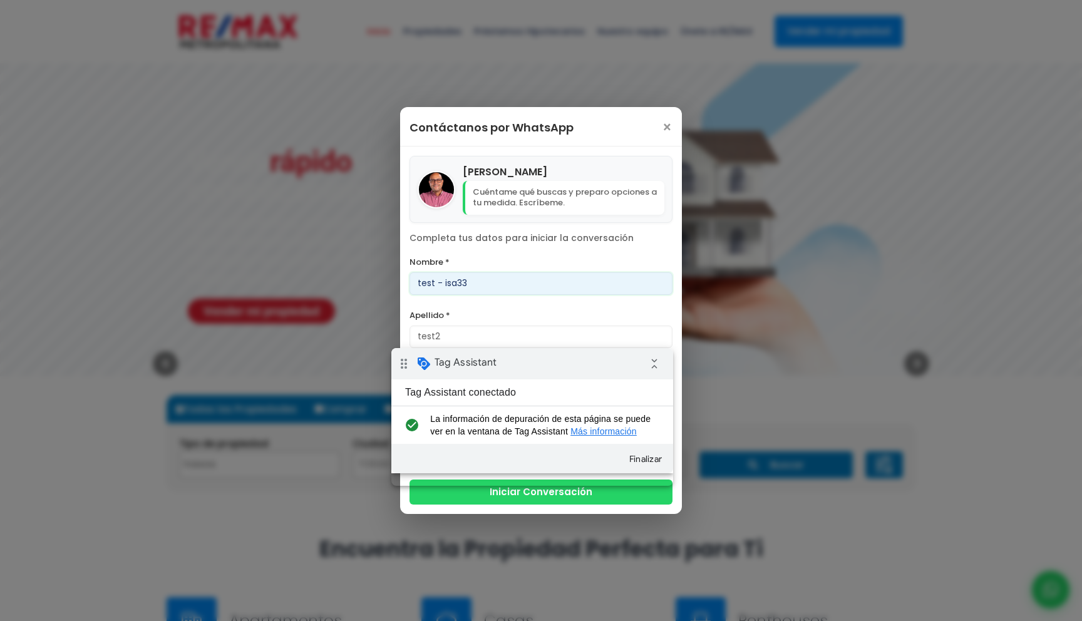
type input "test - isa33"
click at [506, 322] on label "Apellido *" at bounding box center [541, 316] width 263 height 16
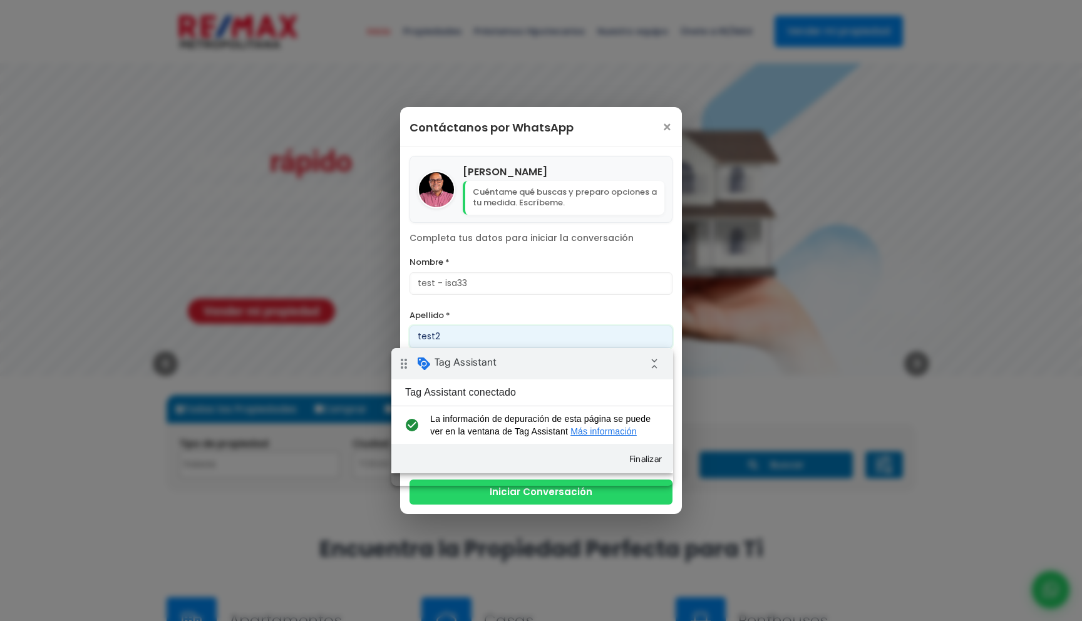
click at [506, 326] on input "test2" at bounding box center [541, 337] width 263 height 23
type input "test3"
click at [519, 312] on label "Apellido *" at bounding box center [541, 316] width 263 height 16
click at [519, 326] on input "test3" at bounding box center [541, 337] width 263 height 23
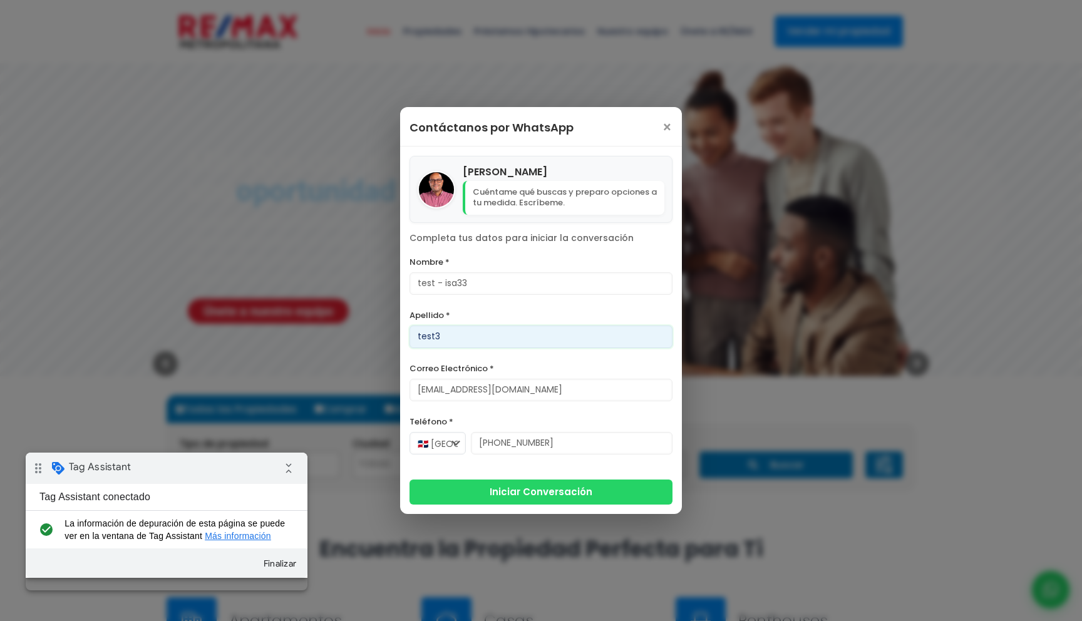
click at [179, 477] on div "drag_indicator Tag Assistant collapse_all" at bounding box center [167, 468] width 282 height 31
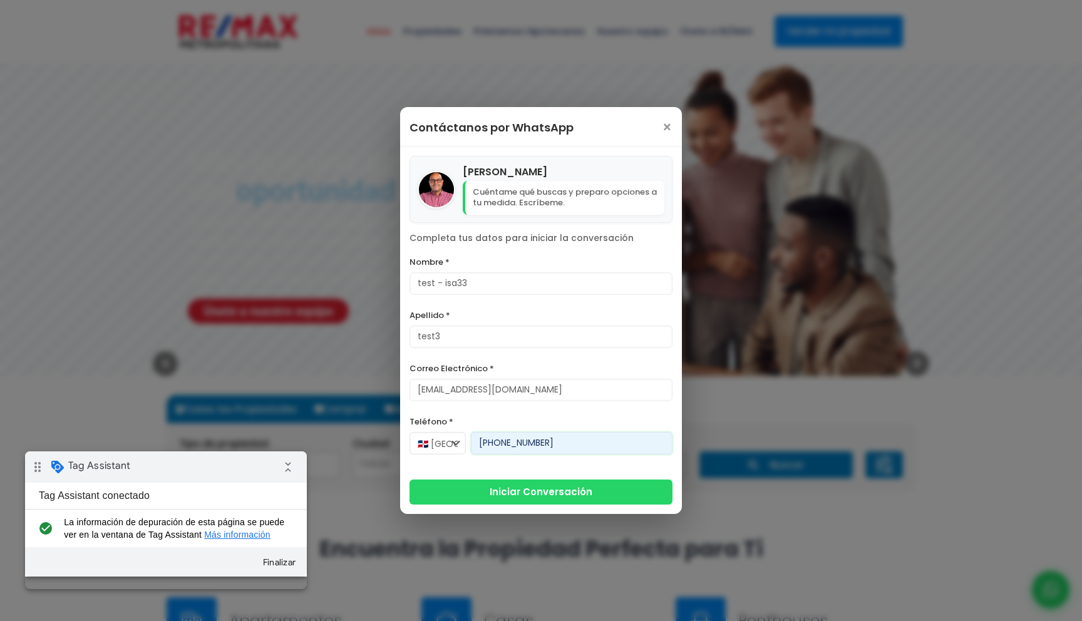
click at [536, 449] on input "811-233-4455" at bounding box center [572, 443] width 202 height 23
type input "811-233-4411"
click at [579, 462] on div "🇩🇴 República Dominicana +1 🇺🇸 Estados Unidos +1 🇨🇦 Canadá +1 🇲🇽 México +52 🇪🇸 E…" at bounding box center [541, 449] width 263 height 35
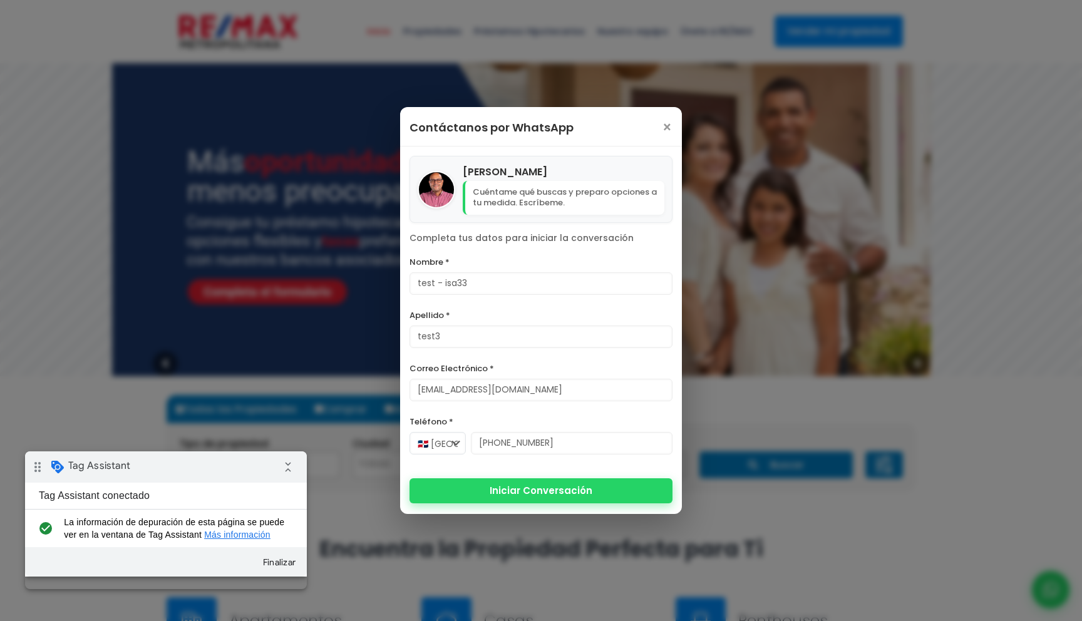
click at [486, 497] on button "Iniciar Conversación" at bounding box center [541, 491] width 263 height 25
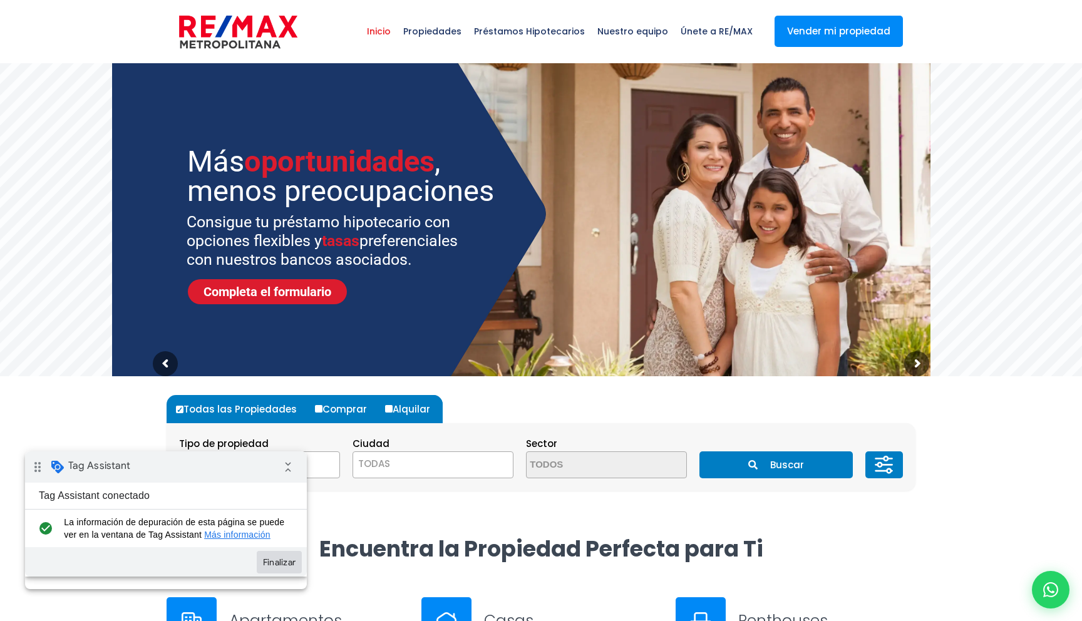
click at [281, 574] on button "Finalizar" at bounding box center [279, 562] width 45 height 23
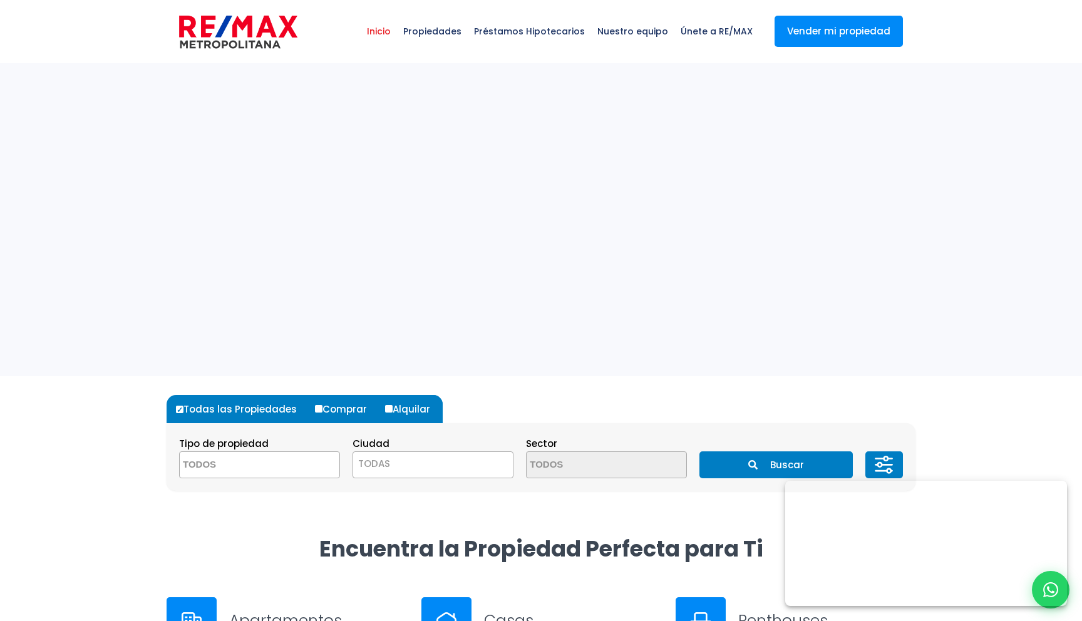
select select
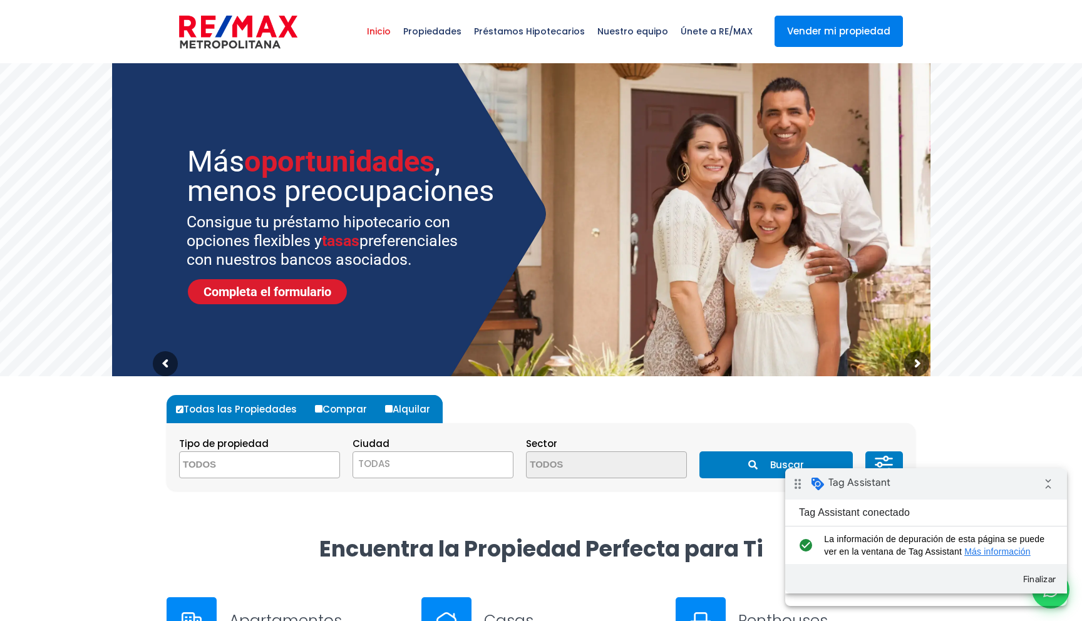
click at [851, 24] on link "Vender mi propiedad" at bounding box center [839, 31] width 128 height 31
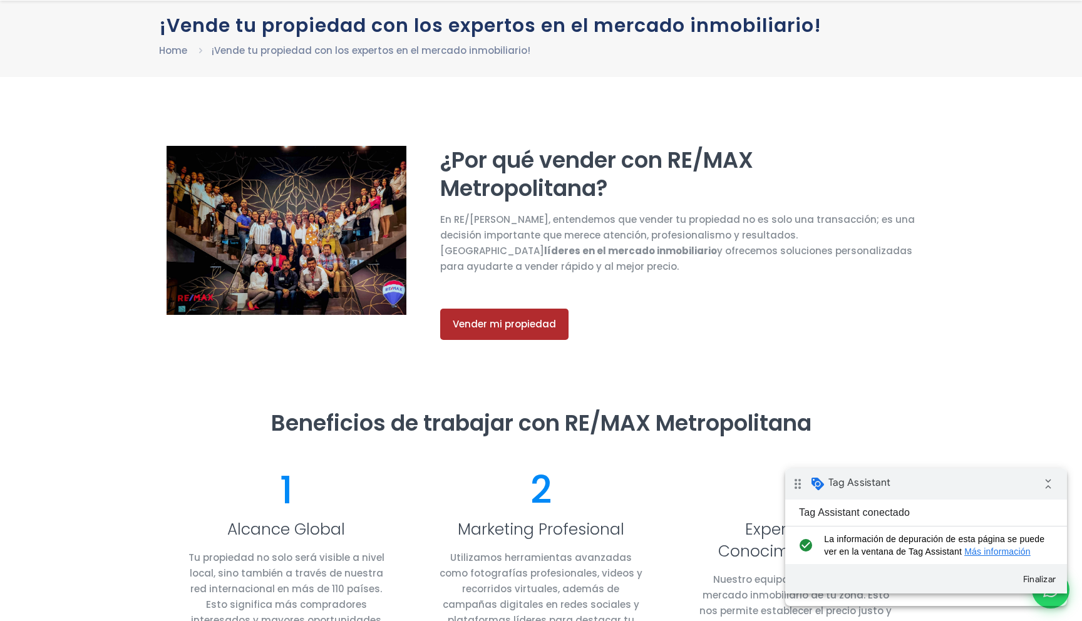
select select "MX"
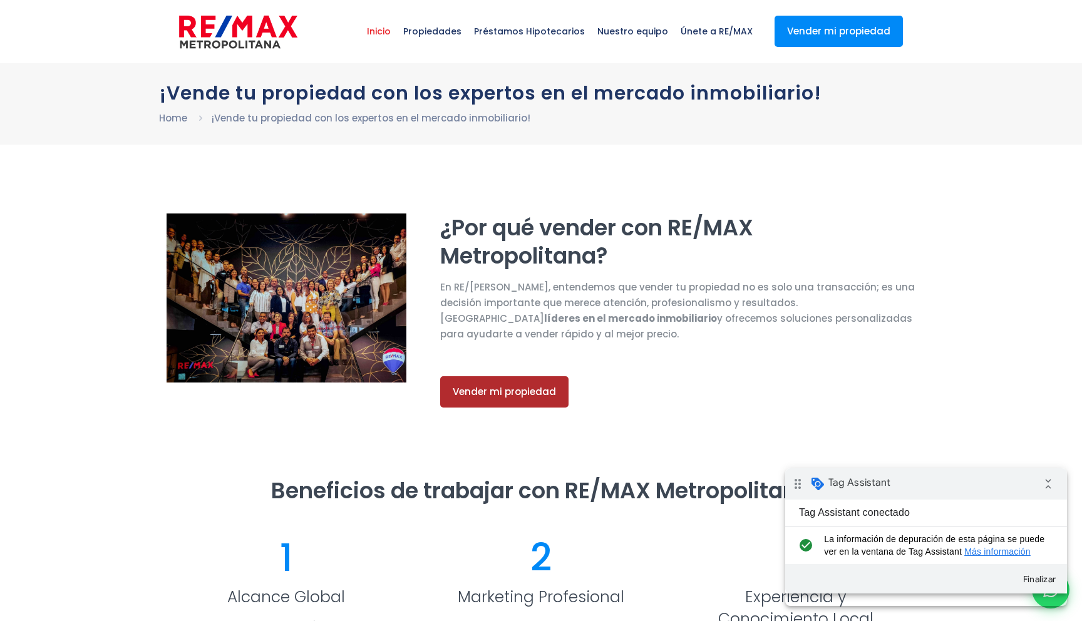
click at [395, 28] on span "Inicio" at bounding box center [379, 32] width 36 height 38
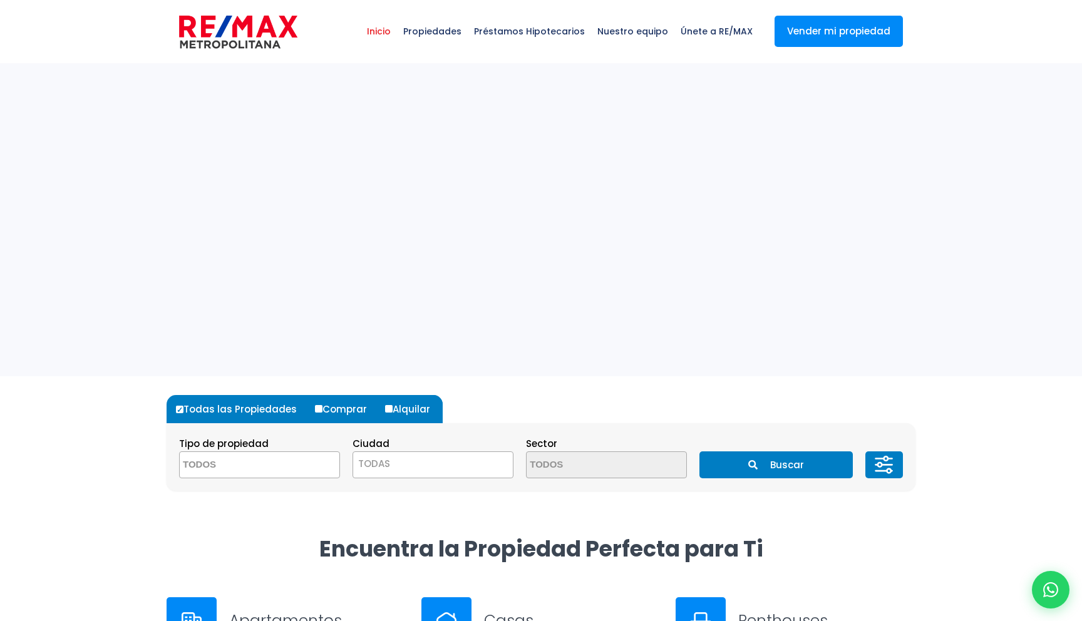
select select
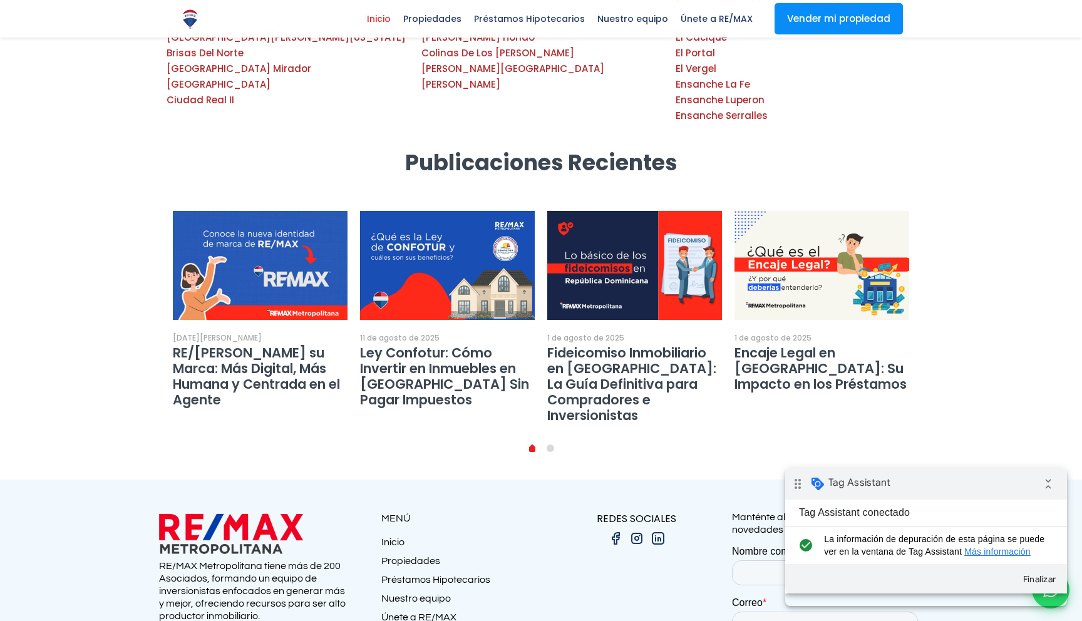
scroll to position [2270, 0]
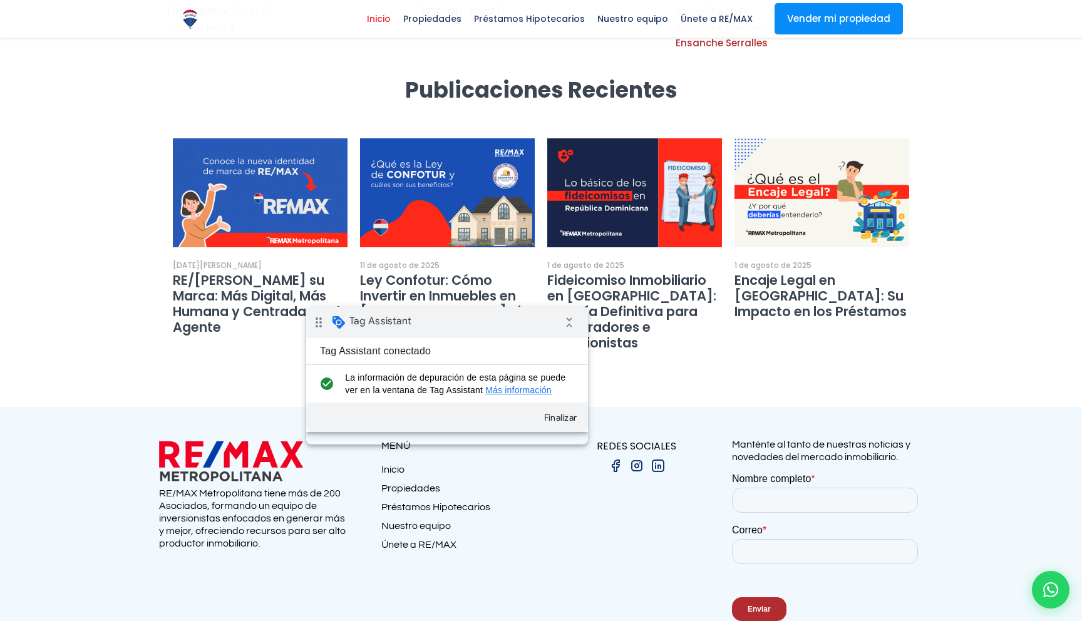
click at [453, 330] on div "drag_indicator Tag Assistant collapse_all" at bounding box center [447, 322] width 282 height 31
click at [794, 495] on input "Nombre completo *" at bounding box center [825, 500] width 186 height 25
type input "isa"
click at [803, 561] on input "Correo *" at bounding box center [825, 551] width 186 height 25
type input "[EMAIL_ADDRESS][DOMAIN_NAME]"
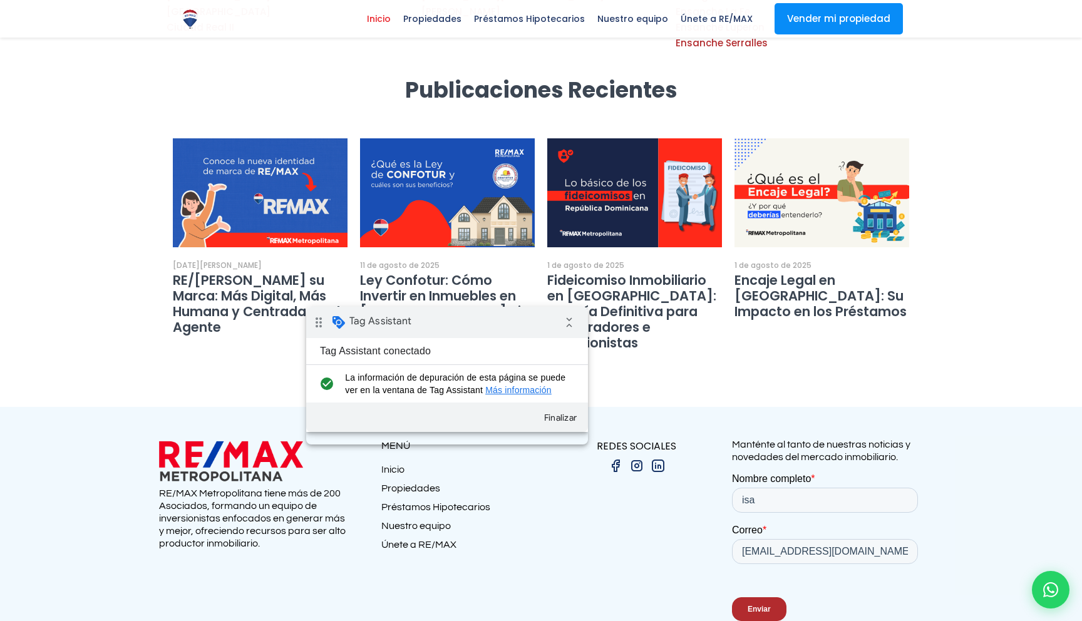
click at [685, 471] on div at bounding box center [541, 541] width 1082 height 268
click at [767, 605] on input "Enviar" at bounding box center [759, 610] width 54 height 24
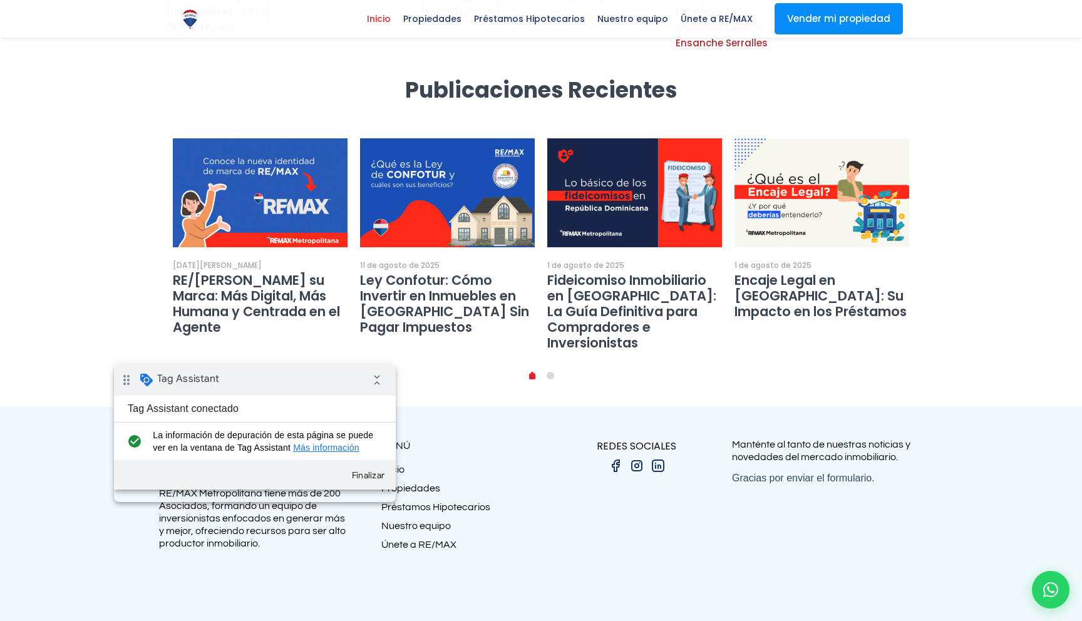
click at [293, 383] on div "drag_indicator Tag Assistant collapse_all" at bounding box center [255, 380] width 282 height 31
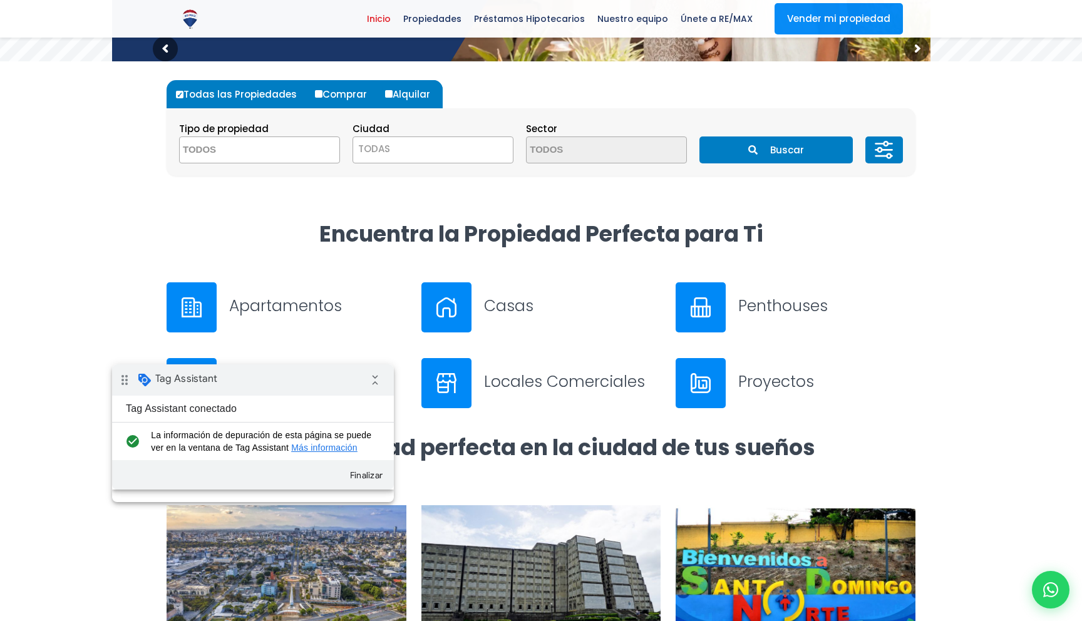
scroll to position [0, 0]
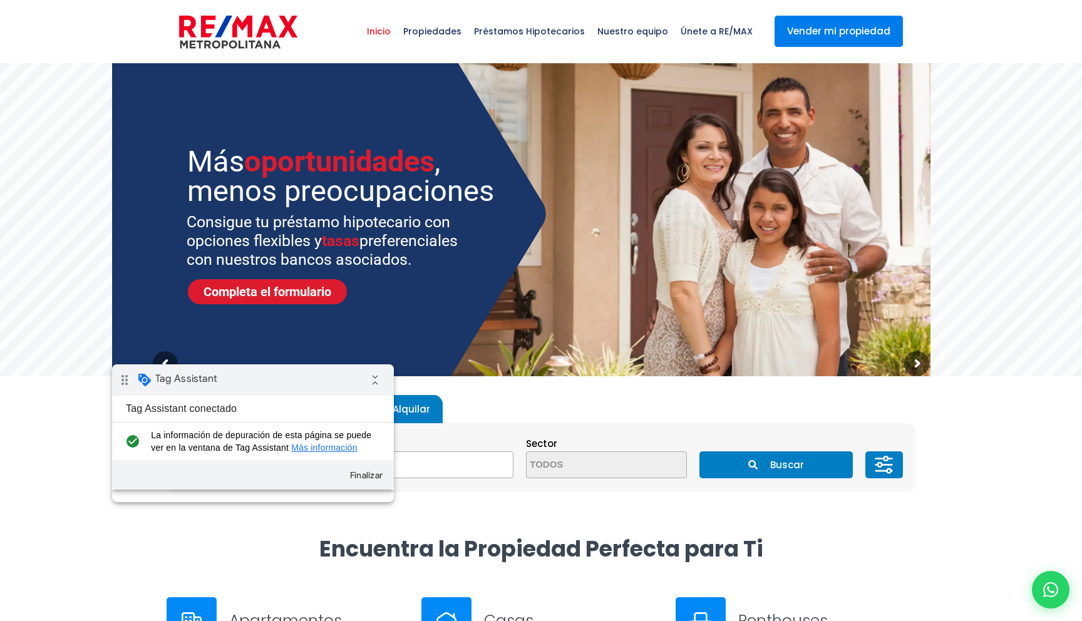
click at [838, 36] on link "Vender mi propiedad" at bounding box center [839, 31] width 128 height 31
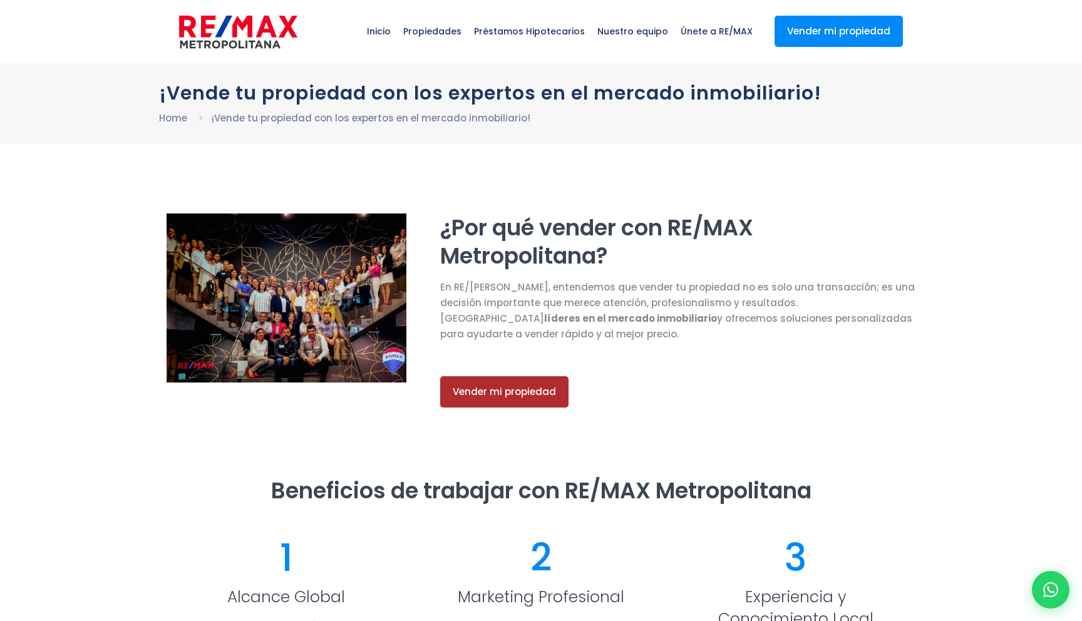
select select "MX"
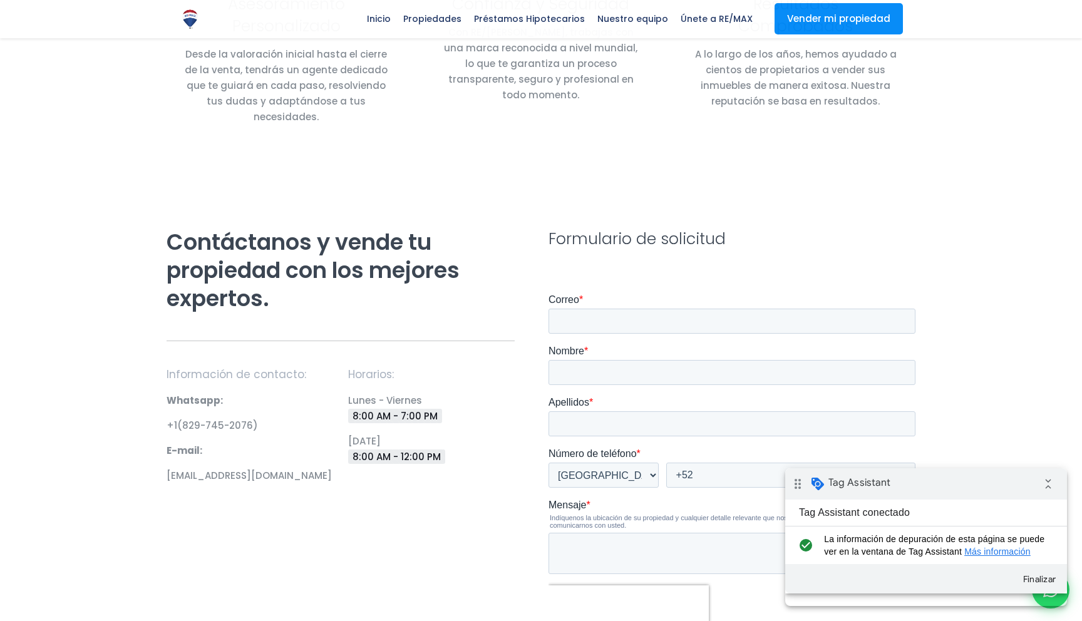
scroll to position [743, 0]
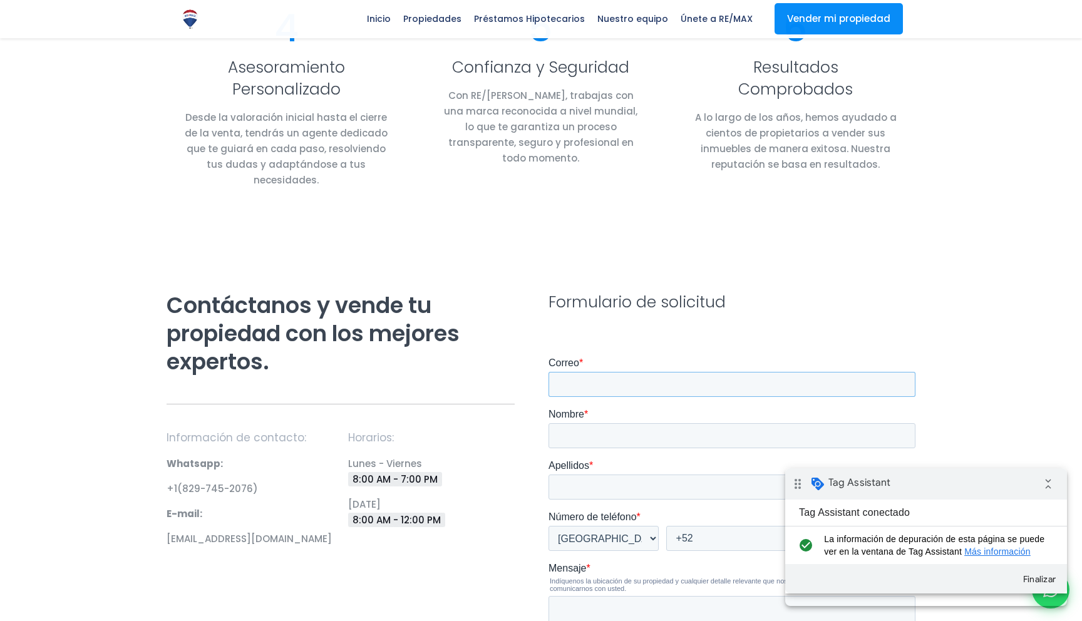
click at [672, 388] on input "Correo *" at bounding box center [732, 384] width 367 height 25
type input "r"
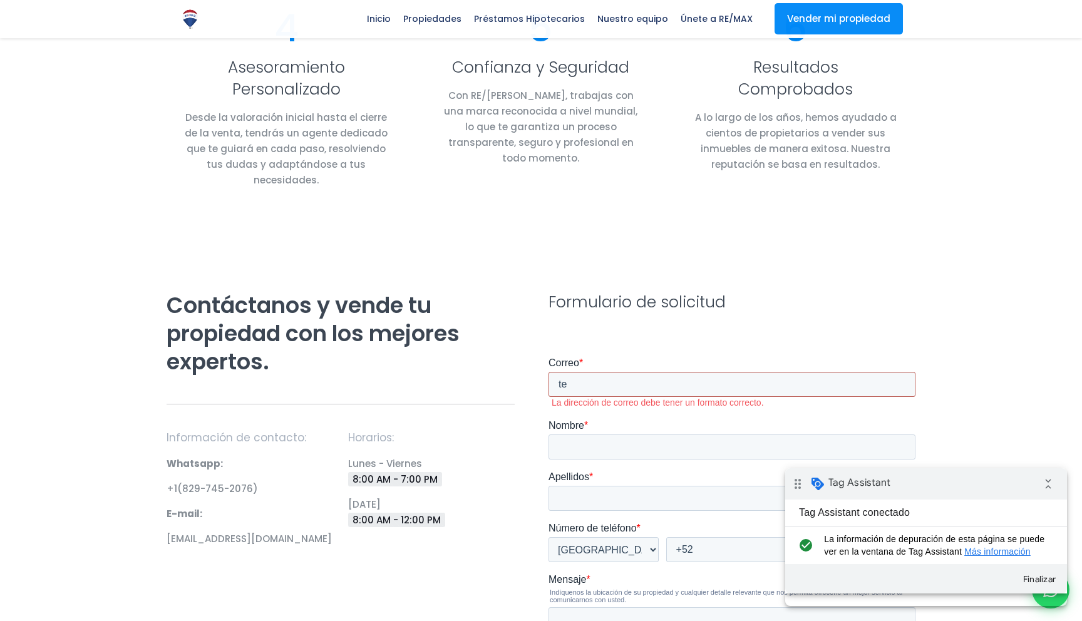
type input "[EMAIL_ADDRESS][DOMAIN_NAME]"
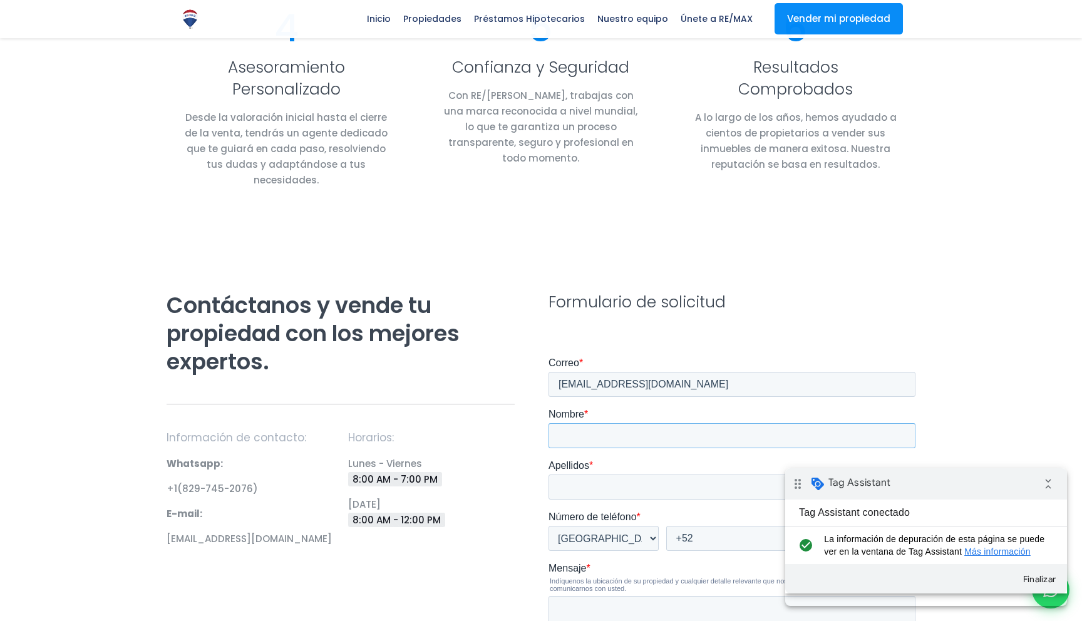
click at [655, 439] on input "Nombre *" at bounding box center [732, 435] width 367 height 25
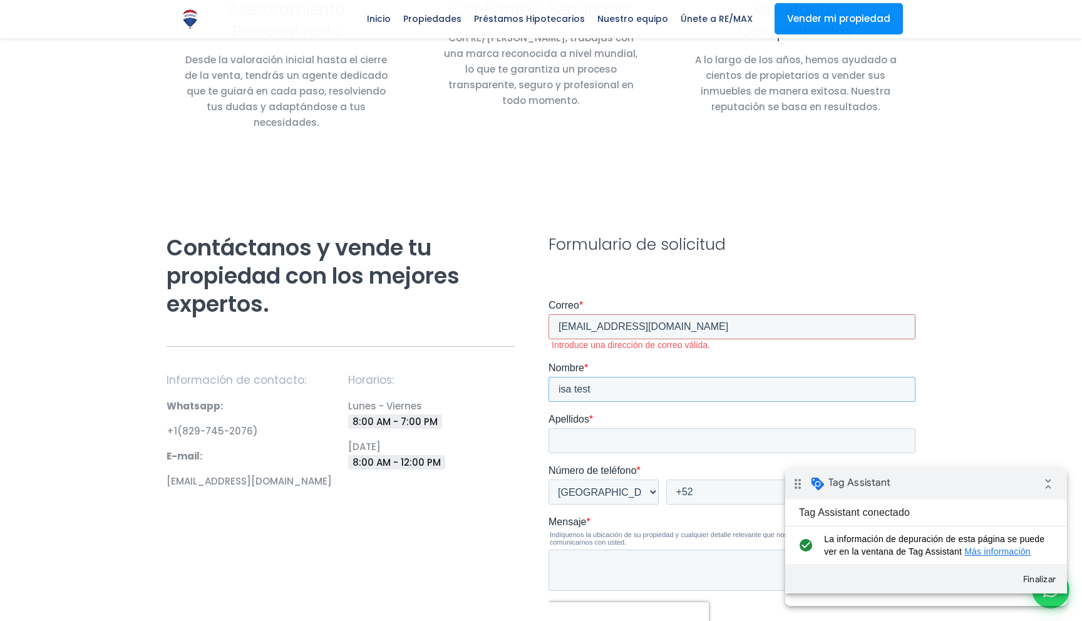
scroll to position [859, 0]
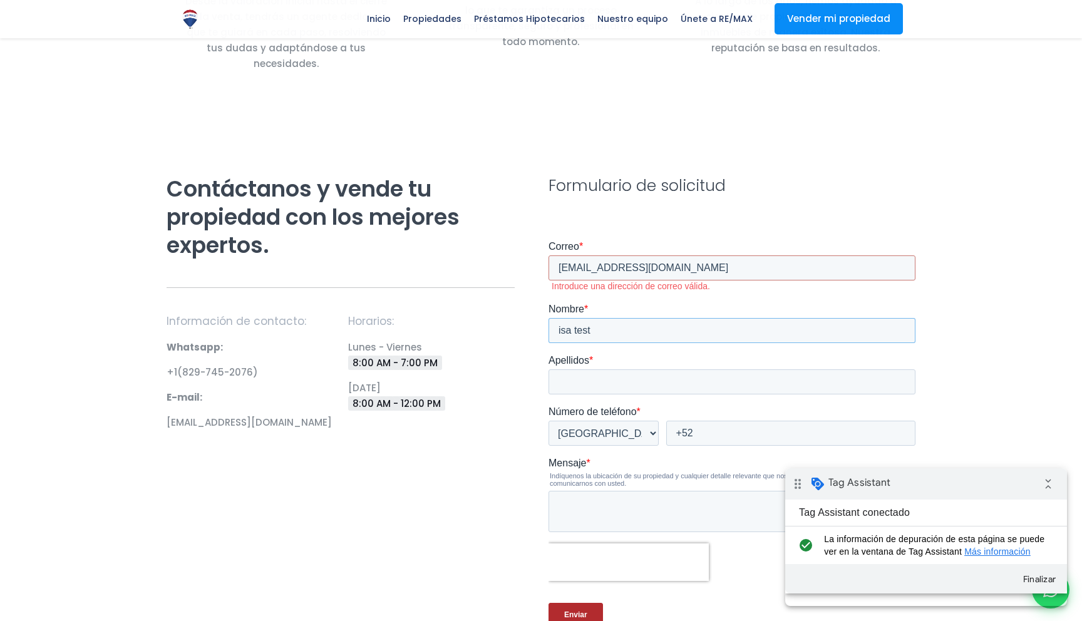
click at [581, 324] on input "isa test" at bounding box center [732, 330] width 367 height 25
click at [582, 325] on input "isa test" at bounding box center [732, 330] width 367 height 25
type input "test - prueba"
click at [567, 380] on input "Apellidos *" at bounding box center [732, 382] width 367 height 25
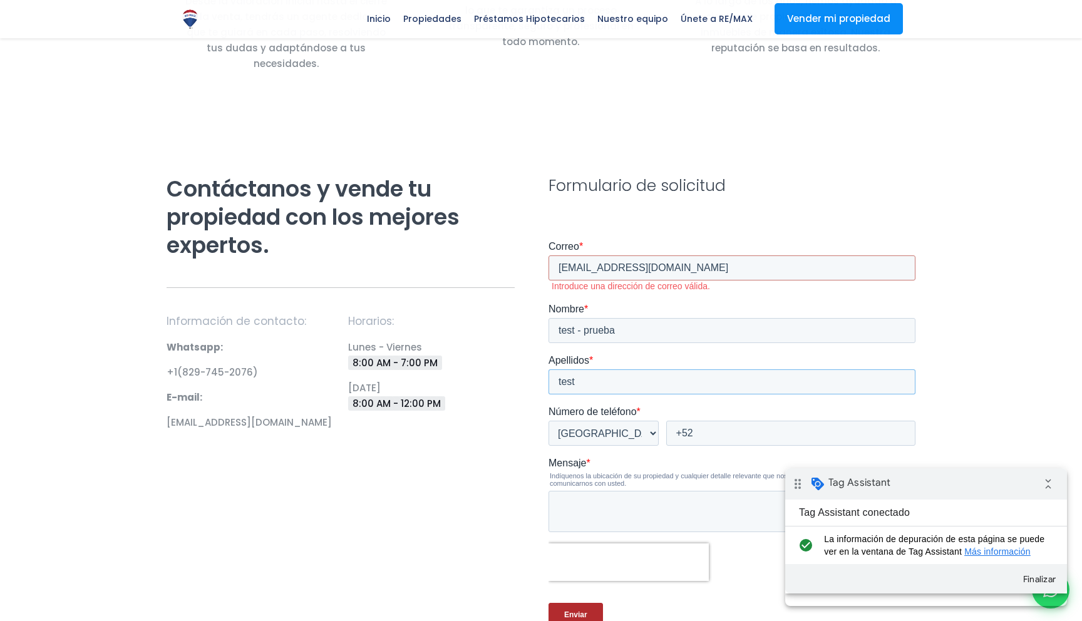
type input "test"
click at [711, 431] on input "+52" at bounding box center [791, 433] width 249 height 25
type input "[PHONE_NUMBER]"
click at [527, 460] on div "Contáctanos y vende tu propiedad con los mejores expertos. Información de conta…" at bounding box center [350, 332] width 382 height 315
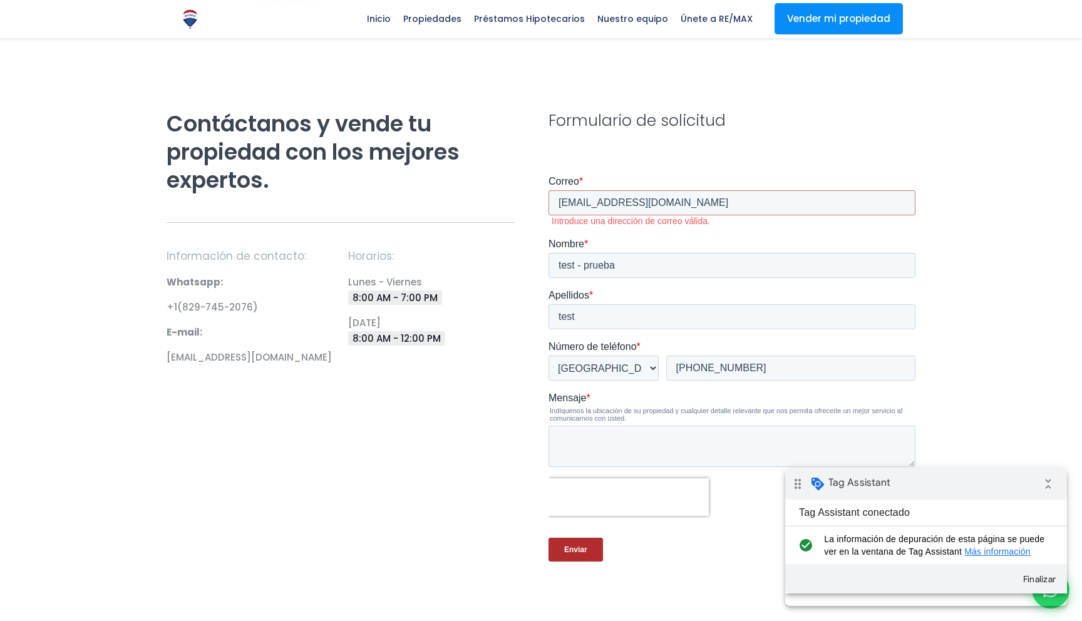
scroll to position [983, 0]
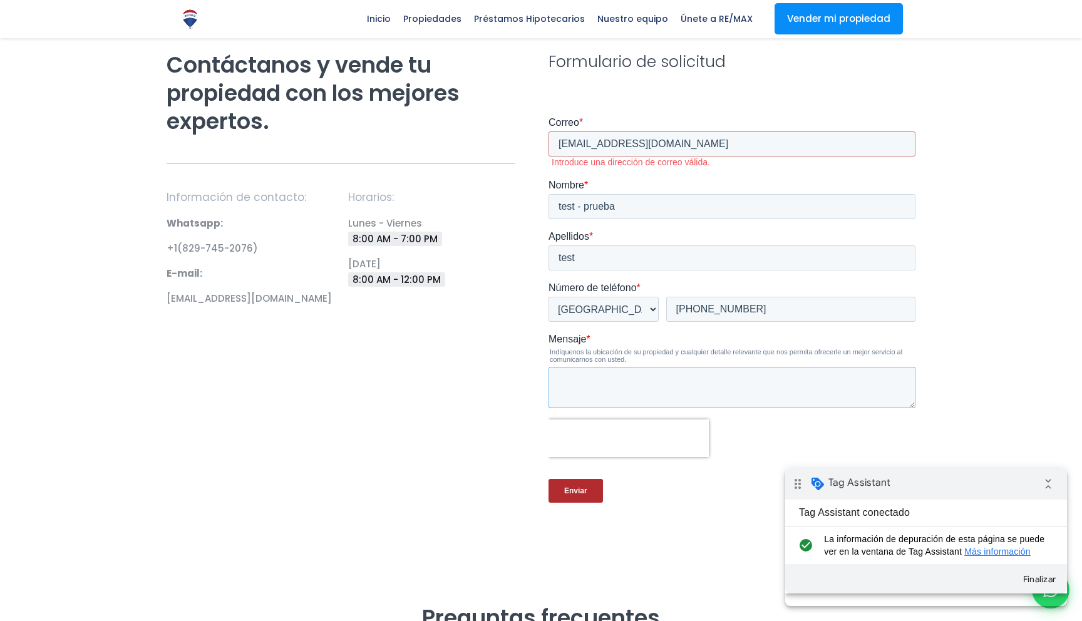
click at [603, 392] on textarea "Mensaje *" at bounding box center [732, 387] width 367 height 41
type textarea "e"
type textarea "mensaje de prueba"
click at [521, 410] on div at bounding box center [541, 293] width 1082 height 622
click at [768, 450] on div at bounding box center [732, 439] width 367 height 38
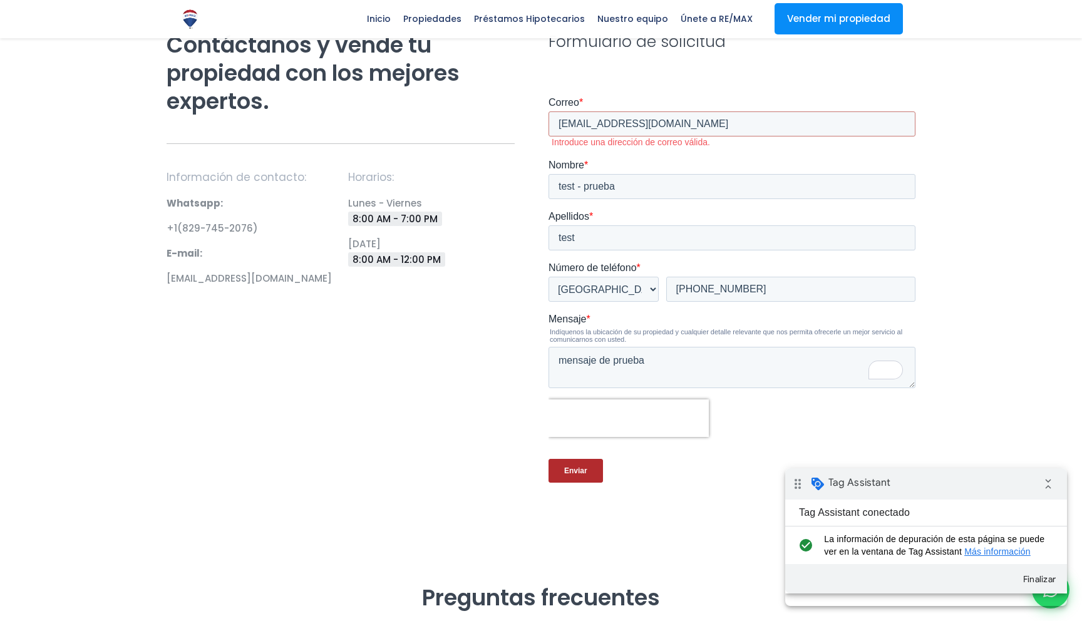
scroll to position [1003, 0]
click at [641, 140] on label "Introduce una dirección de correo válida." at bounding box center [734, 142] width 364 height 11
click at [641, 123] on input "test@gmail.com" at bounding box center [732, 124] width 367 height 25
click at [519, 195] on div "Horarios: Lunes - Viernes 8:00 AM - 7:00 PM Saturday 8:00 AM - 12:00 PM" at bounding box center [432, 236] width 182 height 133
click at [598, 127] on input "test@gmail.com" at bounding box center [732, 124] width 367 height 25
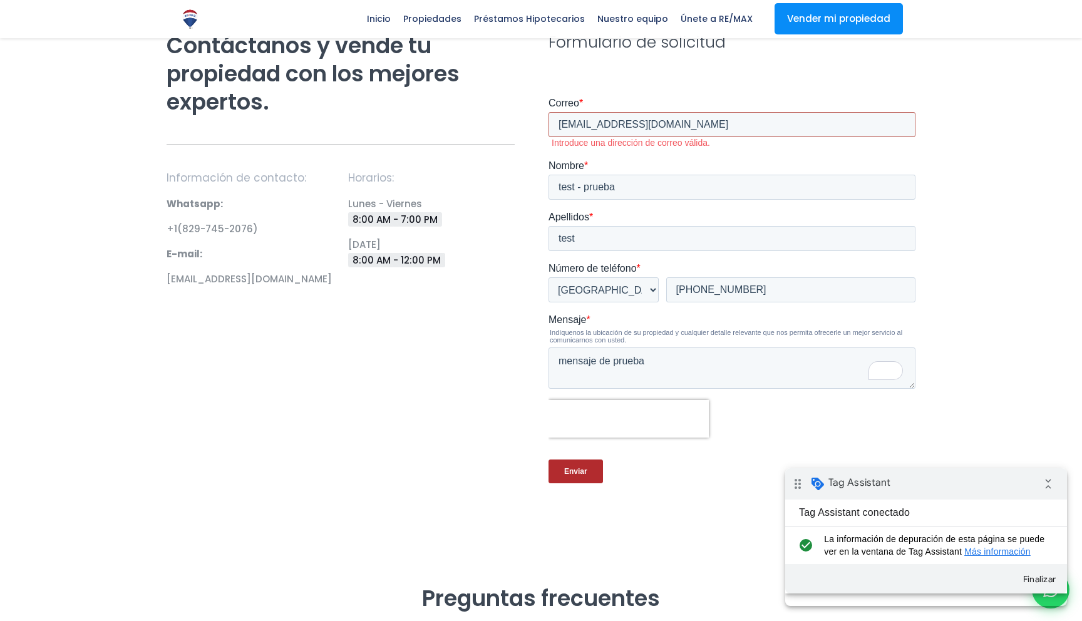
click at [598, 127] on input "test@gmail.com" at bounding box center [732, 124] width 367 height 25
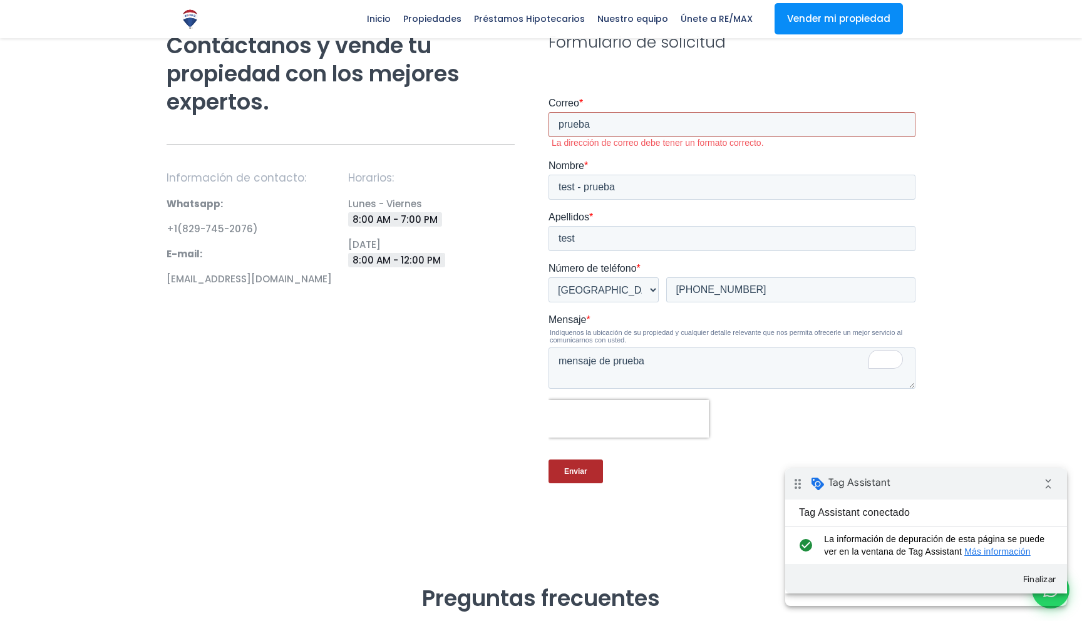
type input "[EMAIL_ADDRESS][DOMAIN_NAME]"
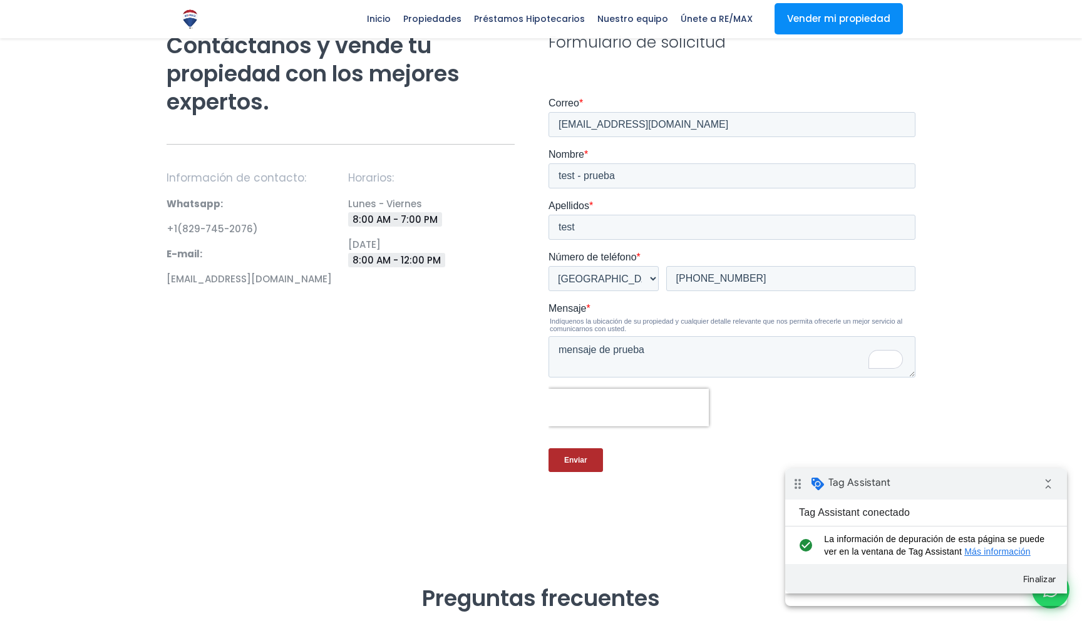
click at [972, 199] on div at bounding box center [541, 273] width 1082 height 622
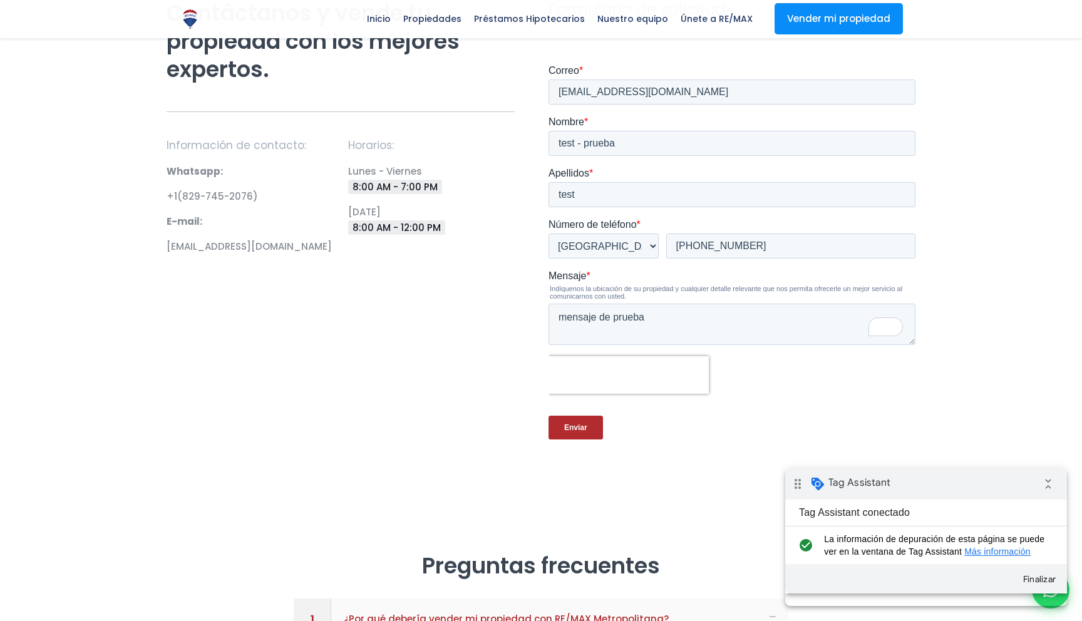
scroll to position [1041, 0]
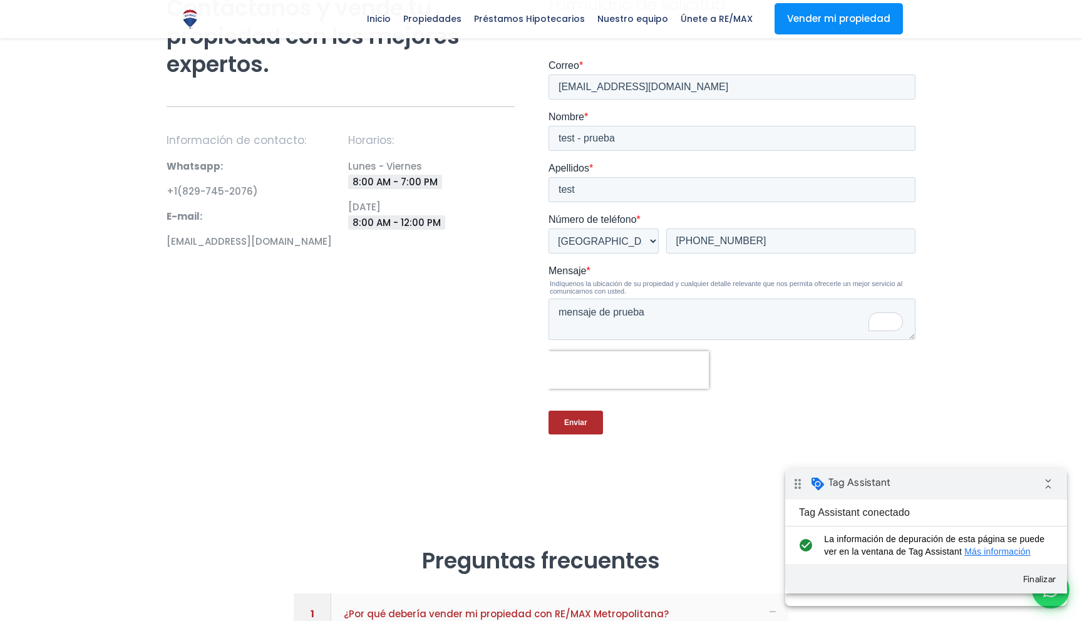
click at [573, 421] on input "Enviar" at bounding box center [576, 423] width 54 height 24
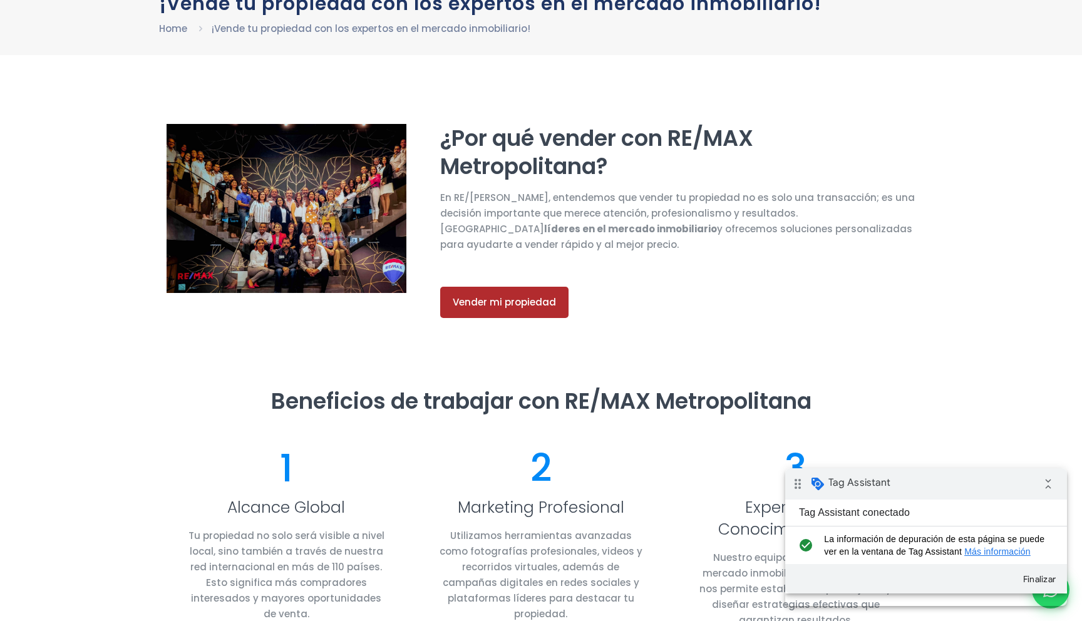
scroll to position [0, 0]
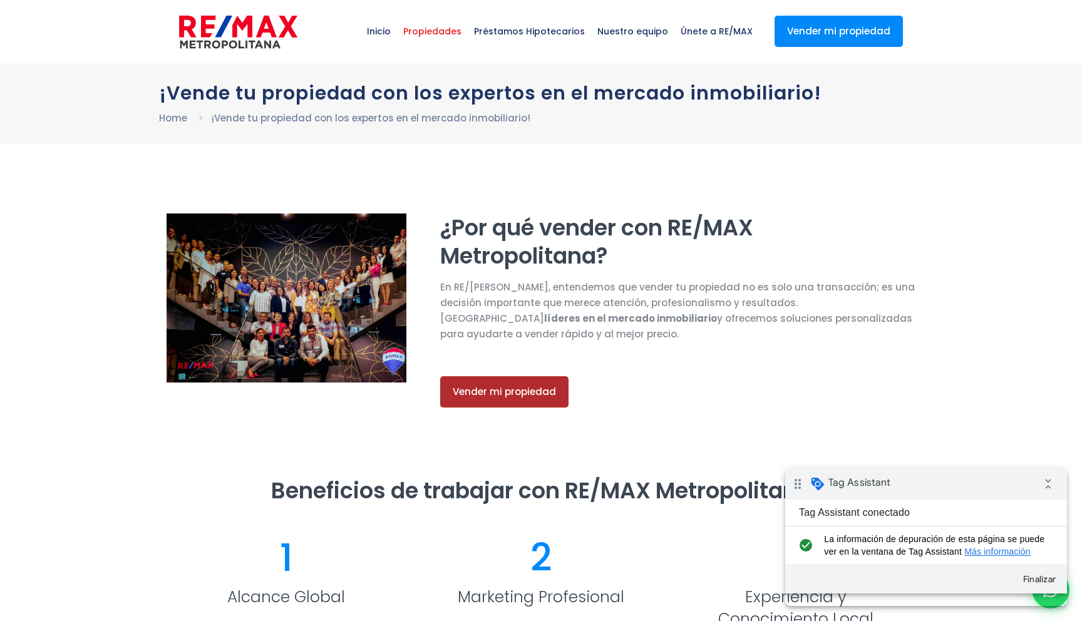
click at [467, 34] on span "Propiedades" at bounding box center [432, 32] width 71 height 38
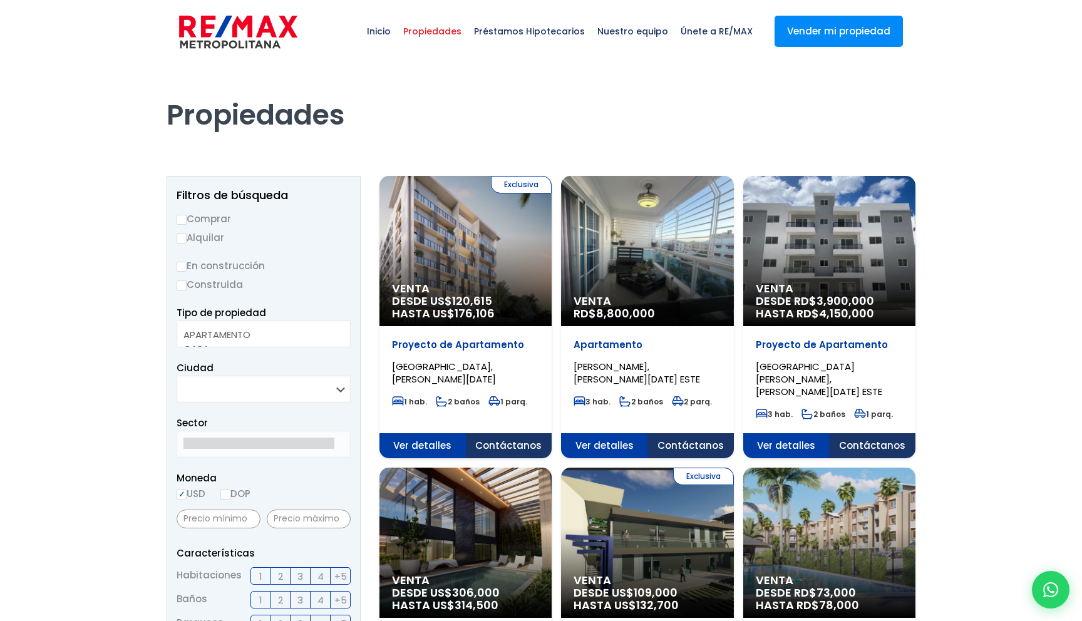
select select
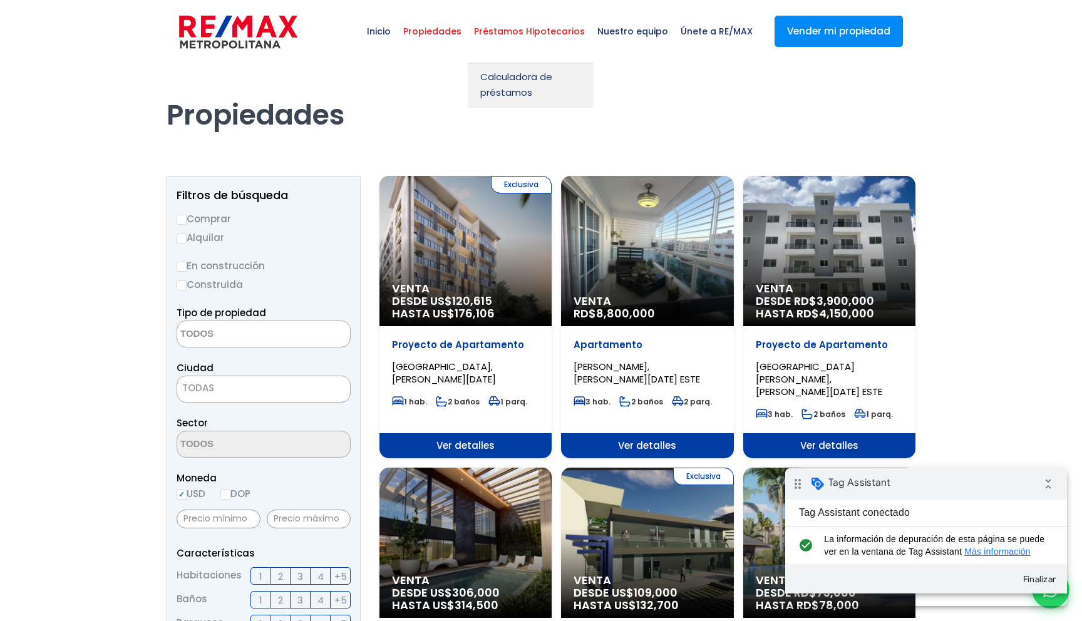
click at [535, 34] on span "Préstamos Hipotecarios" at bounding box center [529, 32] width 123 height 38
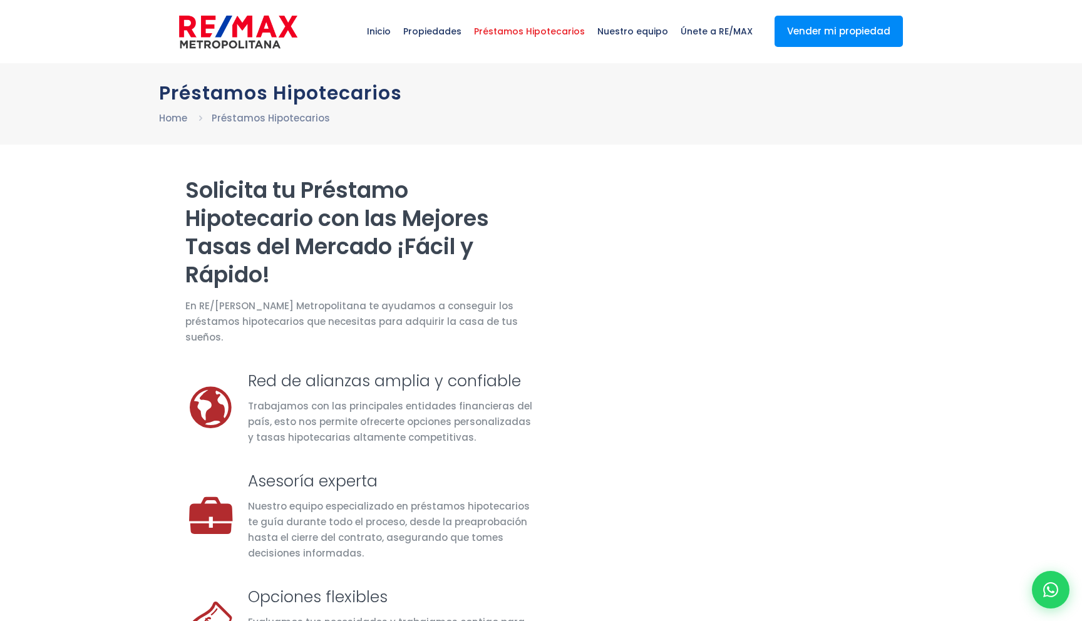
select select "MX"
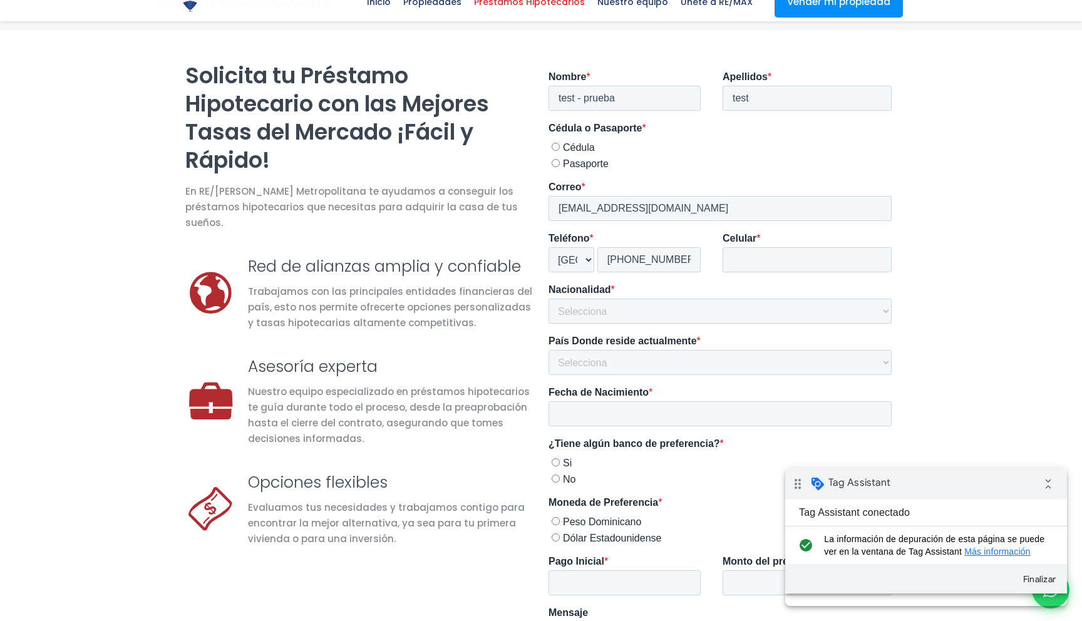
scroll to position [123, 0]
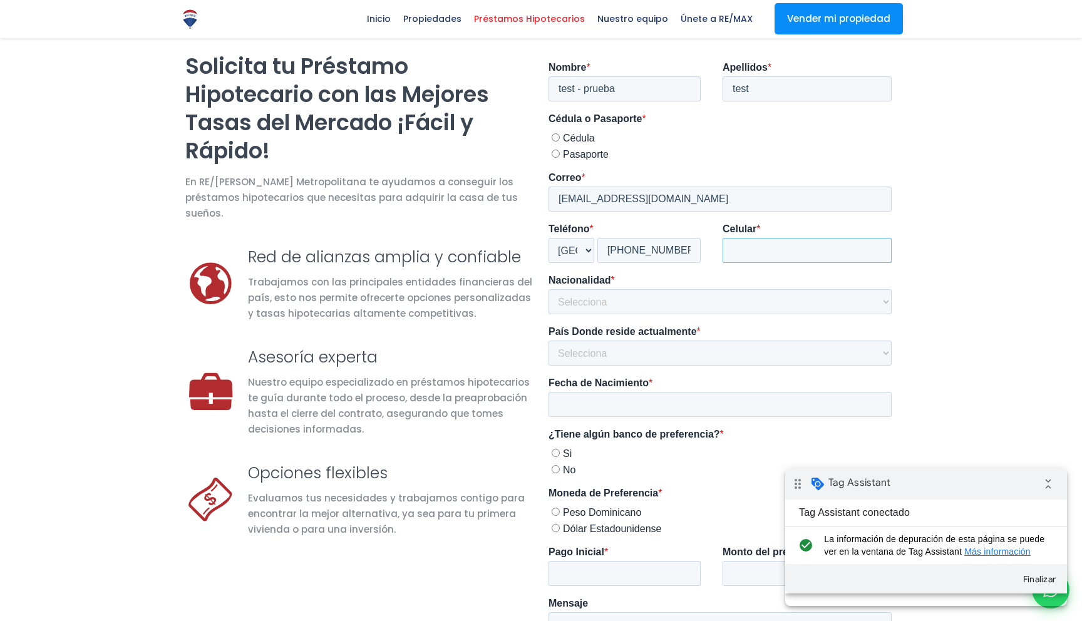
click at [771, 244] on input "Celular *" at bounding box center [807, 250] width 169 height 25
type input "8111221122"
click at [722, 301] on select "Selecciona [GEOGRAPHIC_DATA] [GEOGRAPHIC_DATA] [GEOGRAPHIC_DATA] [GEOGRAPHIC_DA…" at bounding box center [720, 301] width 343 height 25
select select "[GEOGRAPHIC_DATA]"
click at [549, 289] on select "Selecciona [GEOGRAPHIC_DATA] [GEOGRAPHIC_DATA] [GEOGRAPHIC_DATA] [GEOGRAPHIC_DA…" at bounding box center [720, 301] width 343 height 25
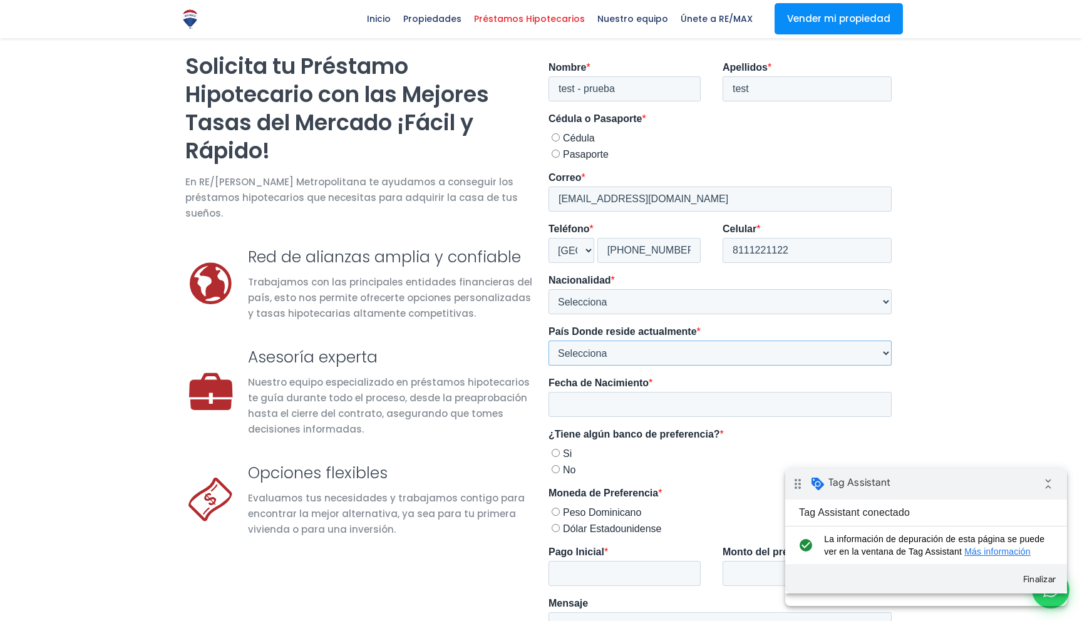
click at [629, 355] on select "Selecciona [GEOGRAPHIC_DATA] [GEOGRAPHIC_DATA] [GEOGRAPHIC_DATA] [GEOGRAPHIC_DA…" at bounding box center [720, 353] width 343 height 25
select select "[GEOGRAPHIC_DATA]"
click at [549, 341] on select "Selecciona [GEOGRAPHIC_DATA] [GEOGRAPHIC_DATA] [GEOGRAPHIC_DATA] [GEOGRAPHIC_DA…" at bounding box center [720, 353] width 343 height 25
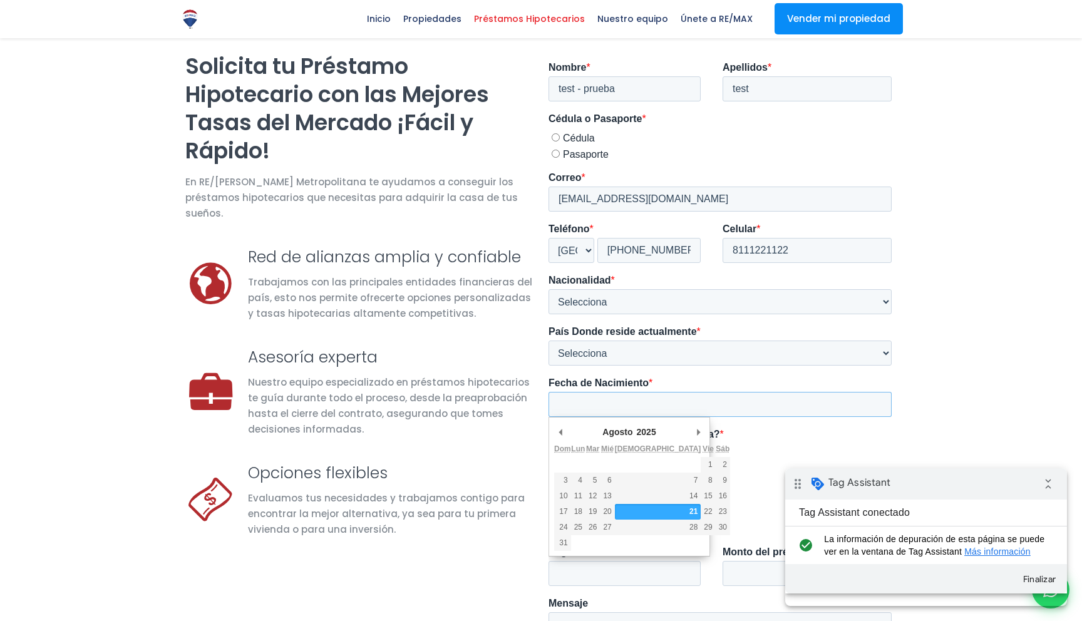
click at [619, 406] on input "Fecha de Nacimiento *" at bounding box center [720, 404] width 343 height 25
click at [623, 436] on select "Enero Febrero Marzo [PERSON_NAME] Junio [PERSON_NAME] Octubre Noviembre Diciemb…" at bounding box center [646, 432] width 83 height 12
click at [605, 426] on select "Enero Febrero Marzo [PERSON_NAME] Junio [PERSON_NAME] Octubre Noviembre Diciemb…" at bounding box center [646, 432] width 83 height 12
click at [650, 430] on select "1924 1925 1926 1927 1928 1929 1930 1931 1932 1933 1934 1935 1936 1937 1938 1939…" at bounding box center [647, 432] width 33 height 12
click at [538, 424] on div "Asesoría experta Nuestro equipo especializado en préstamos hipotecarios te guía…" at bounding box center [359, 404] width 363 height 116
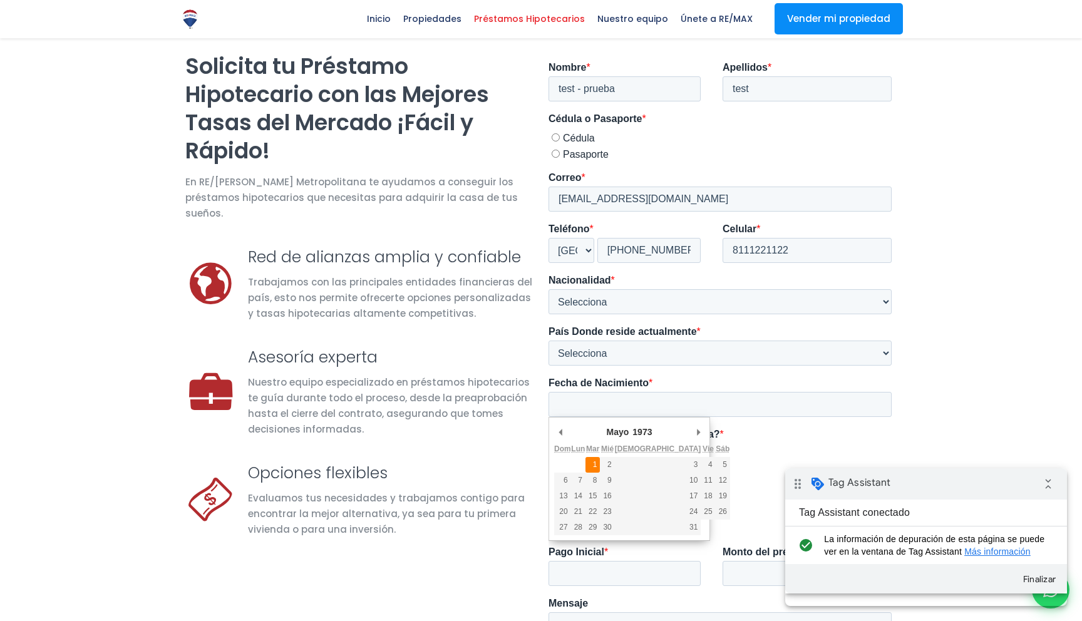
type div "[DATE]"
type input "[DATE]"
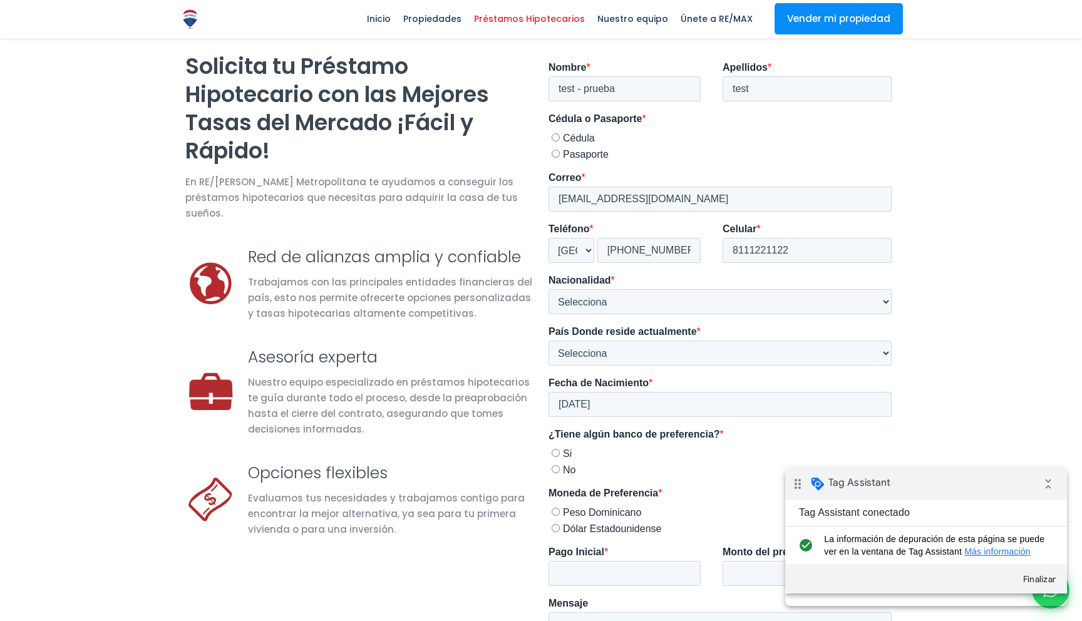
click at [558, 469] on input "No" at bounding box center [556, 469] width 8 height 8
radio input "true"
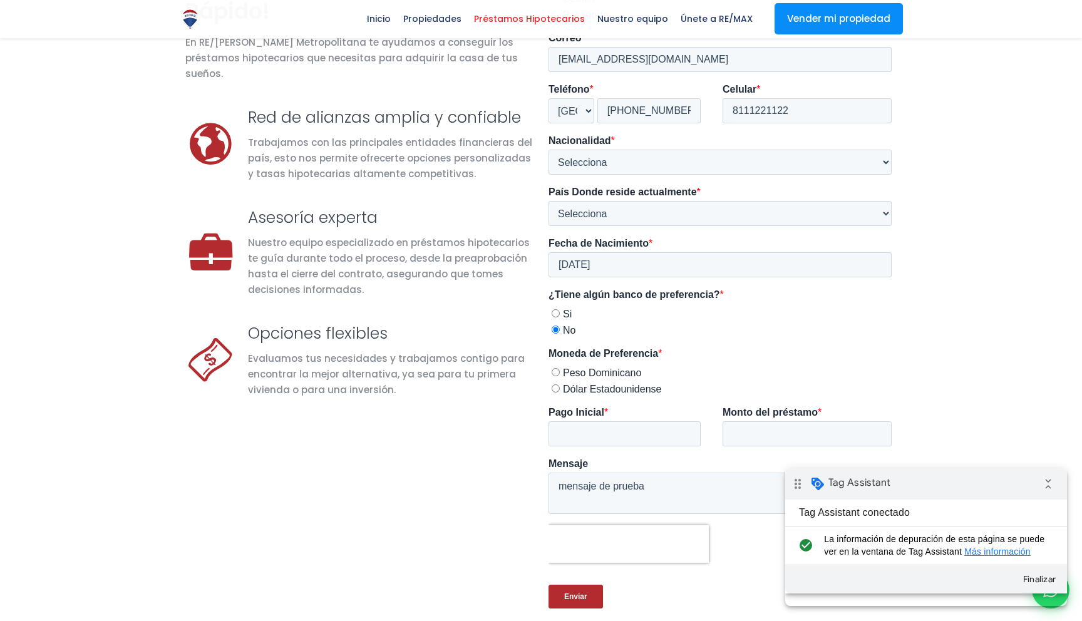
scroll to position [264, 0]
click at [558, 382] on label "Dólar Estadounidense" at bounding box center [722, 388] width 340 height 13
click at [558, 384] on input "Dólar Estadounidense" at bounding box center [556, 388] width 8 height 8
radio input "true"
click at [556, 388] on input "Dólar Estadounidense" at bounding box center [556, 388] width 8 height 8
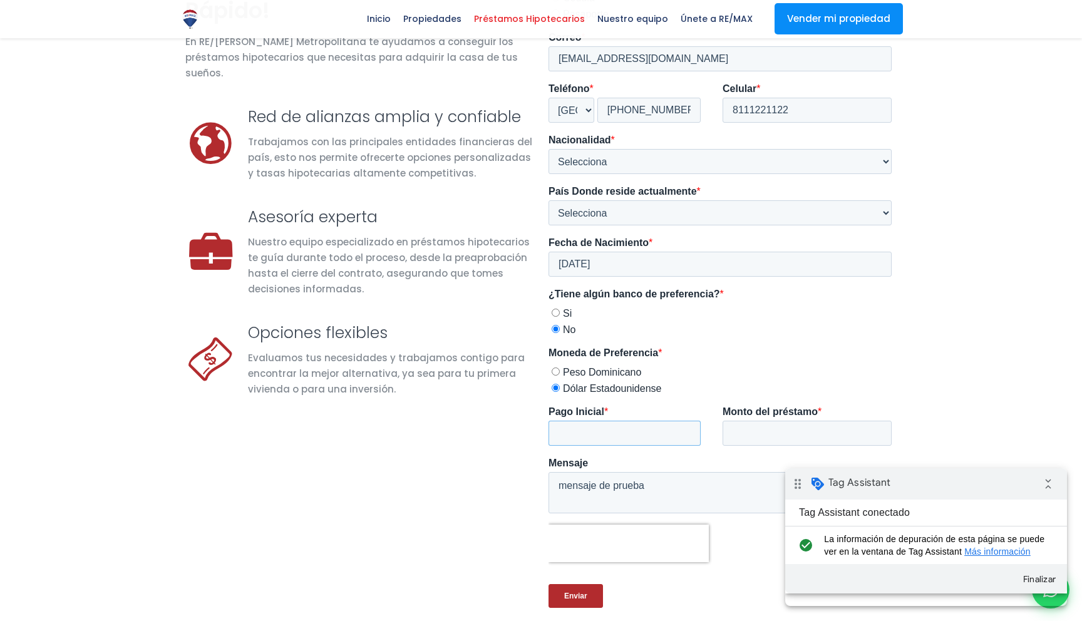
click at [564, 435] on input "Pago Inicial *" at bounding box center [625, 433] width 152 height 25
type input "100000"
click at [758, 433] on input "Monto del préstamo *" at bounding box center [807, 433] width 169 height 25
type input "1000000"
click at [515, 472] on div at bounding box center [541, 271] width 1082 height 782
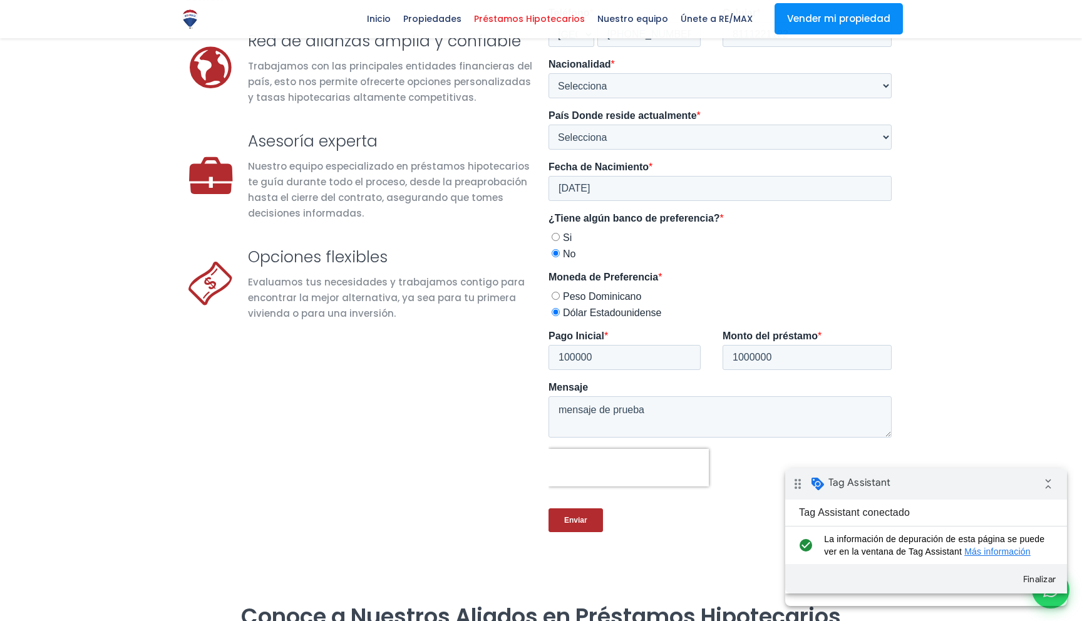
scroll to position [345, 0]
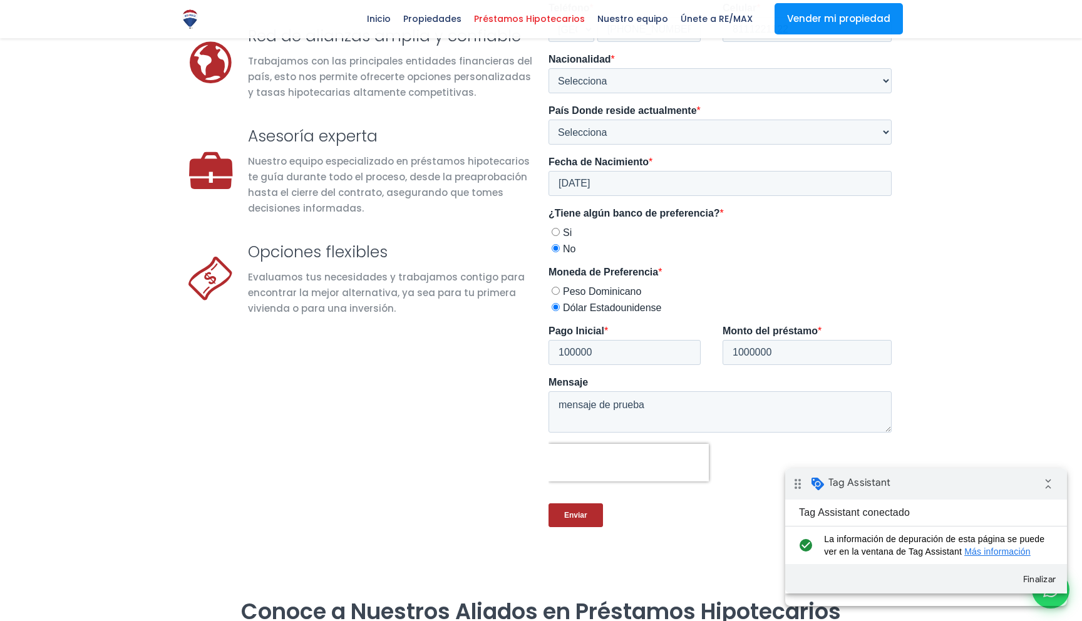
click at [579, 517] on input "Enviar" at bounding box center [576, 516] width 54 height 24
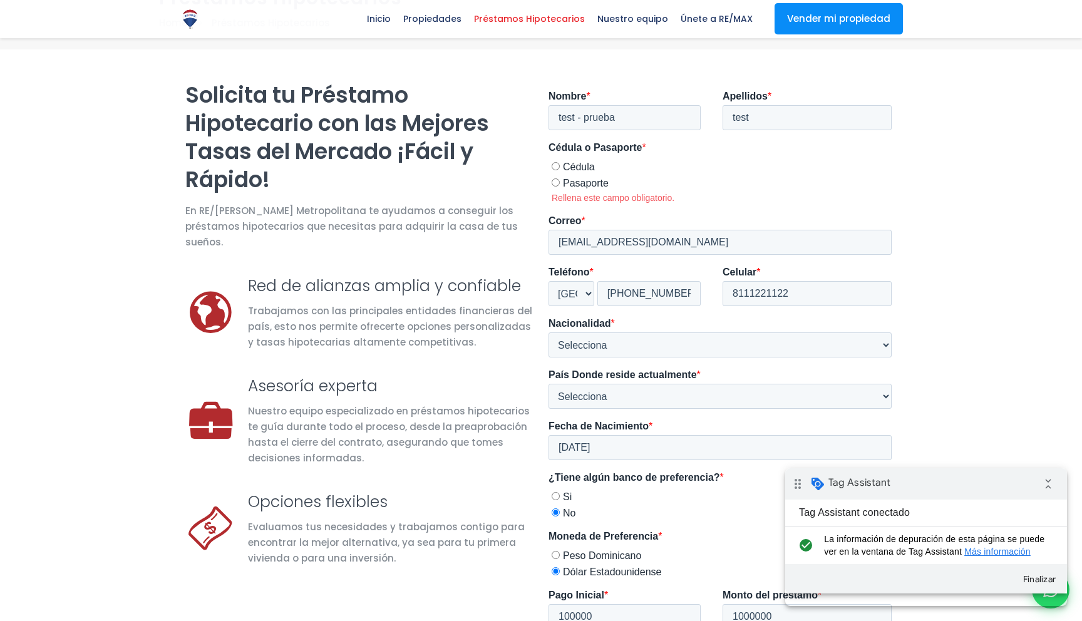
scroll to position [93, 0]
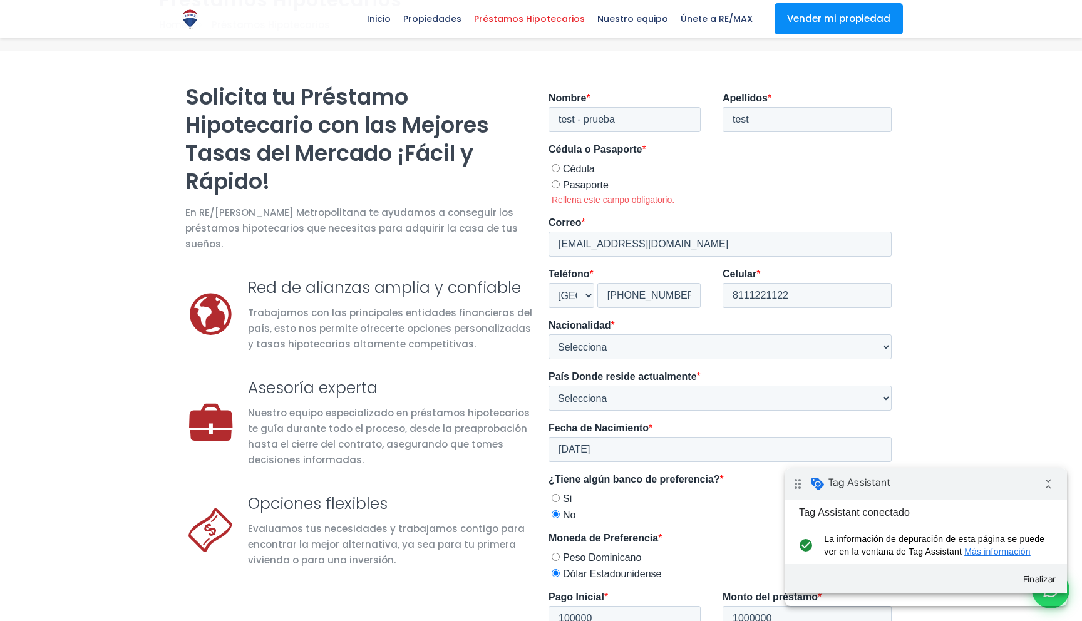
click at [576, 180] on span "Pasaporte" at bounding box center [586, 185] width 46 height 11
click at [560, 180] on input "Pasaporte" at bounding box center [556, 184] width 8 height 8
radio input "true"
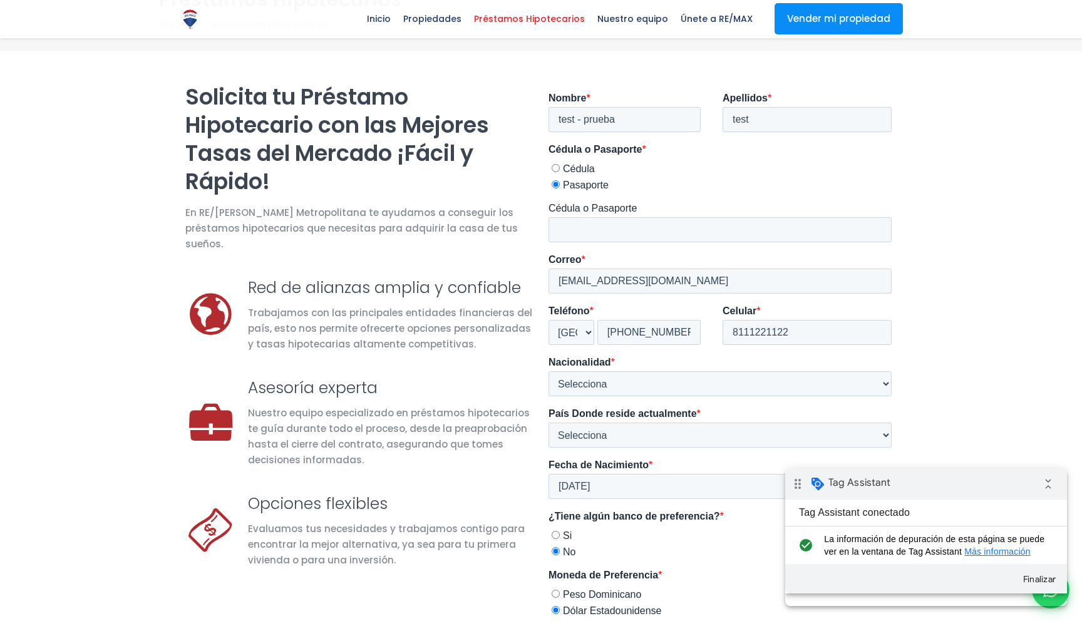
click at [494, 583] on div at bounding box center [541, 468] width 1082 height 834
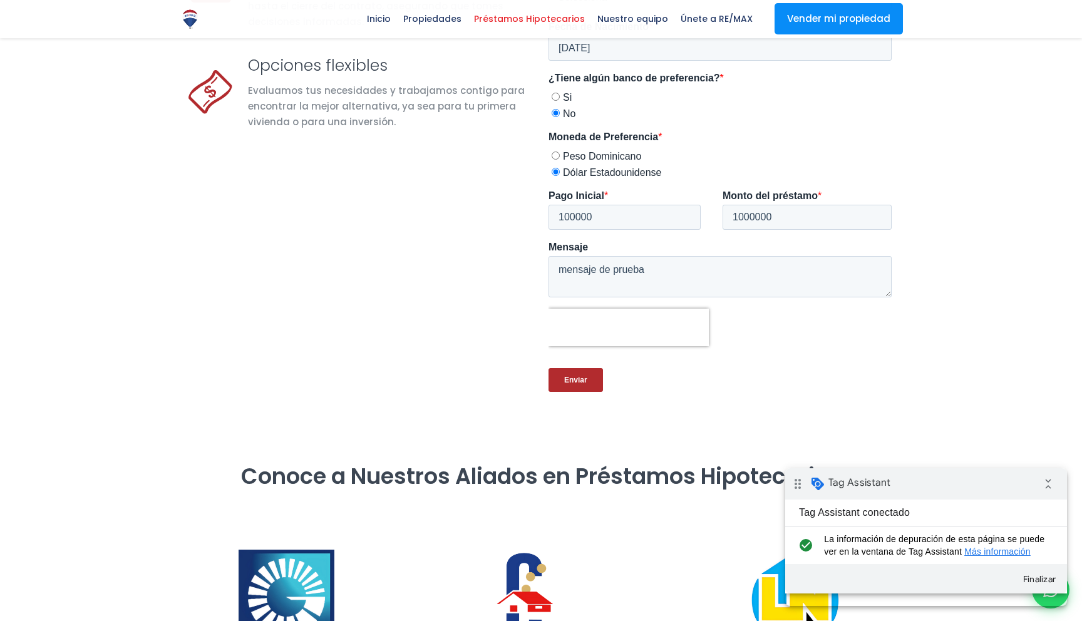
scroll to position [558, 0]
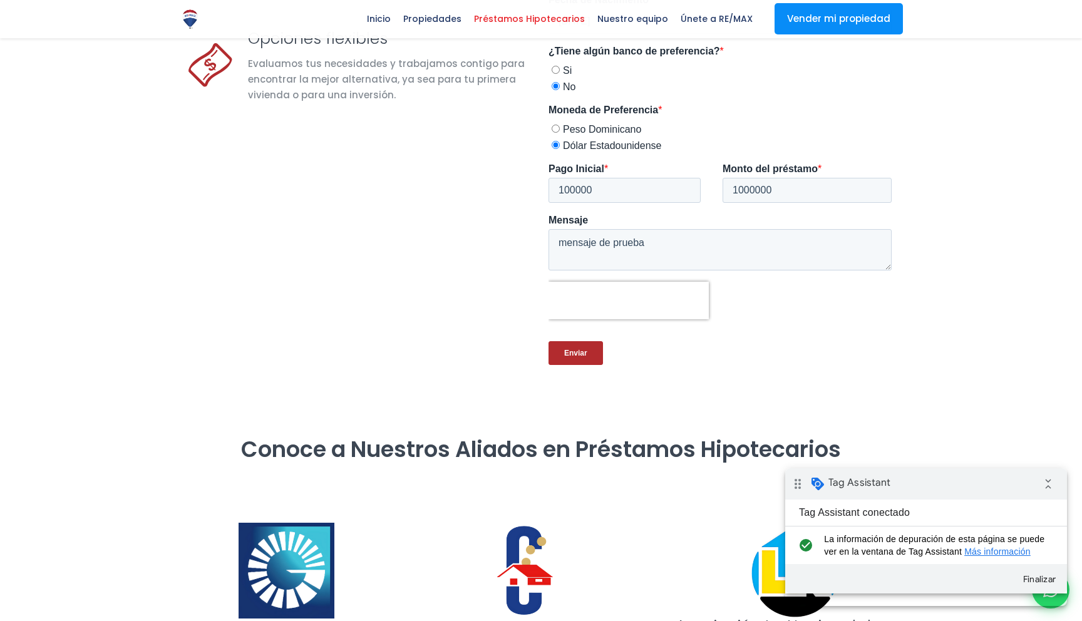
click at [578, 355] on input "Enviar" at bounding box center [576, 353] width 54 height 24
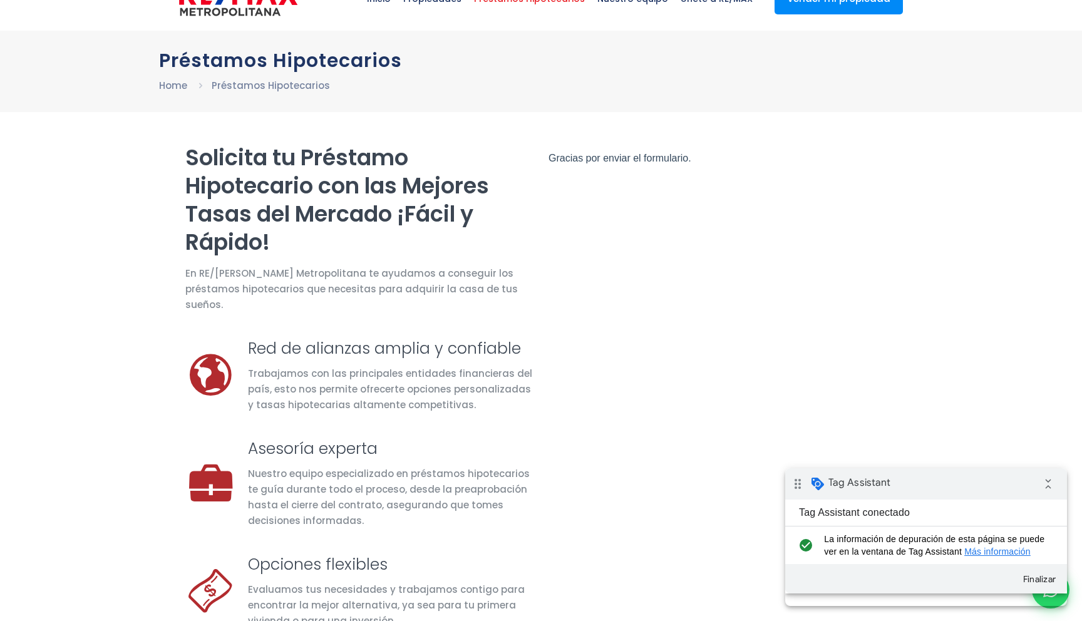
scroll to position [32, 0]
click at [1053, 586] on button "Finalizar" at bounding box center [1039, 579] width 45 height 23
